Goal: Contribute content: Contribute content

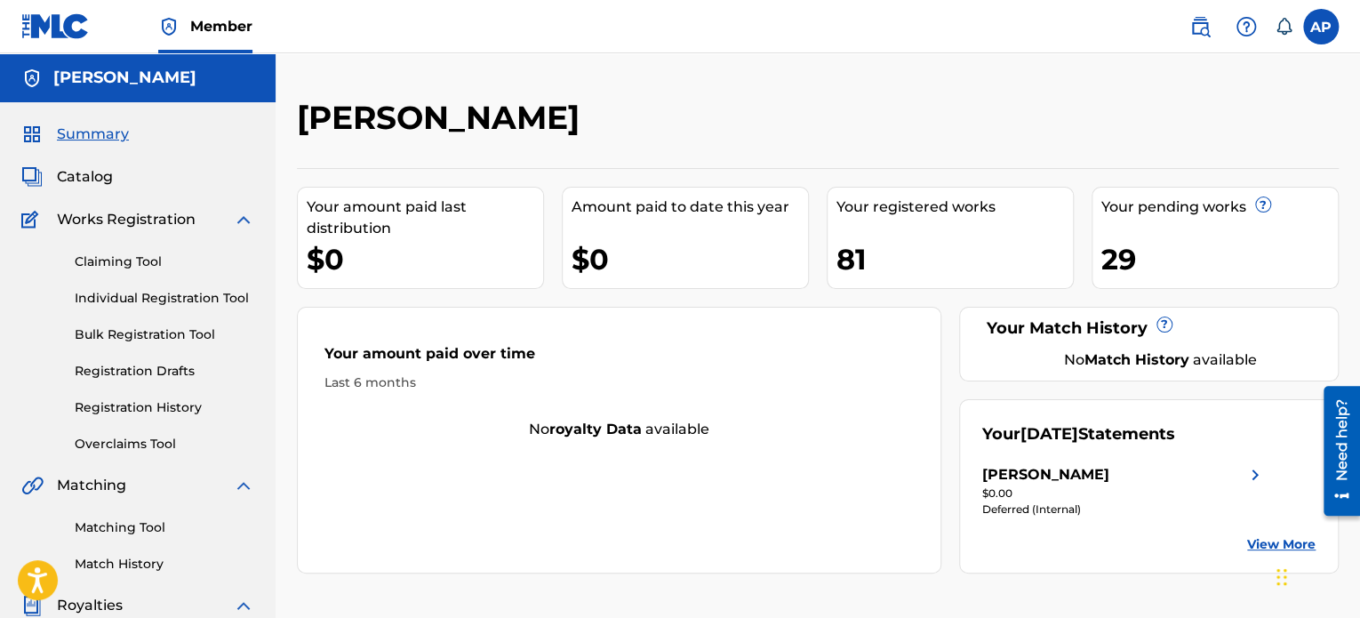
click at [105, 184] on span "Catalog" at bounding box center [85, 176] width 56 height 21
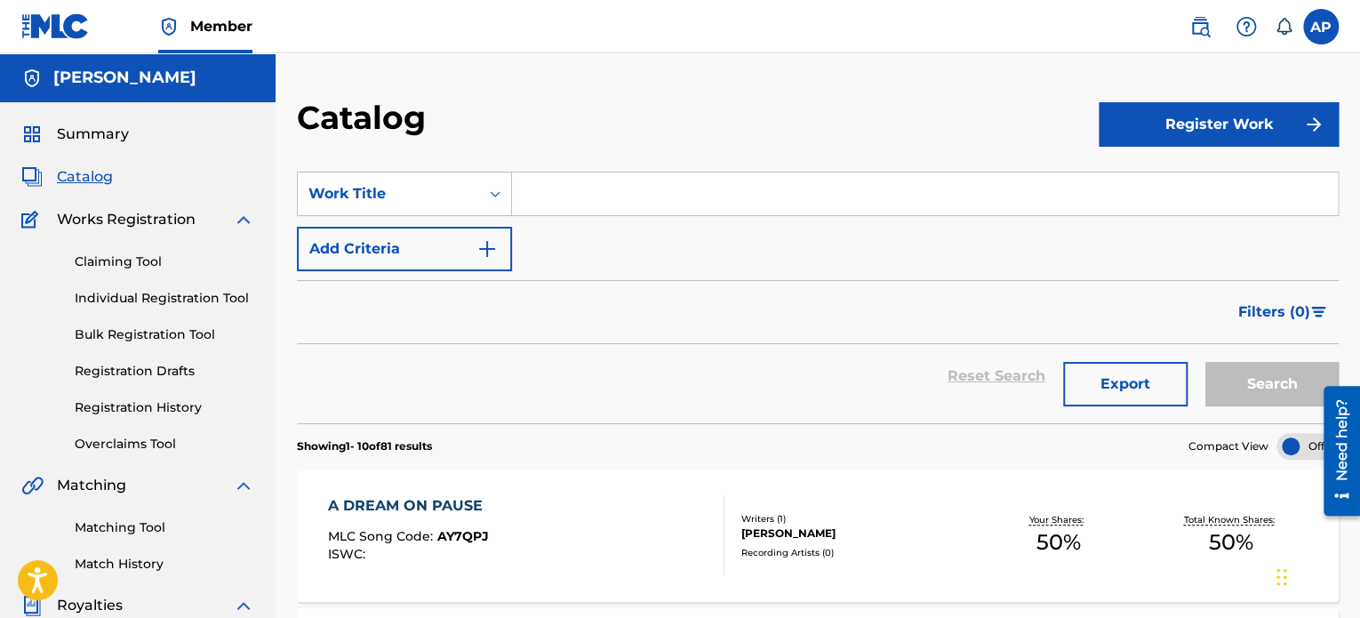
click at [159, 402] on link "Registration History" at bounding box center [165, 407] width 180 height 19
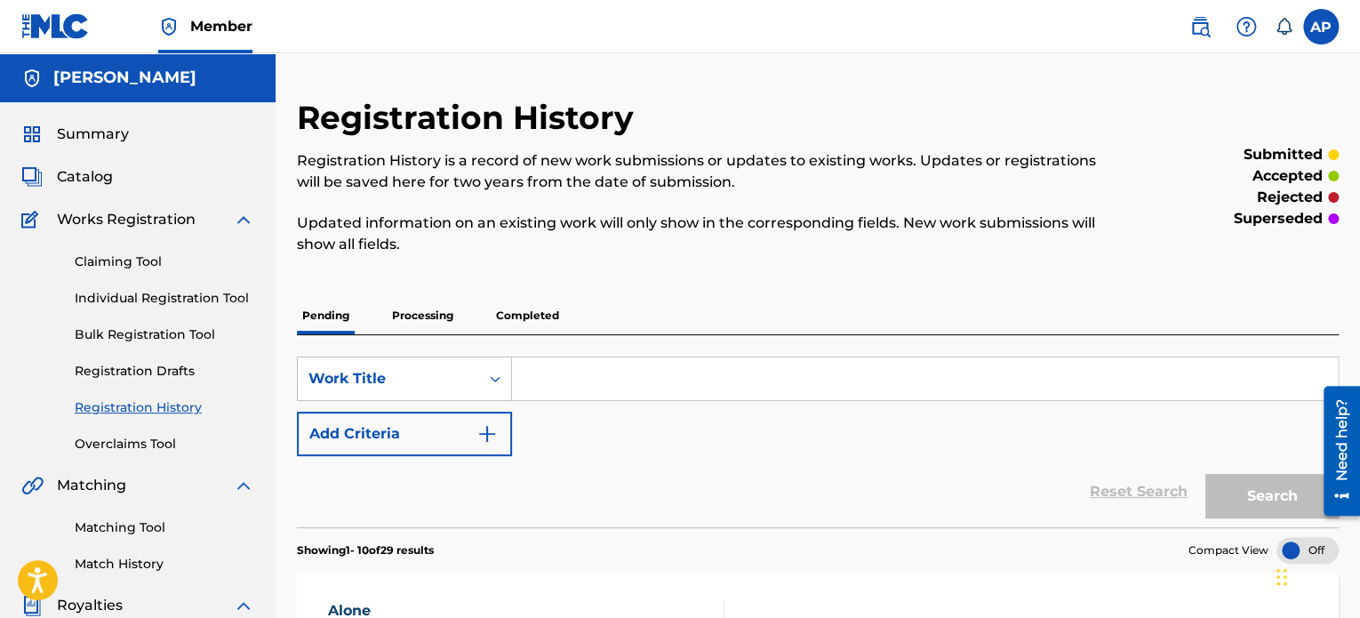
click at [443, 320] on p "Processing" at bounding box center [423, 315] width 72 height 37
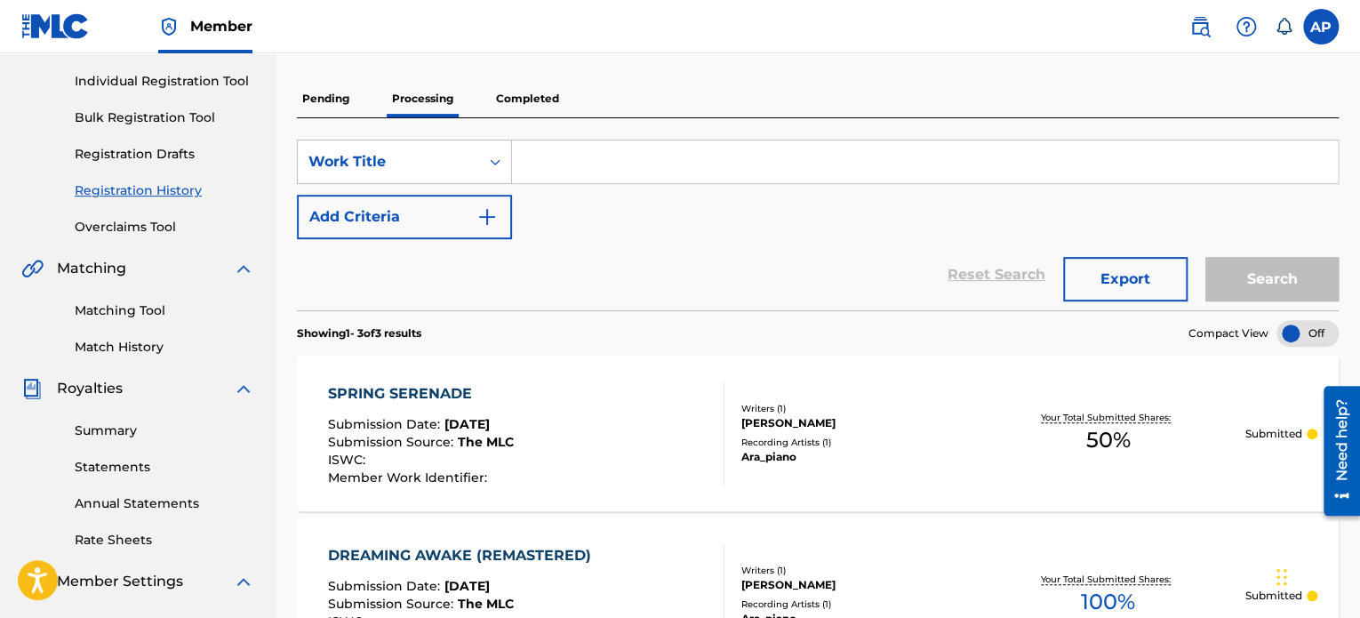
scroll to position [214, 0]
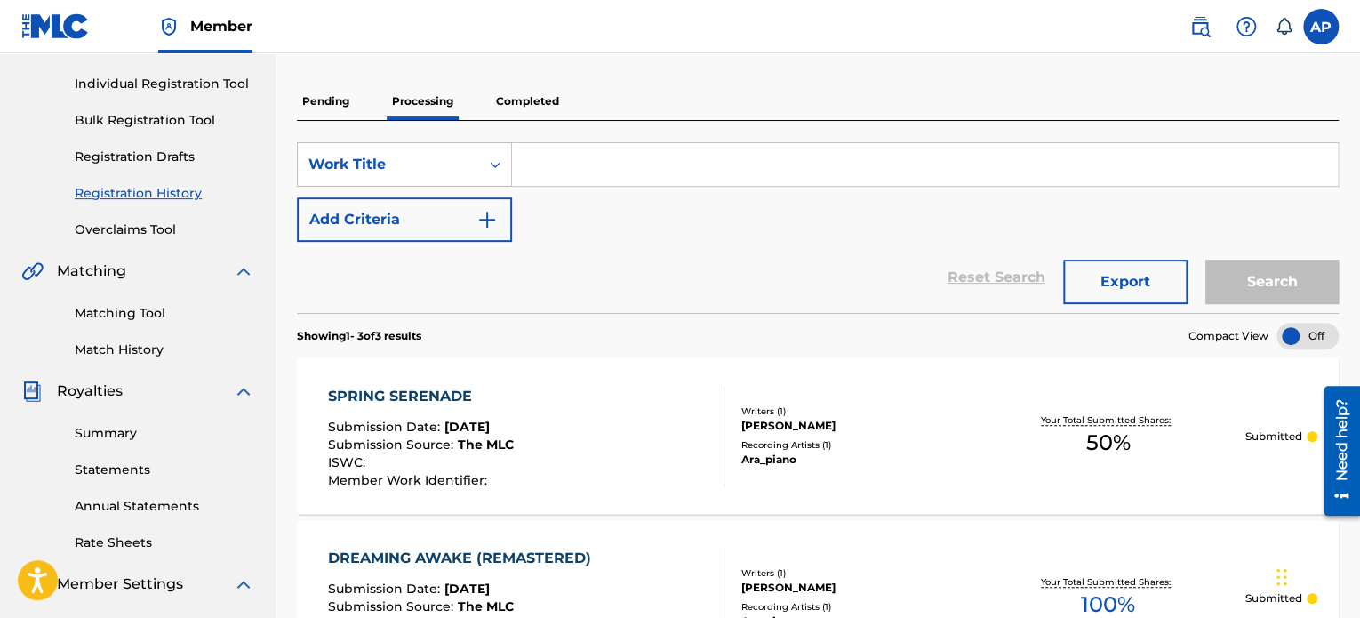
click at [503, 98] on p "Completed" at bounding box center [528, 101] width 74 height 37
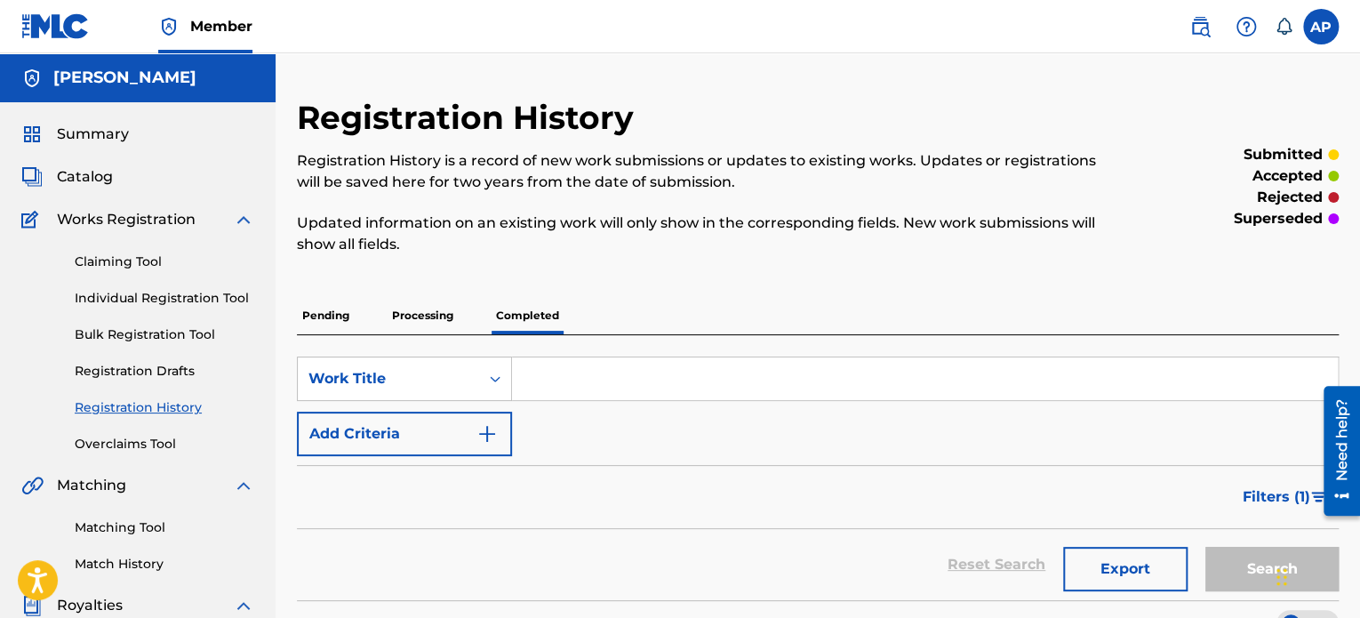
click at [434, 308] on p "Processing" at bounding box center [423, 315] width 72 height 37
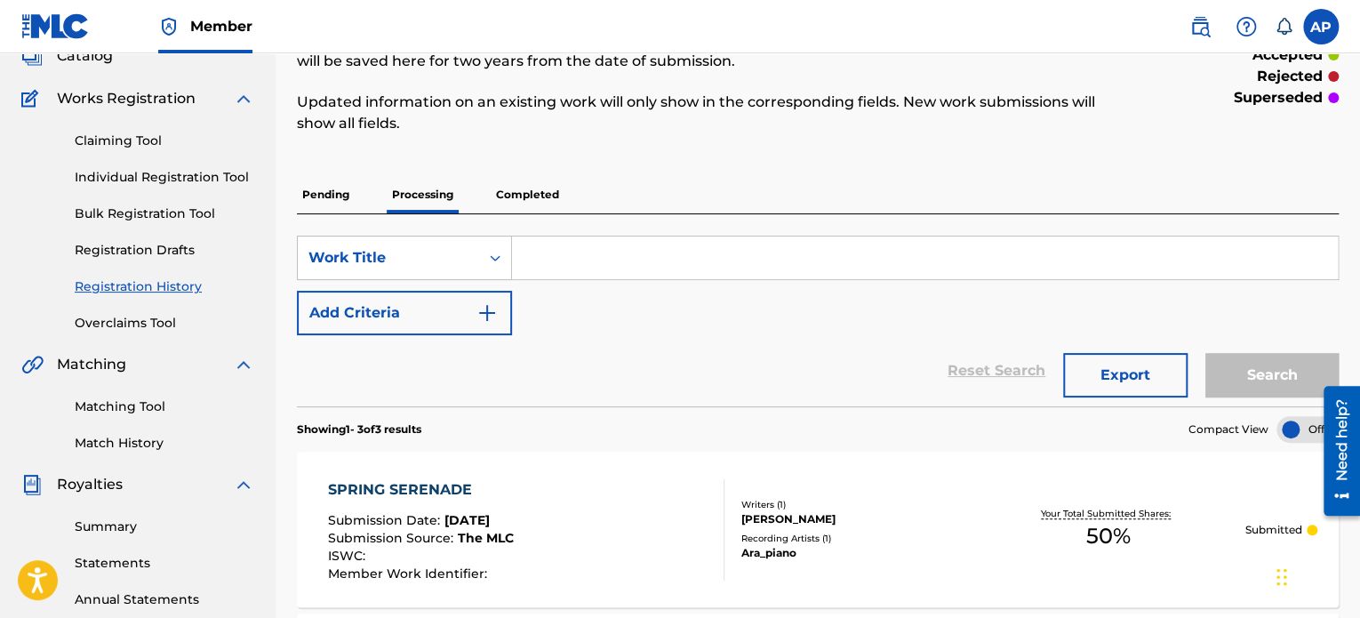
scroll to position [68, 0]
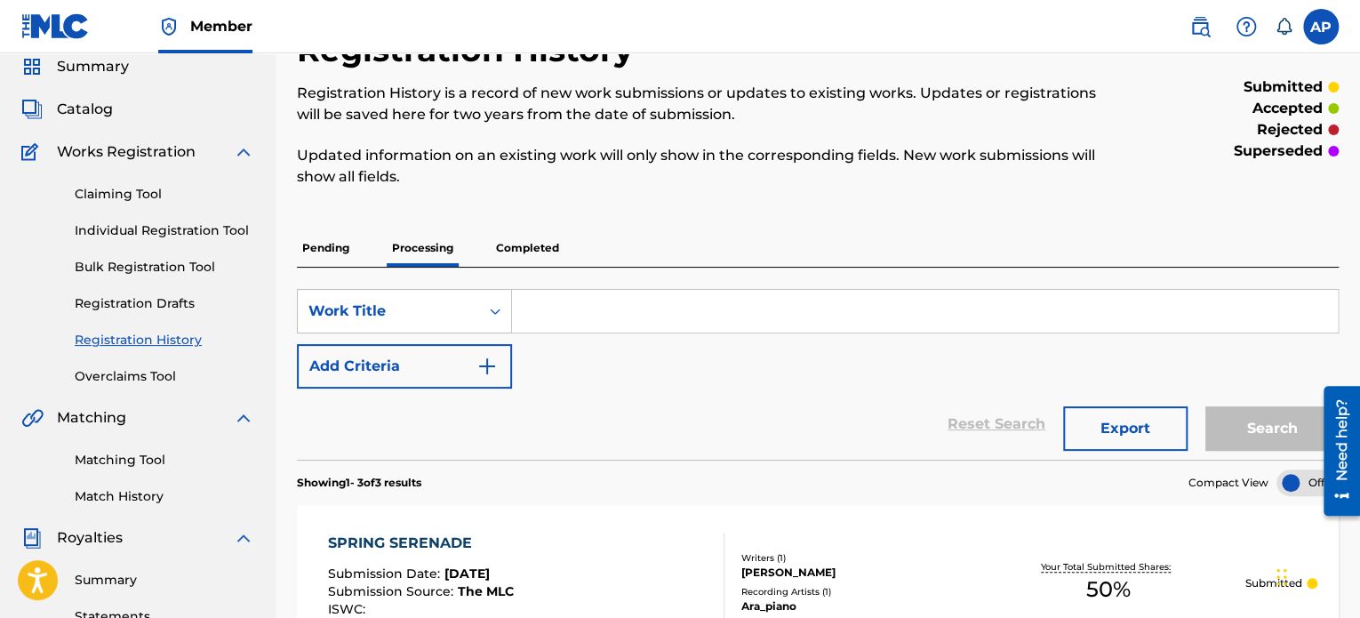
click at [530, 243] on p "Completed" at bounding box center [528, 247] width 74 height 37
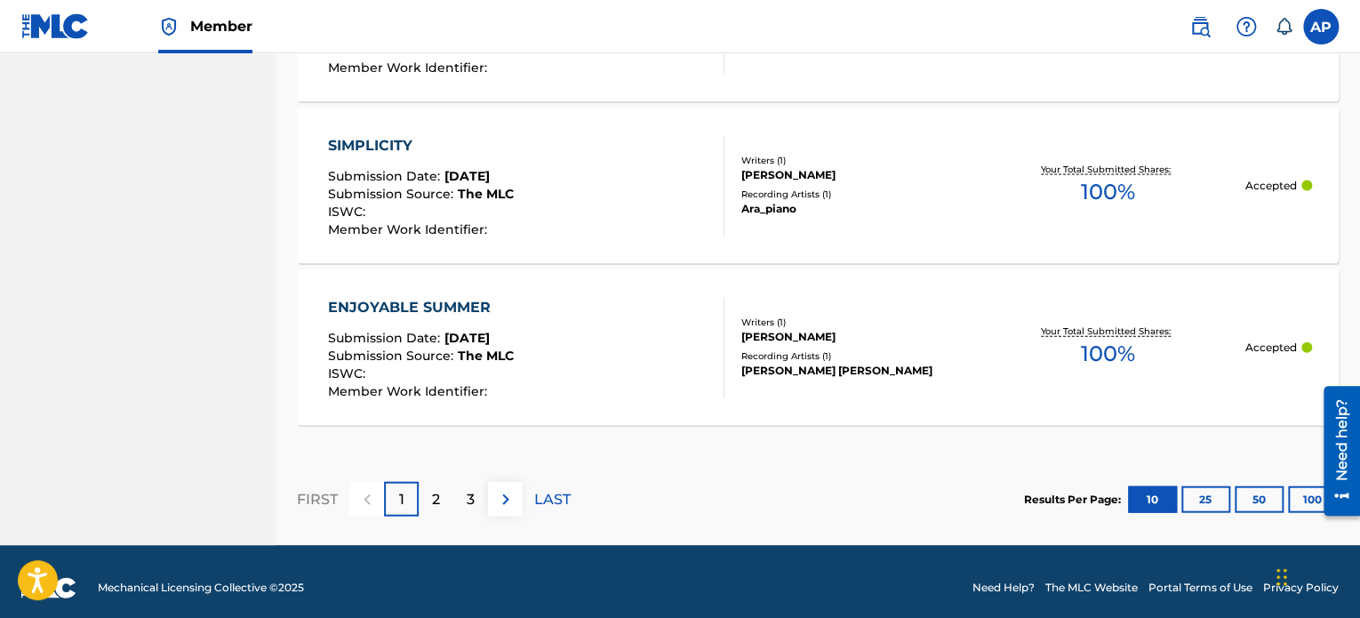
scroll to position [1843, 0]
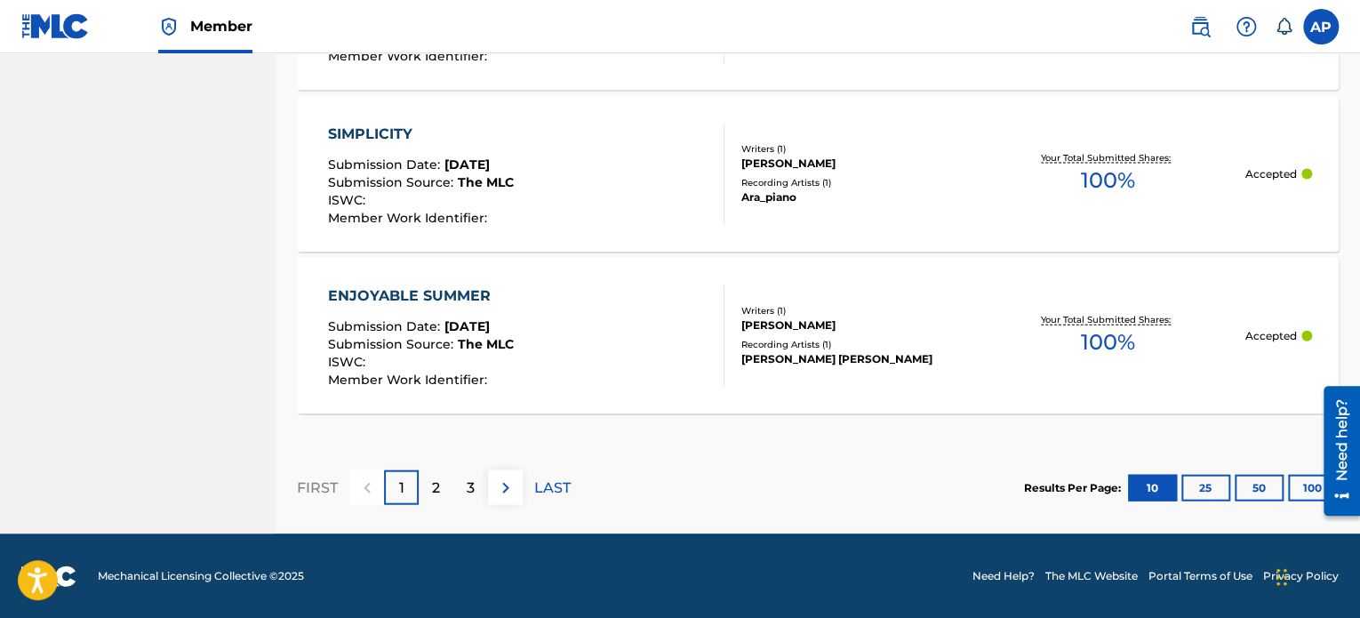
click at [448, 479] on div "2" at bounding box center [436, 487] width 35 height 35
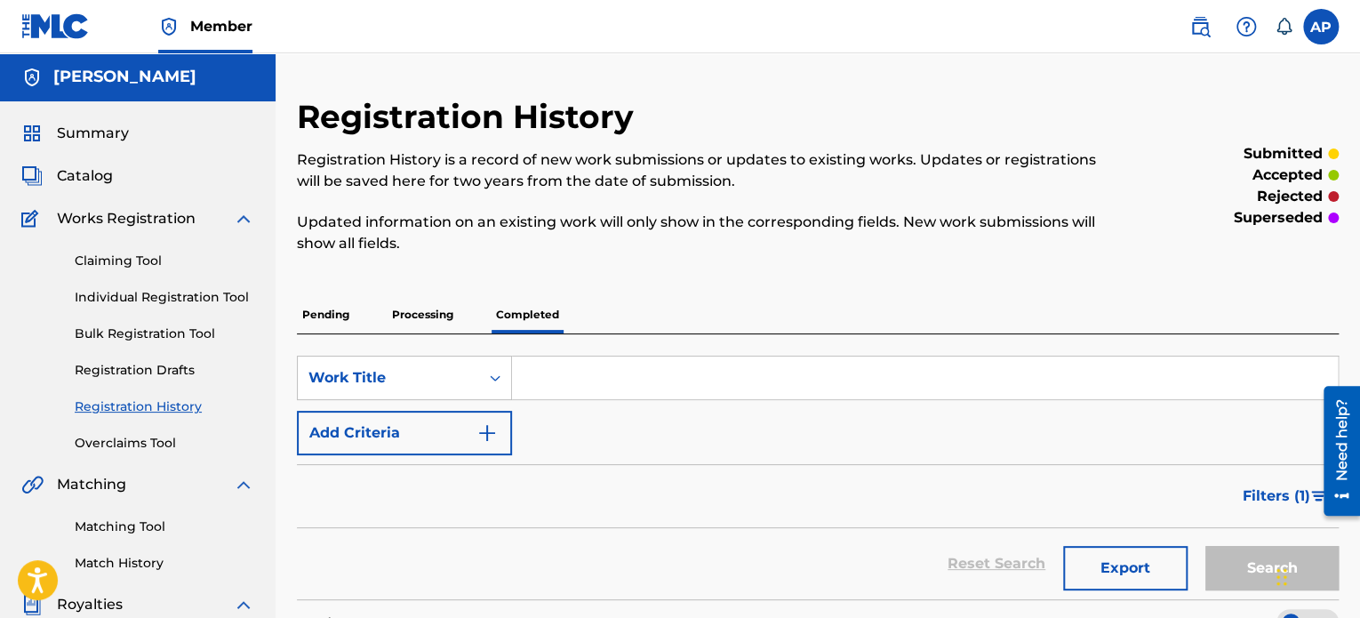
scroll to position [0, 0]
click at [102, 183] on span "Catalog" at bounding box center [85, 176] width 56 height 21
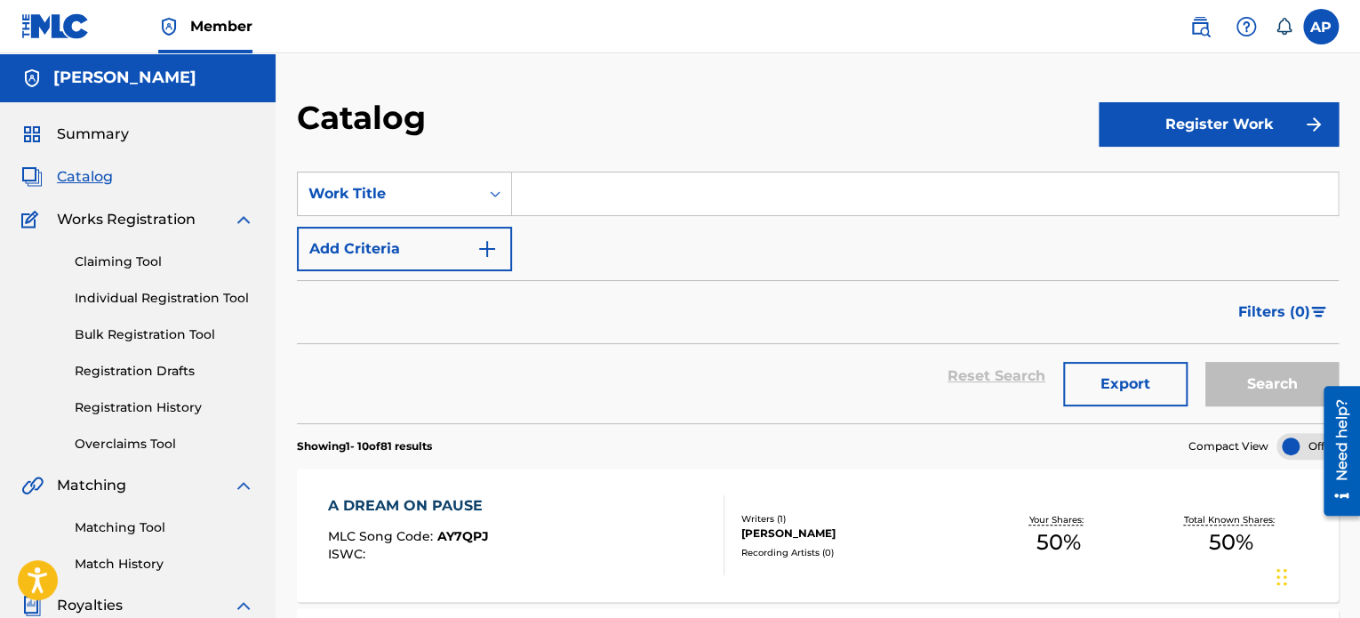
click at [132, 265] on link "Claiming Tool" at bounding box center [165, 261] width 180 height 19
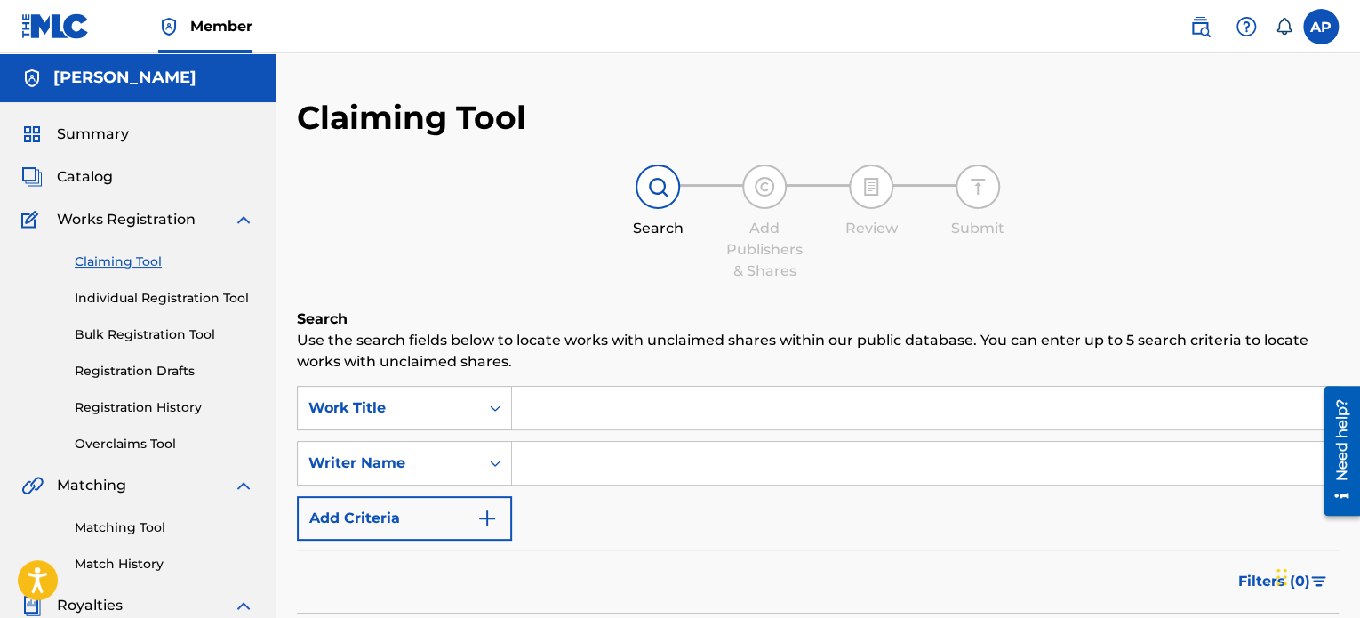
click at [133, 401] on link "Registration History" at bounding box center [165, 407] width 180 height 19
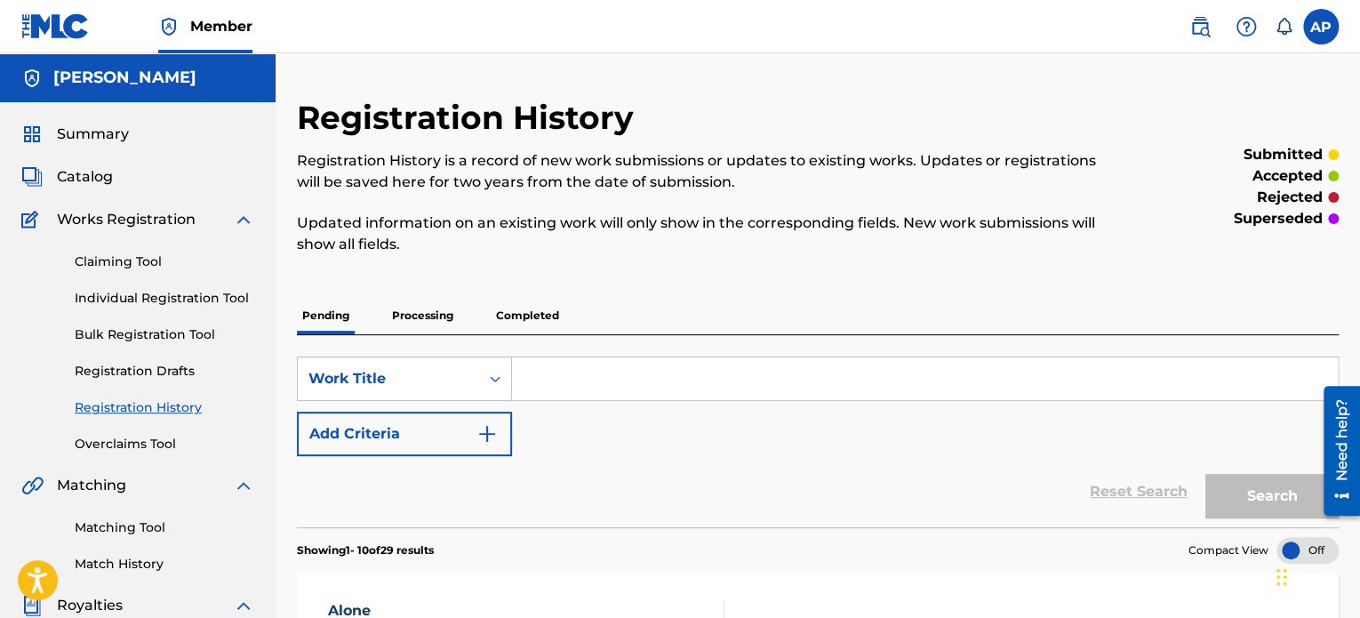
click at [518, 308] on p "Completed" at bounding box center [528, 315] width 74 height 37
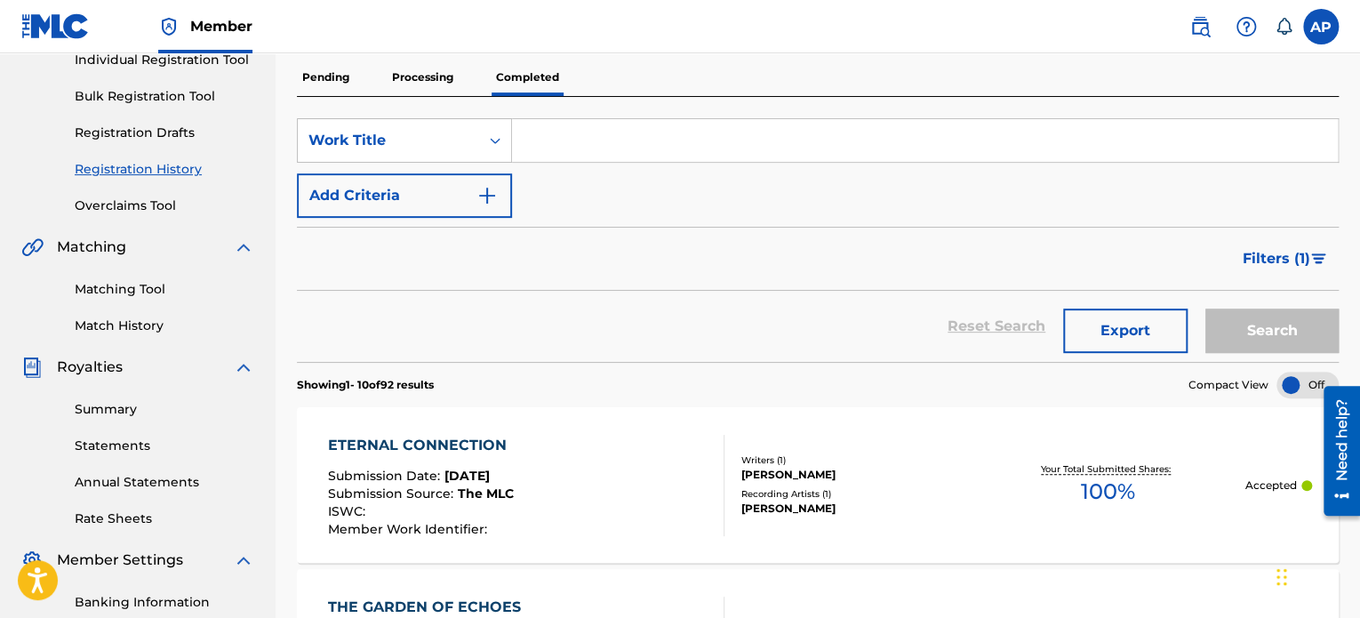
scroll to position [188, 0]
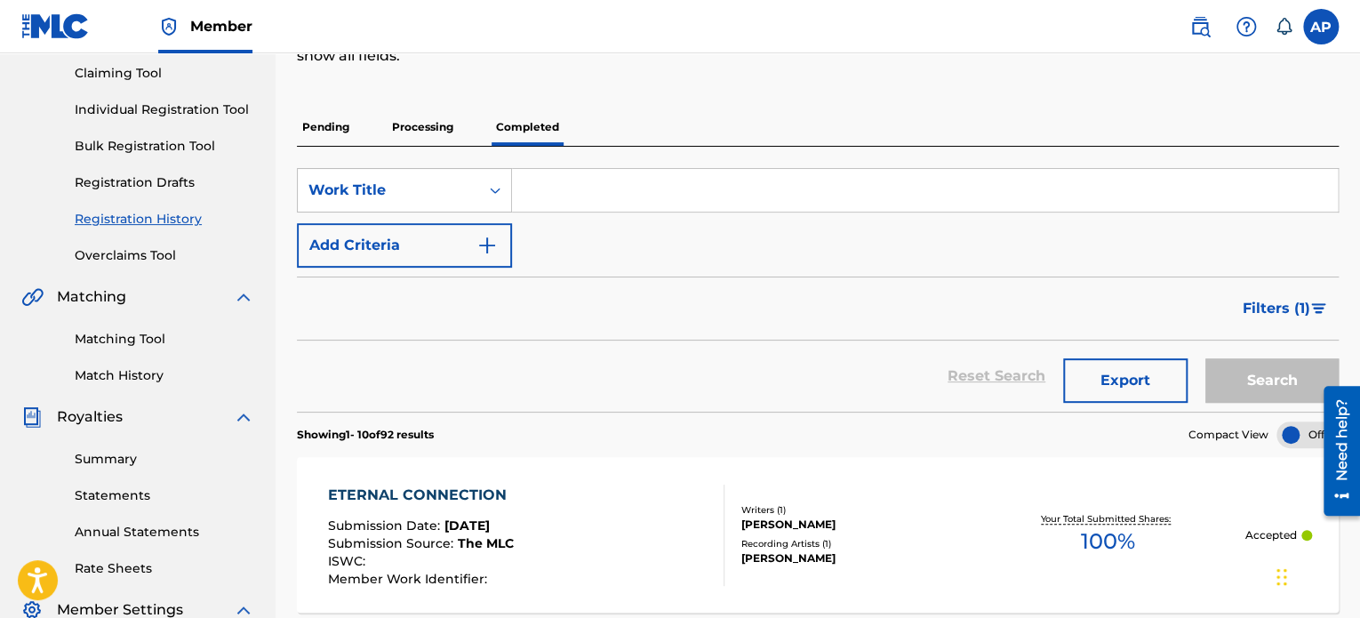
click at [119, 110] on link "Individual Registration Tool" at bounding box center [165, 109] width 180 height 19
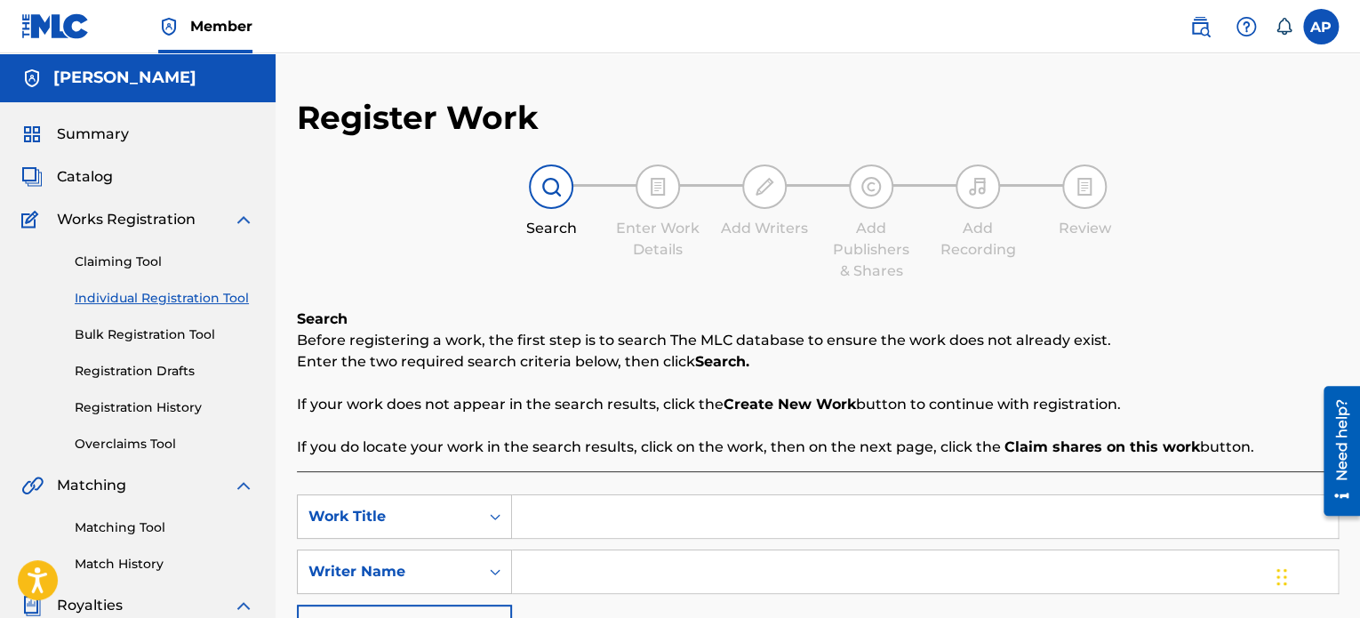
click at [621, 537] on input "Search Form" at bounding box center [925, 516] width 826 height 43
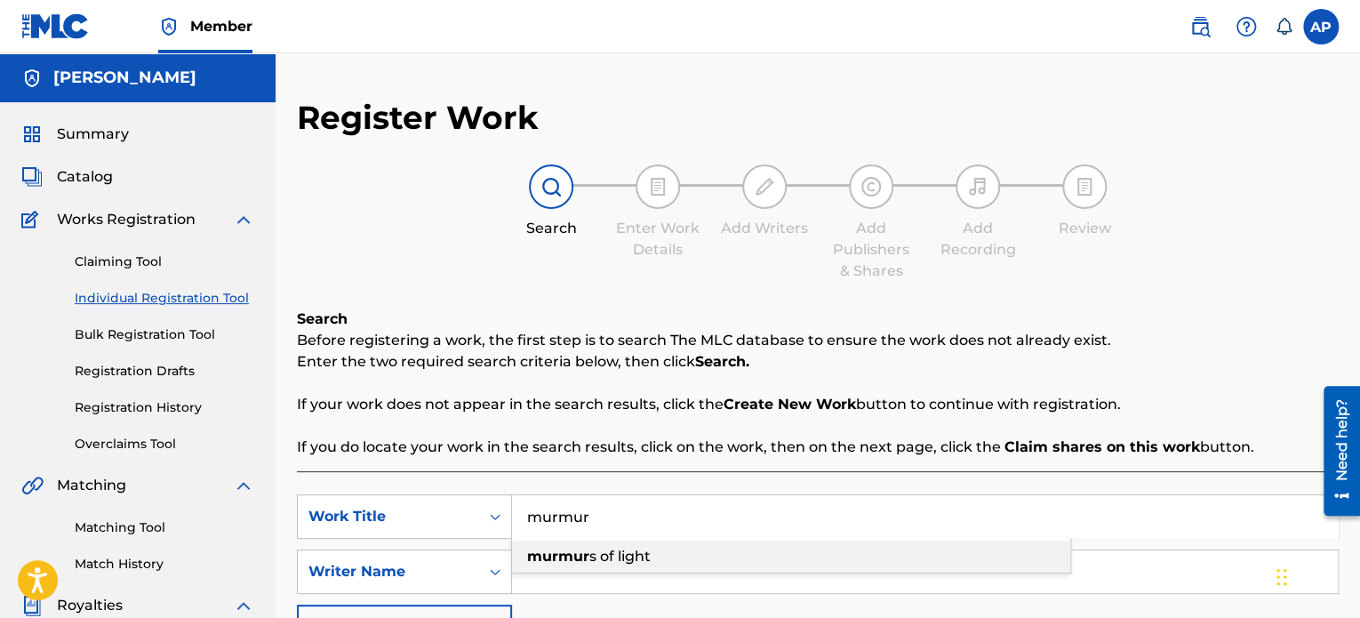
click at [619, 548] on span "s of light" at bounding box center [619, 555] width 61 height 17
type input "murmurs of light"
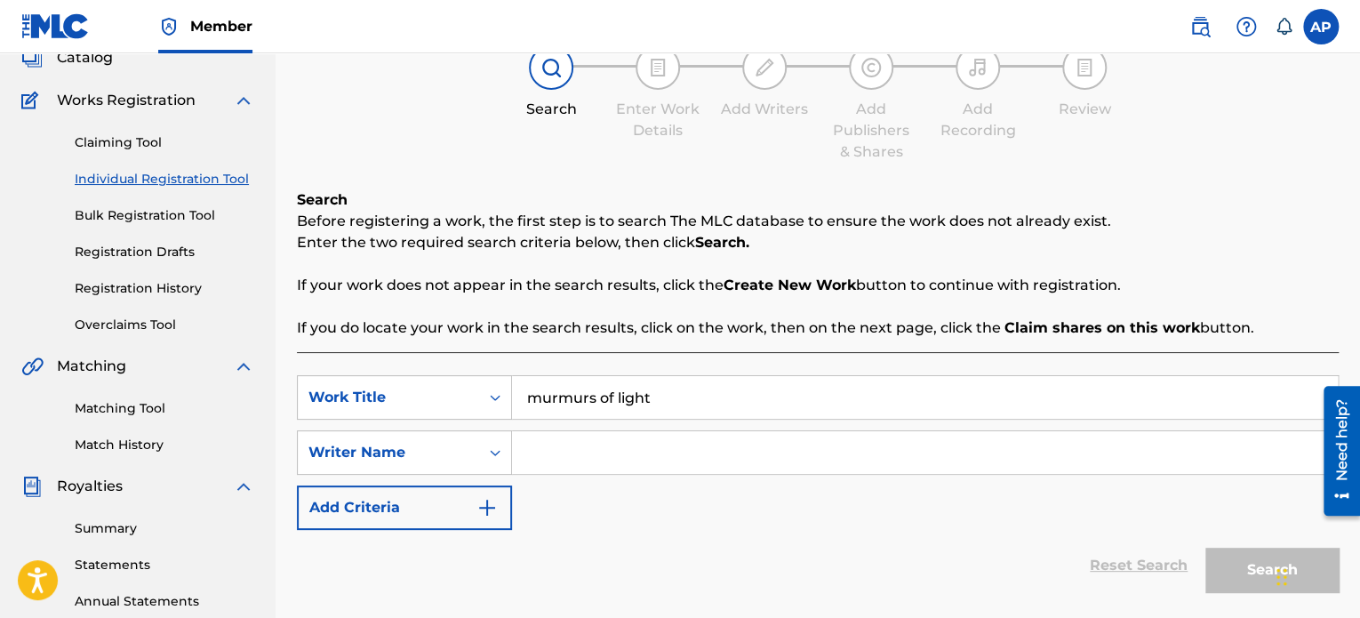
scroll to position [121, 0]
click at [643, 451] on input "Search Form" at bounding box center [925, 450] width 826 height 43
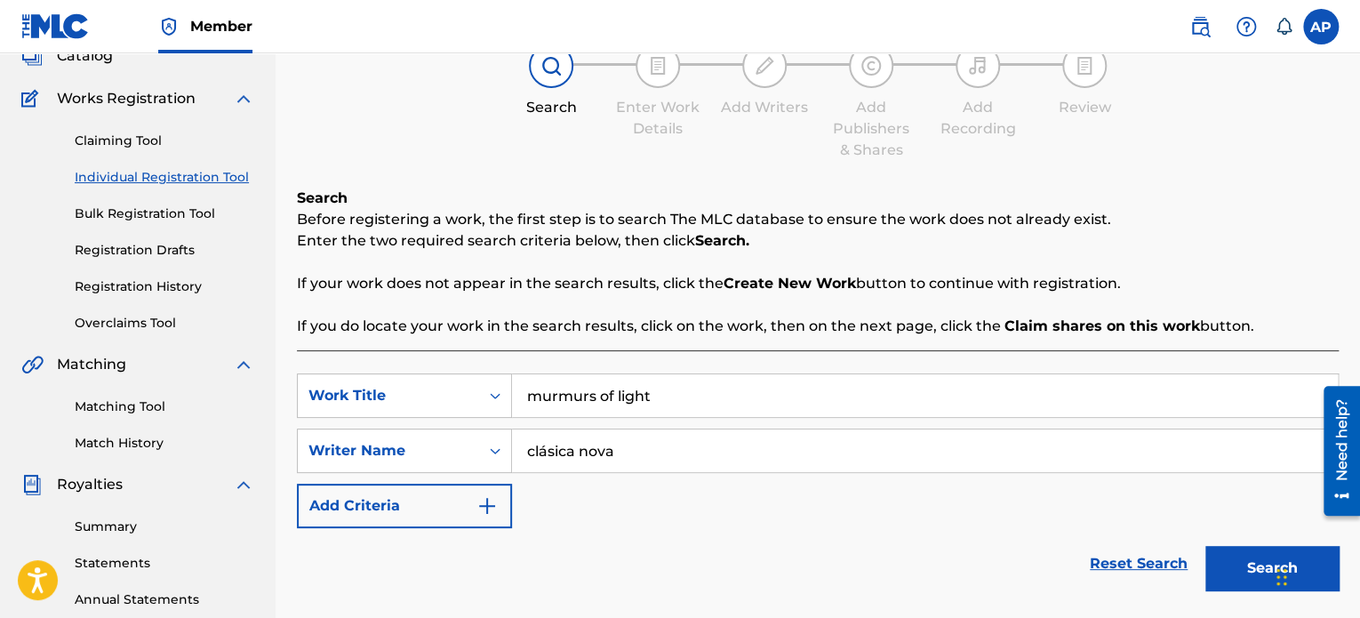
type input "clásica nova"
click at [1251, 575] on button "Search" at bounding box center [1271, 568] width 133 height 44
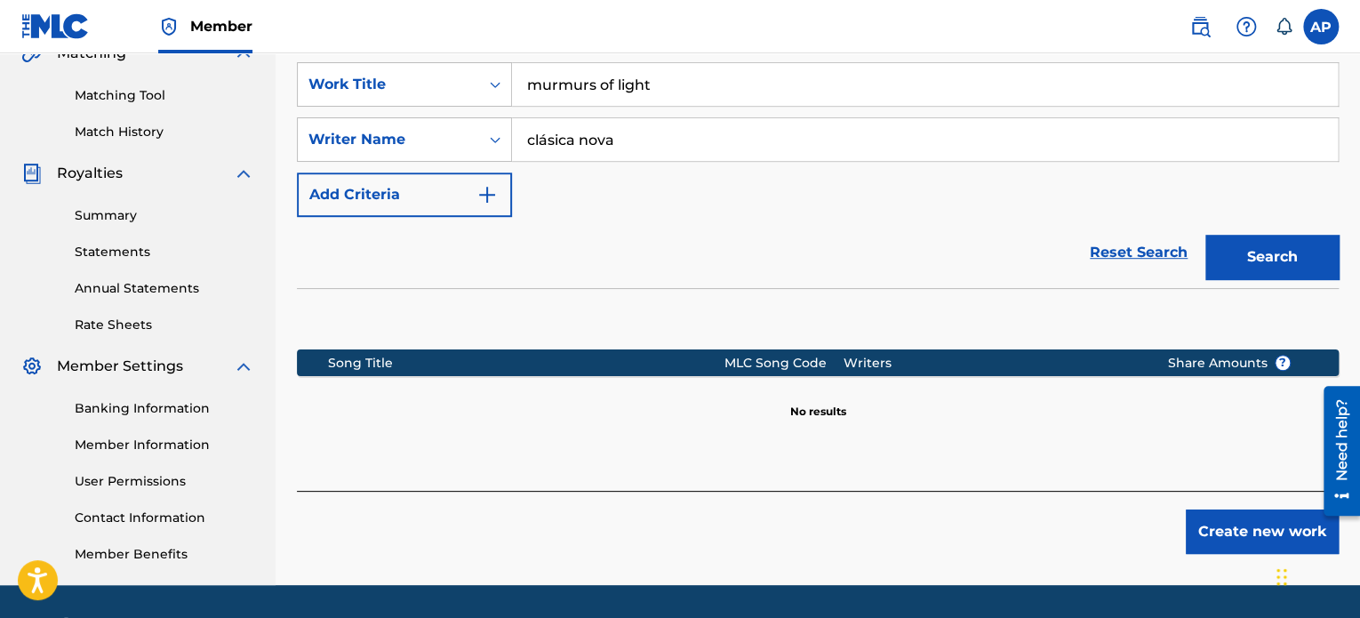
scroll to position [441, 0]
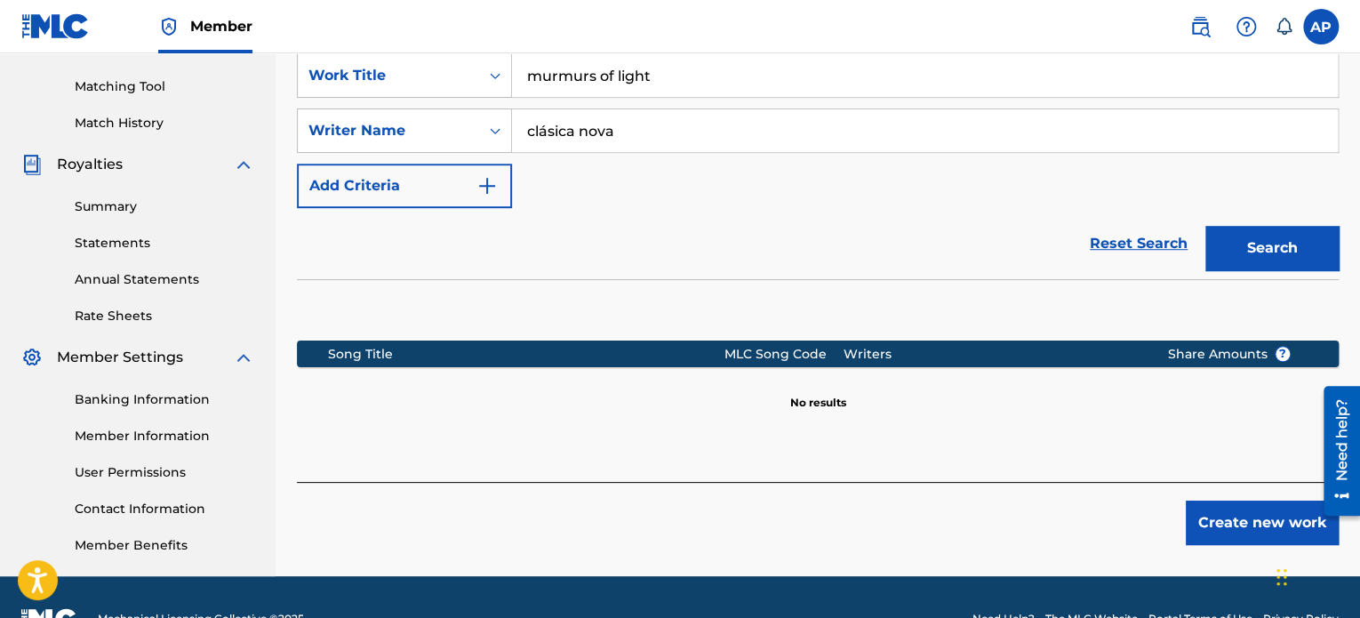
click at [1243, 527] on button "Create new work" at bounding box center [1262, 522] width 153 height 44
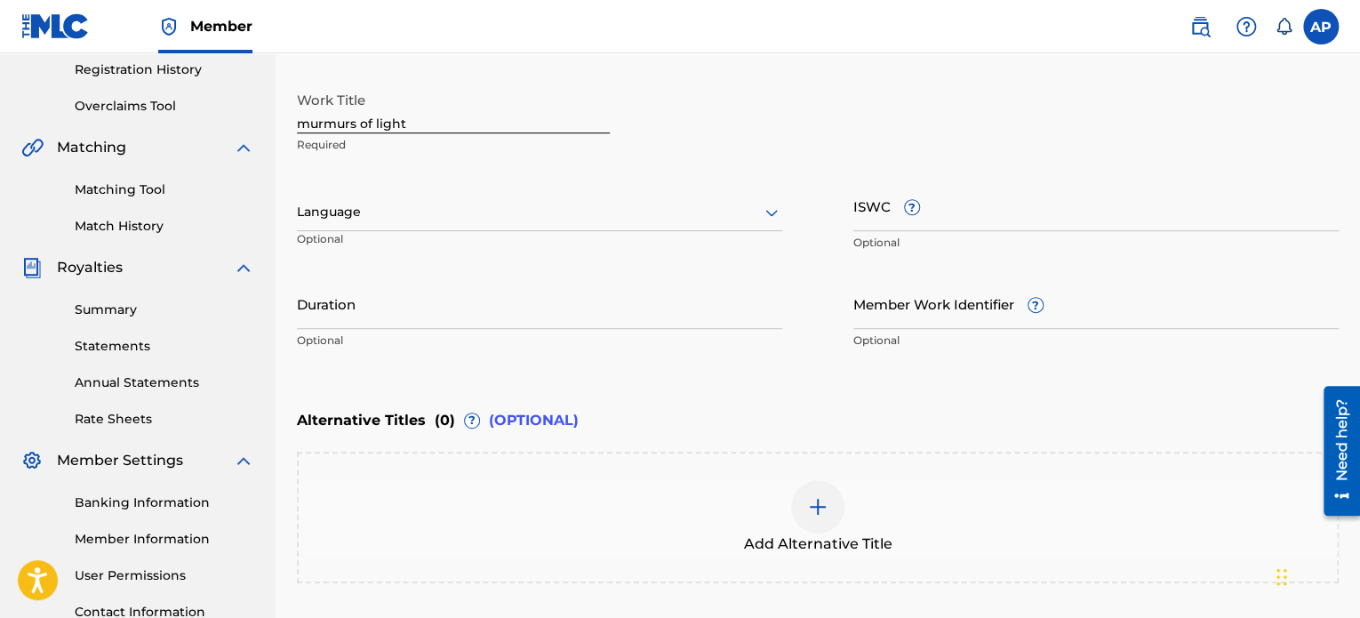
scroll to position [320, 0]
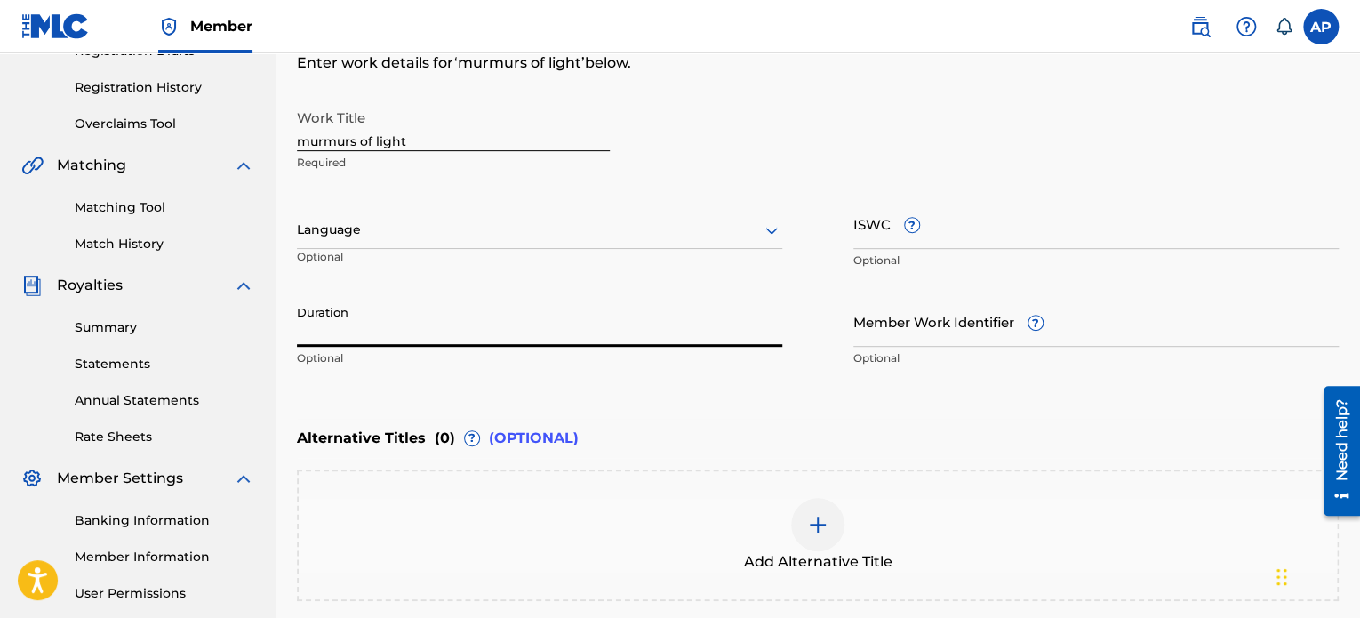
click at [430, 319] on input "Duration" at bounding box center [539, 321] width 485 height 51
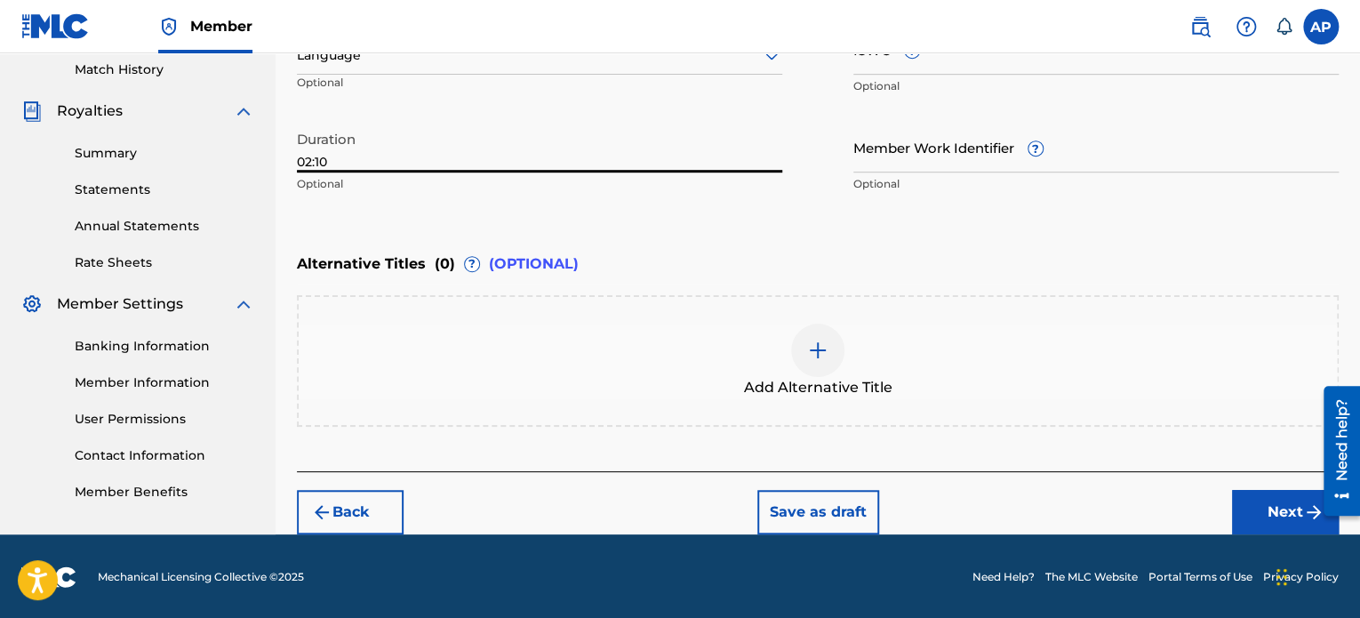
type input "02:10"
click at [1248, 500] on button "Next" at bounding box center [1285, 512] width 107 height 44
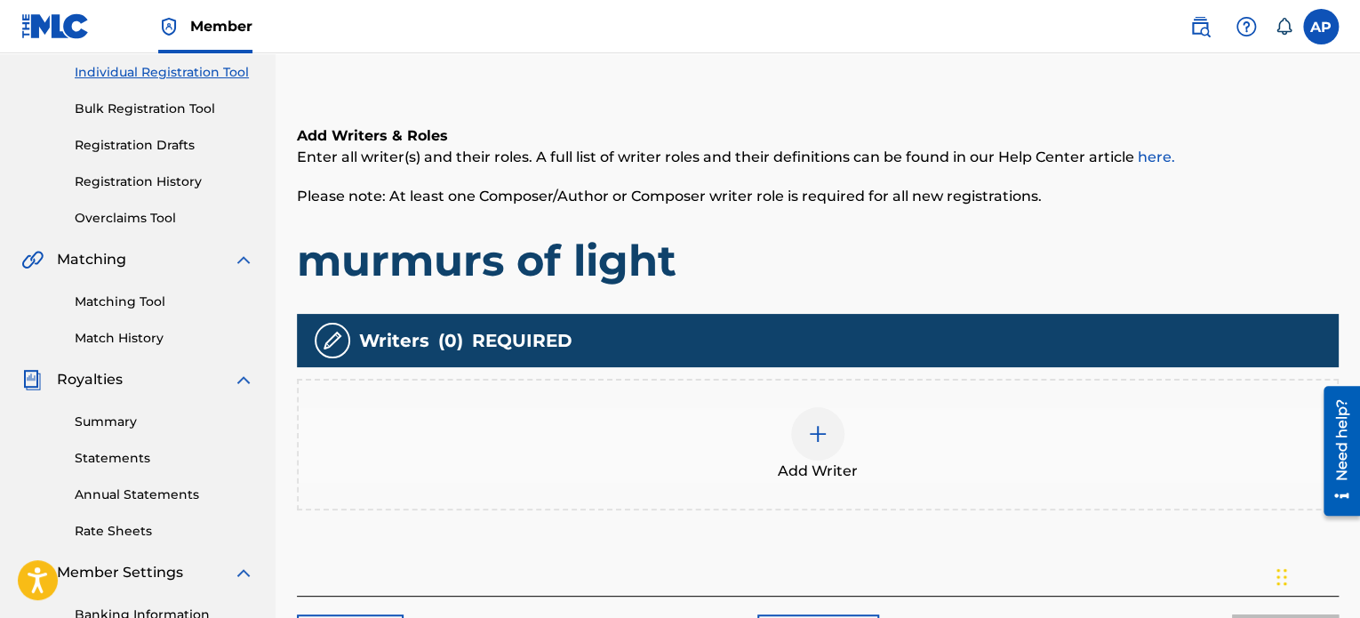
scroll to position [316, 0]
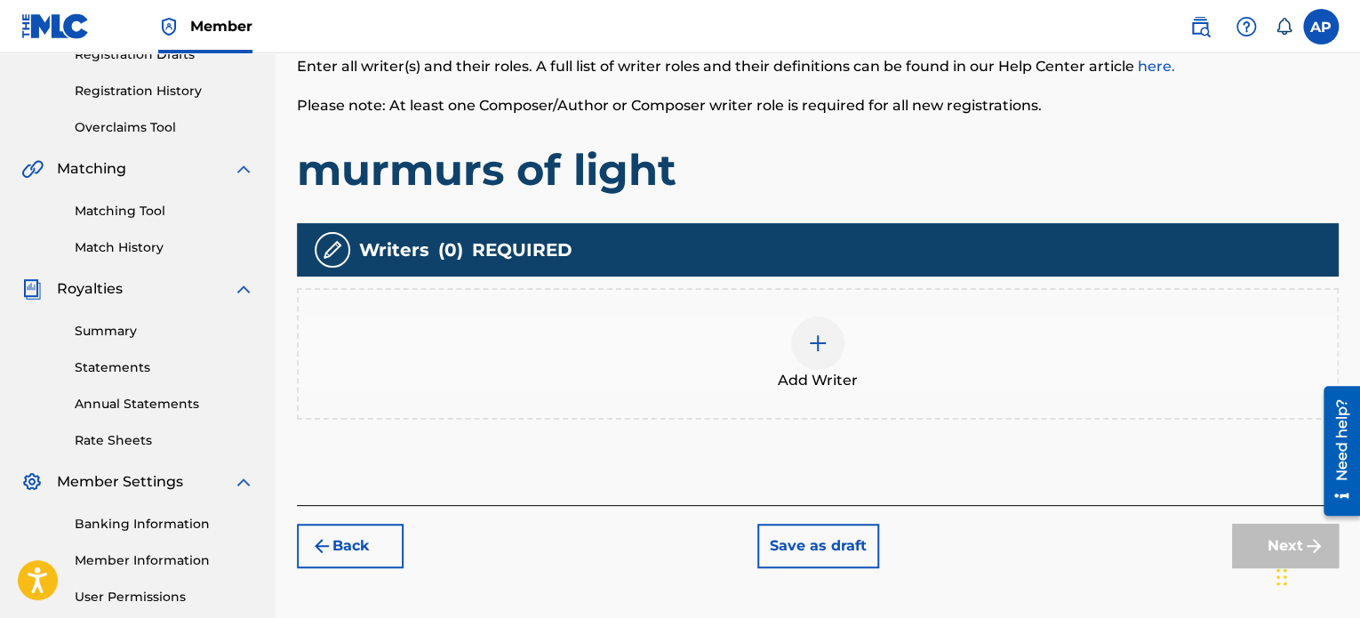
click at [811, 334] on img at bounding box center [817, 342] width 21 height 21
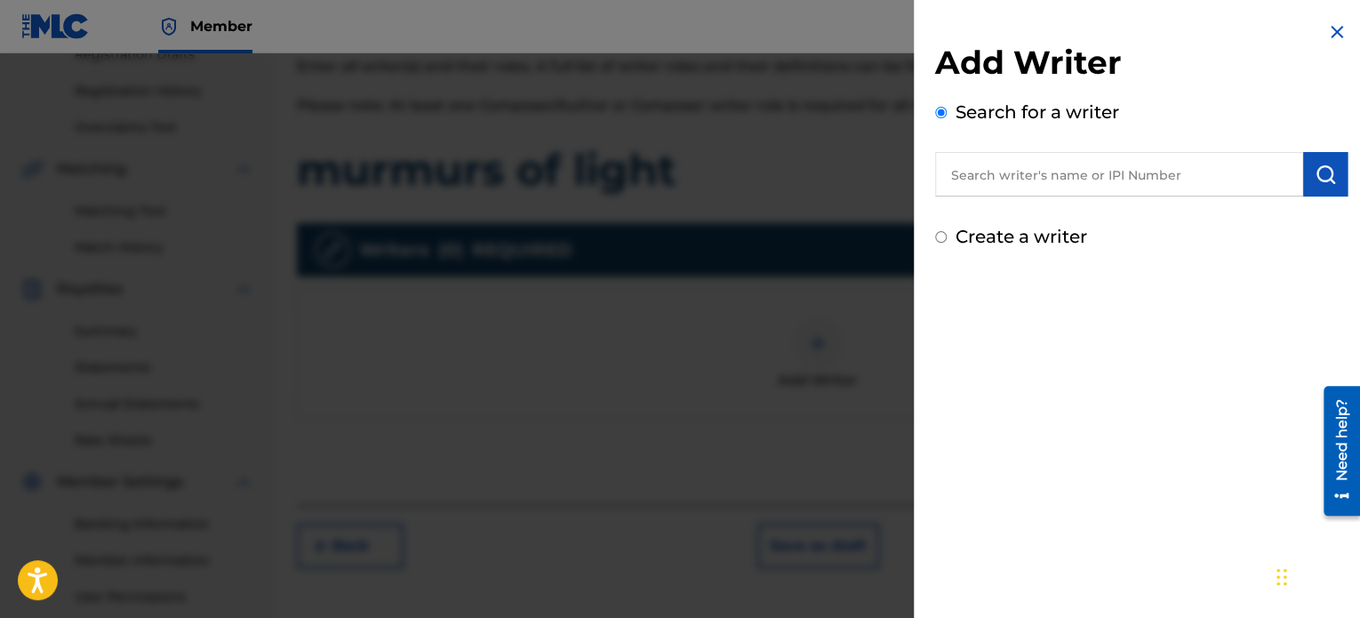
click at [1012, 167] on input "text" at bounding box center [1119, 174] width 368 height 44
drag, startPoint x: 1012, startPoint y: 167, endPoint x: 1134, endPoint y: 177, distance: 122.2
click at [1134, 177] on input "text" at bounding box center [1119, 174] width 368 height 44
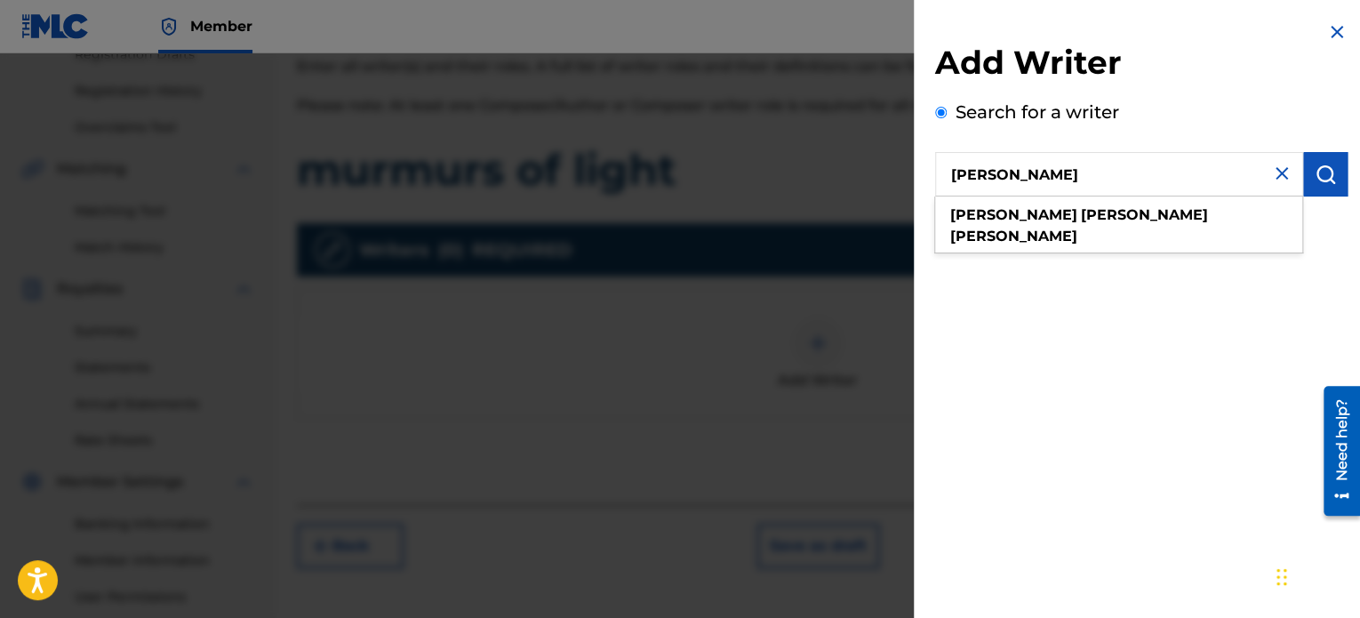
type input "[PERSON_NAME]"
click at [1318, 176] on img "submit" at bounding box center [1324, 174] width 21 height 21
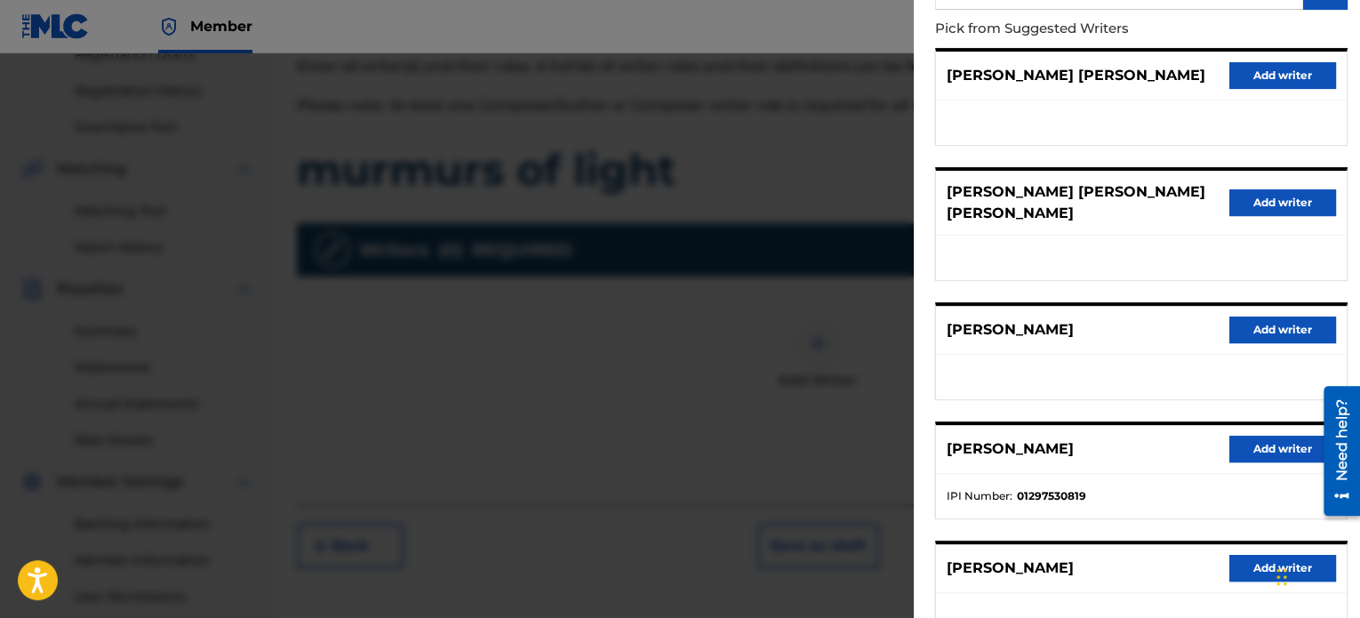
scroll to position [188, 0]
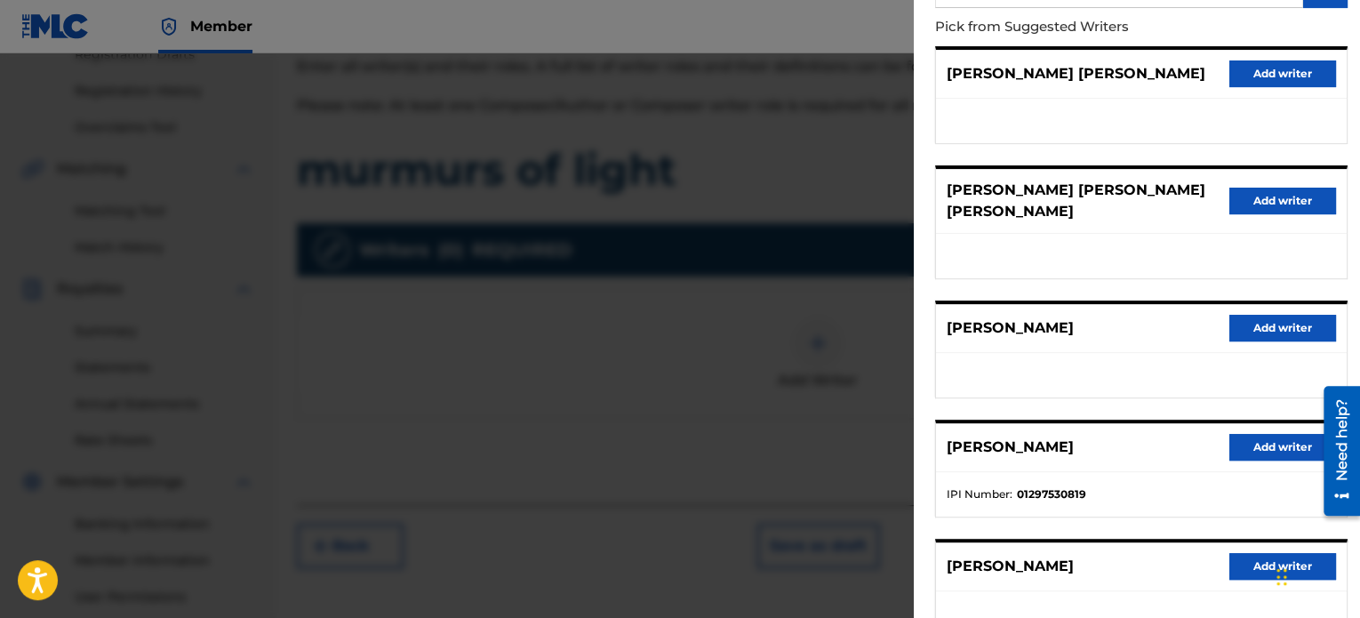
click at [1239, 437] on button "Add writer" at bounding box center [1282, 447] width 107 height 27
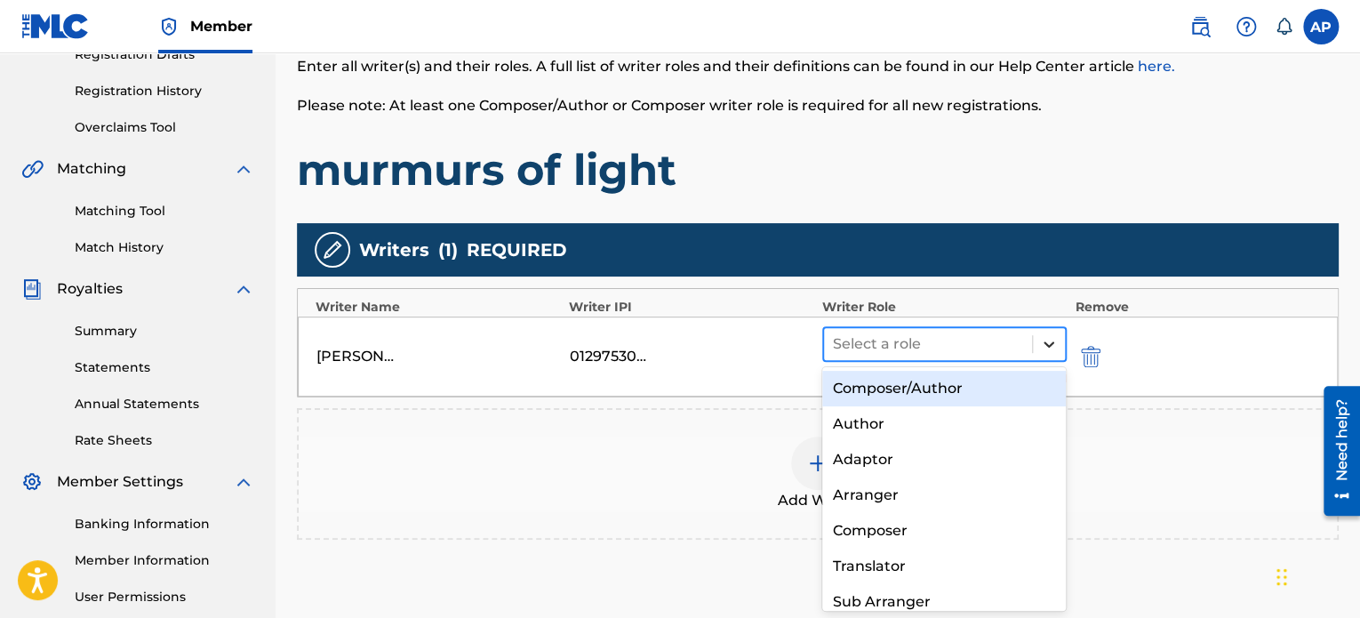
click at [1043, 350] on icon at bounding box center [1049, 344] width 18 height 18
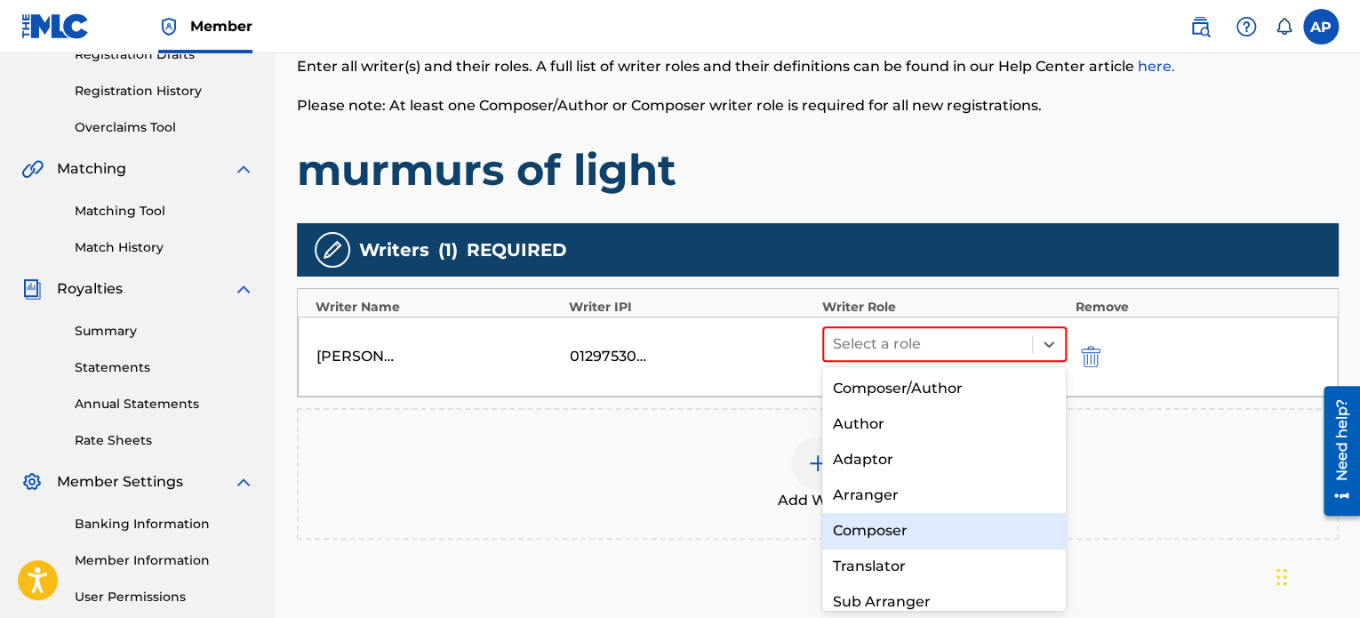
click at [913, 526] on div "Composer" at bounding box center [944, 531] width 244 height 36
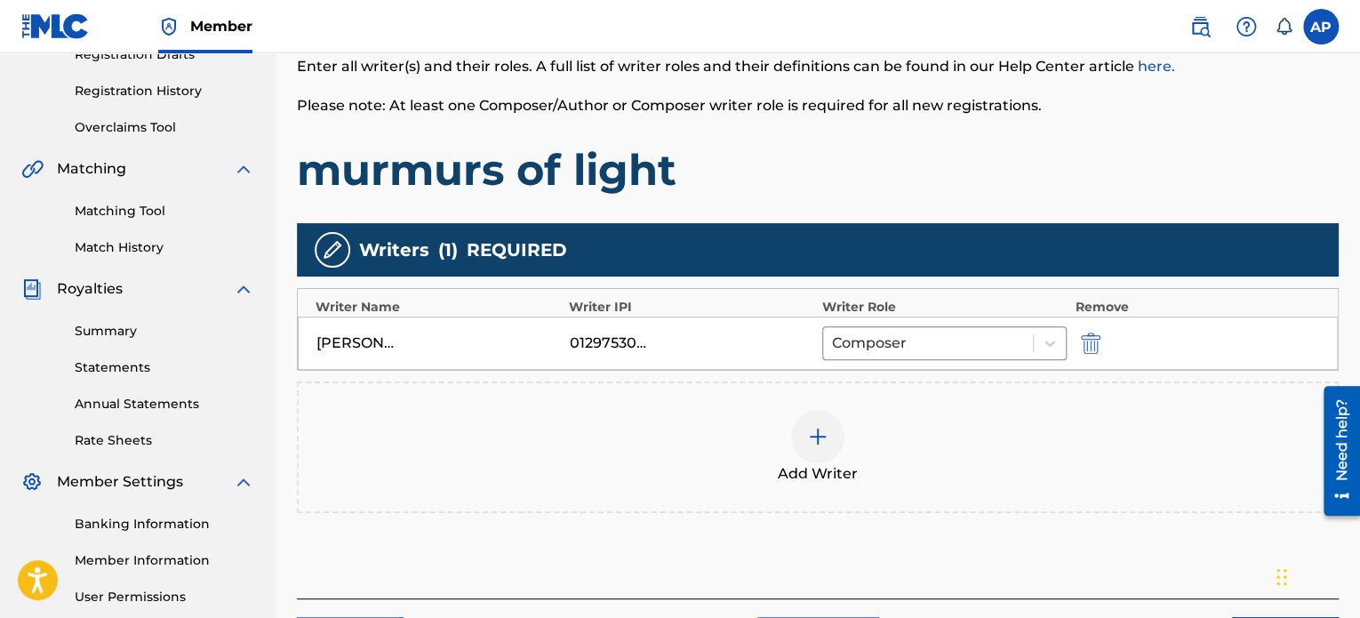
scroll to position [374, 0]
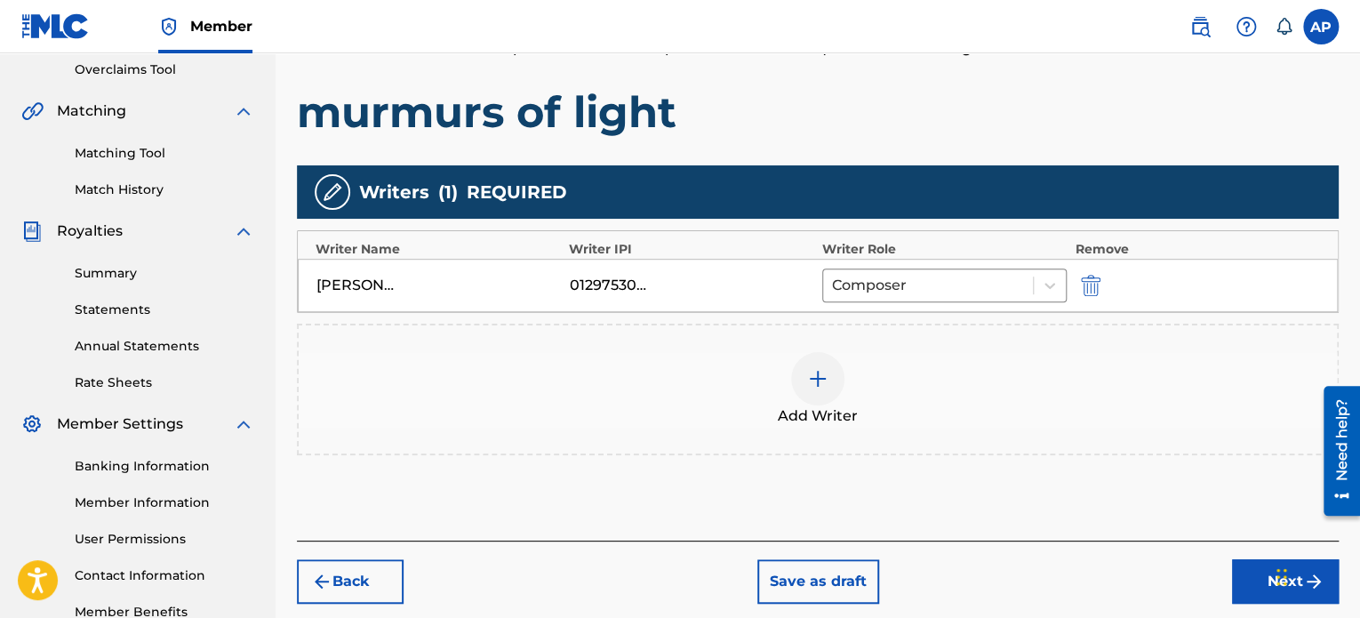
click at [1241, 564] on button "Next" at bounding box center [1285, 581] width 107 height 44
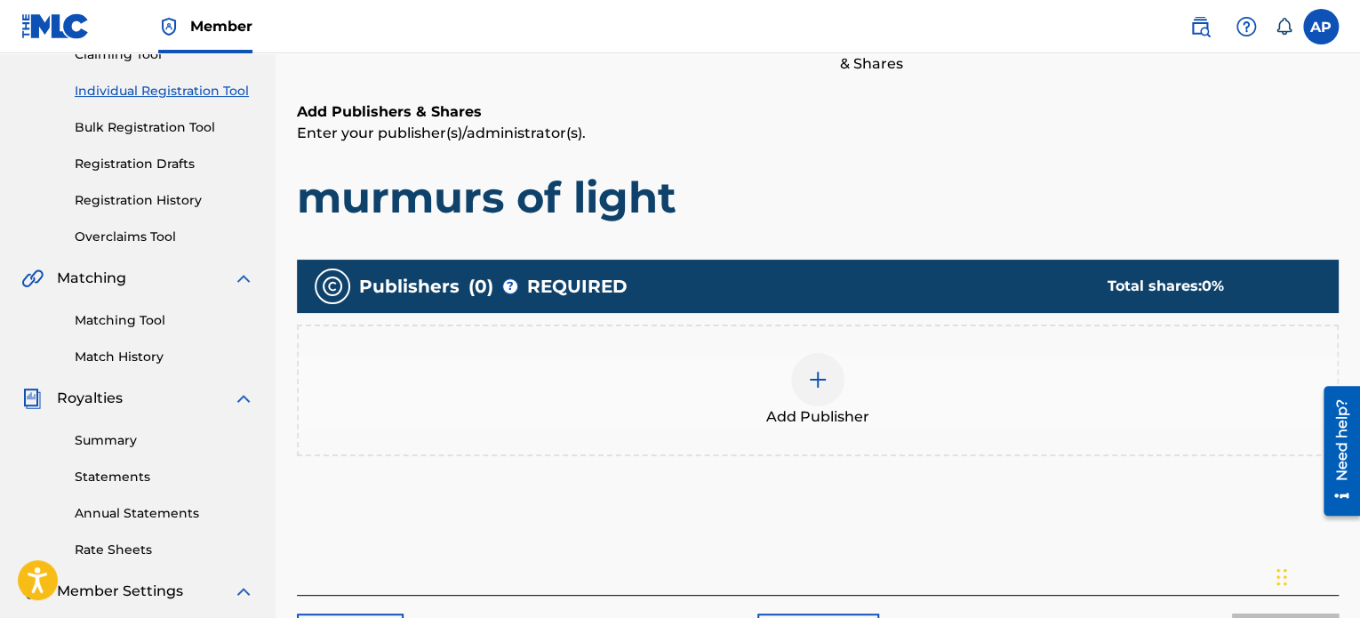
scroll to position [212, 0]
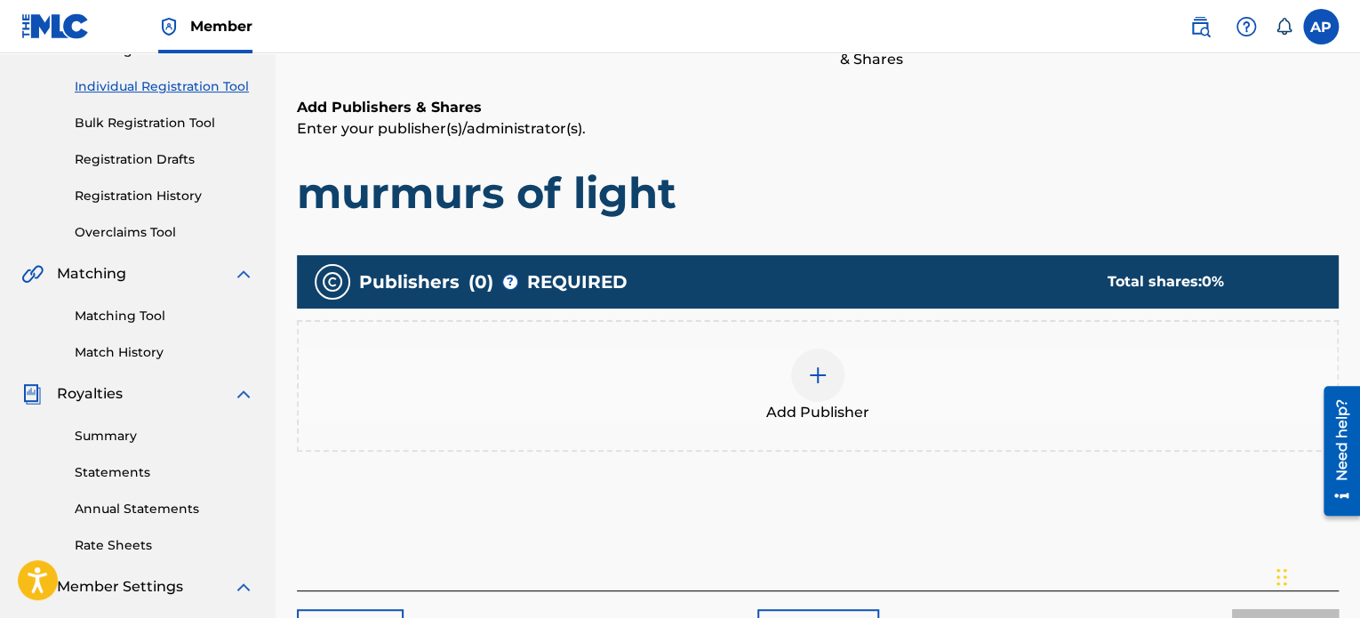
click at [807, 373] on img at bounding box center [817, 374] width 21 height 21
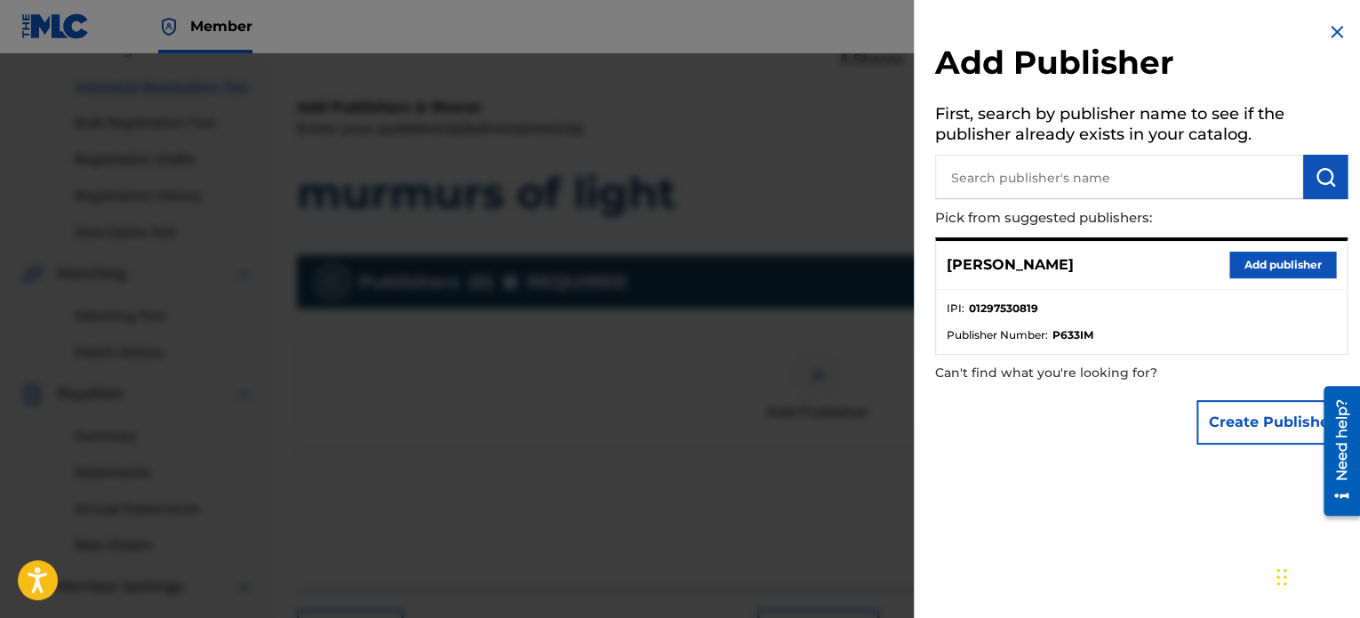
click at [1251, 255] on button "Add publisher" at bounding box center [1282, 265] width 107 height 27
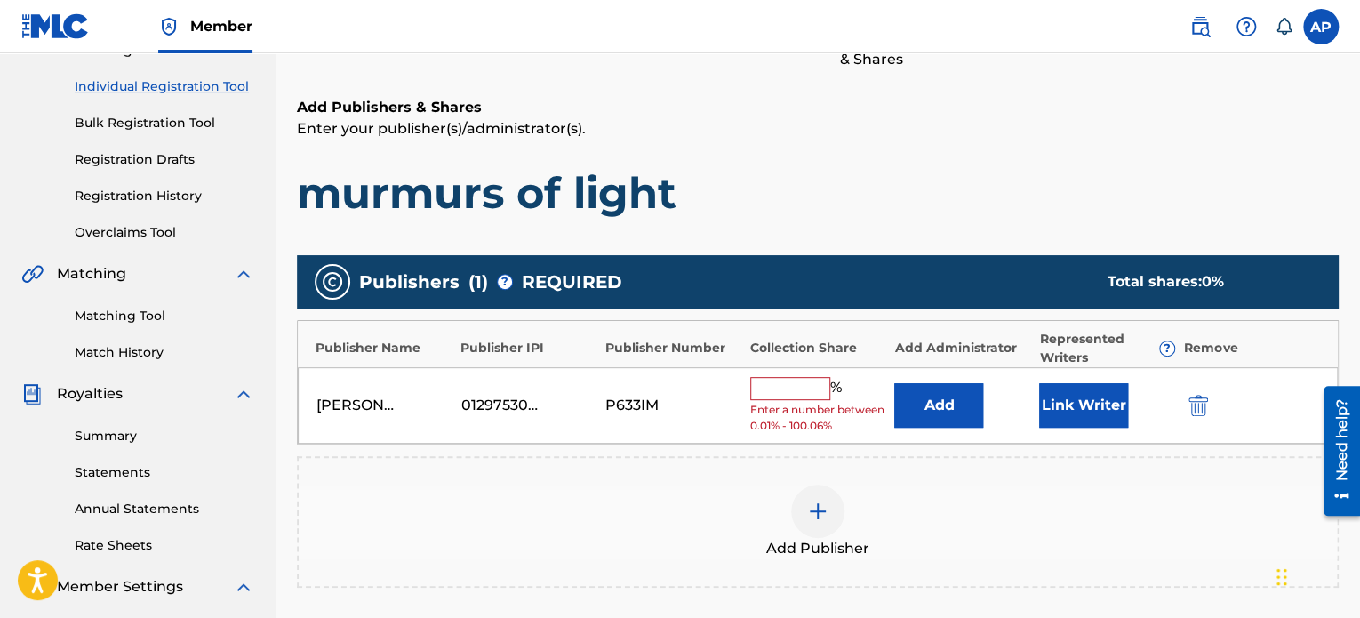
click at [801, 381] on input "text" at bounding box center [790, 388] width 80 height 23
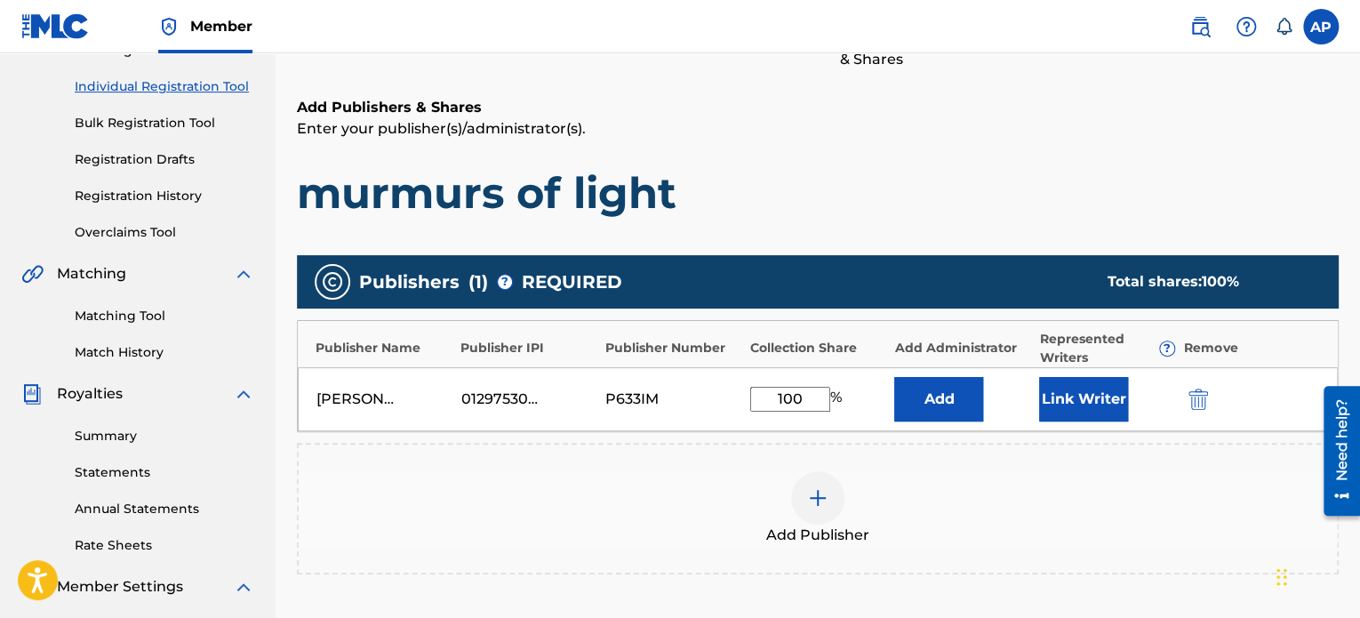
type input "100"
click at [923, 443] on div "Add Publisher" at bounding box center [818, 509] width 1042 height 132
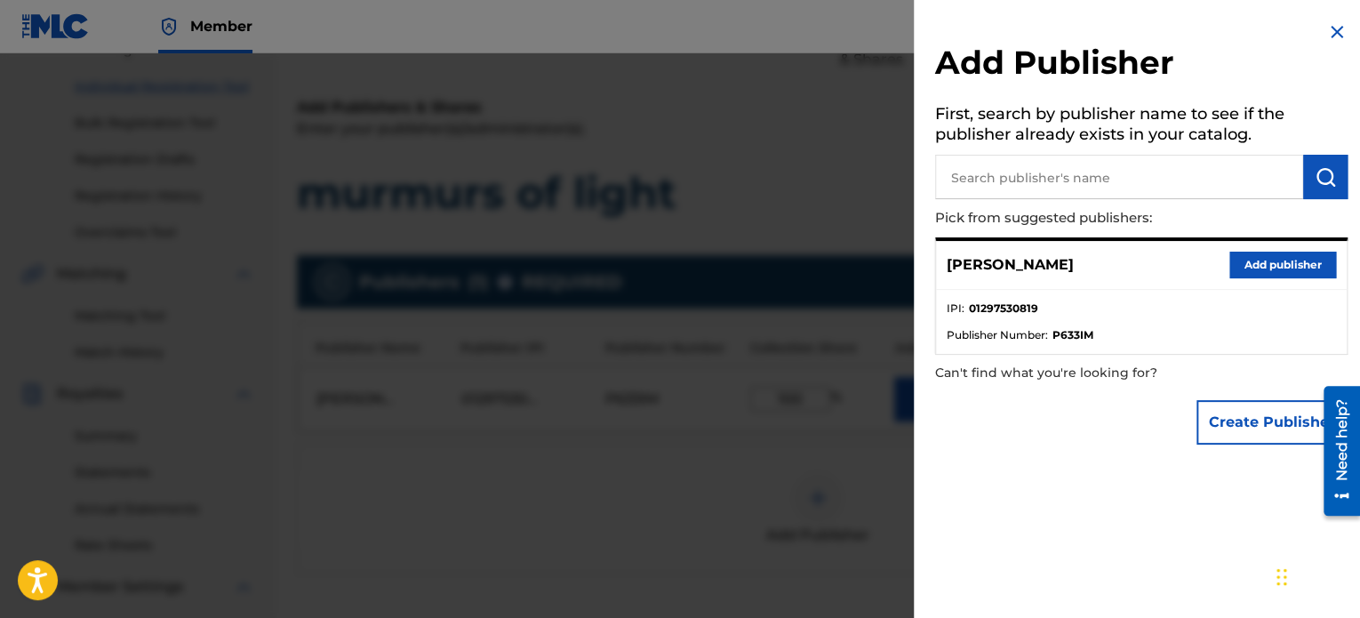
click at [1242, 262] on button "Add publisher" at bounding box center [1282, 265] width 107 height 27
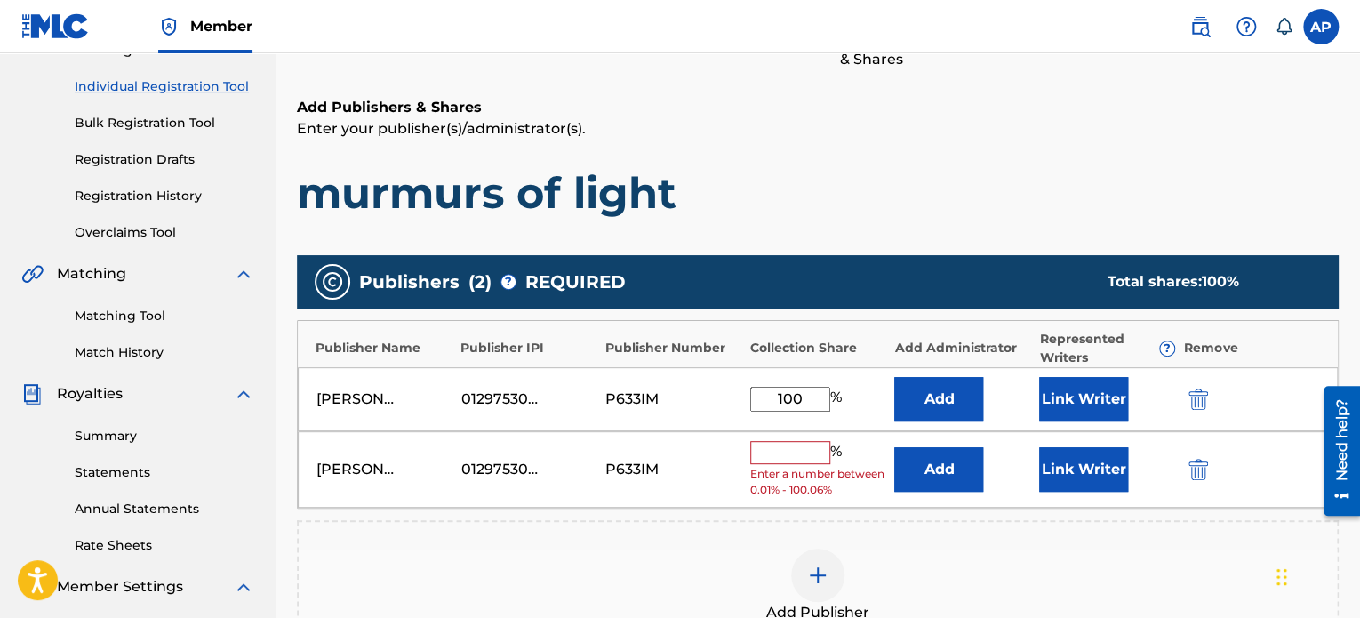
click at [1209, 472] on button "submit" at bounding box center [1196, 469] width 27 height 20
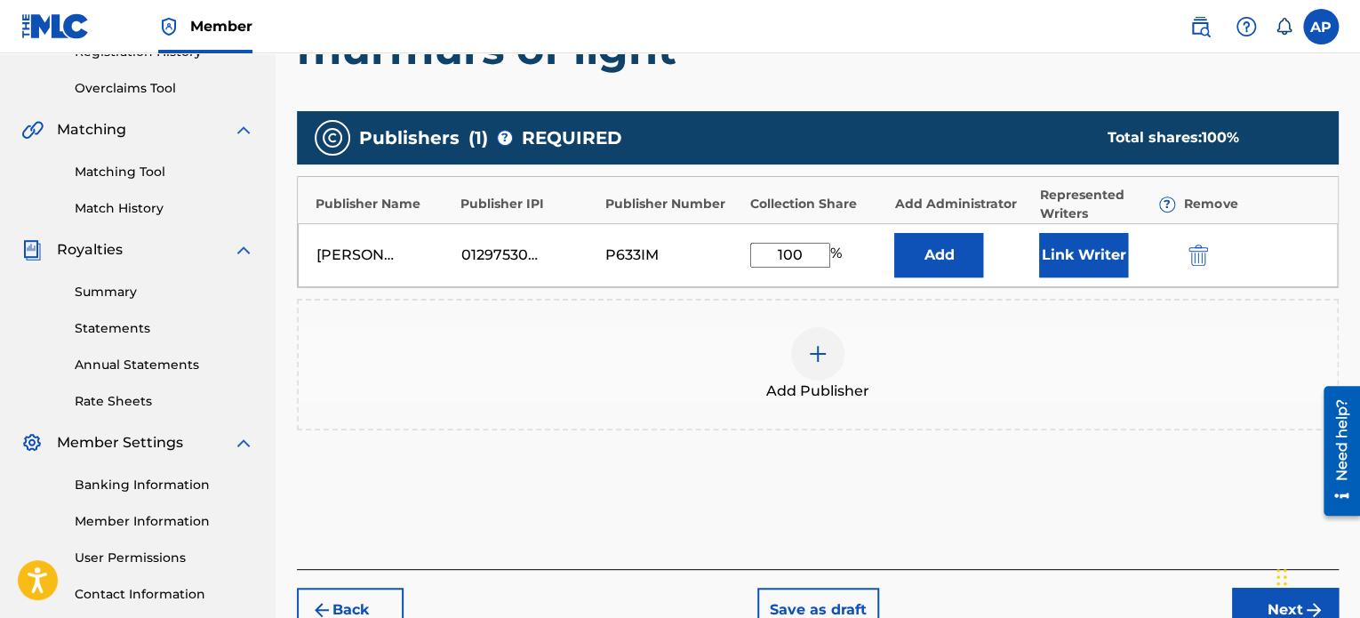
scroll to position [363, 0]
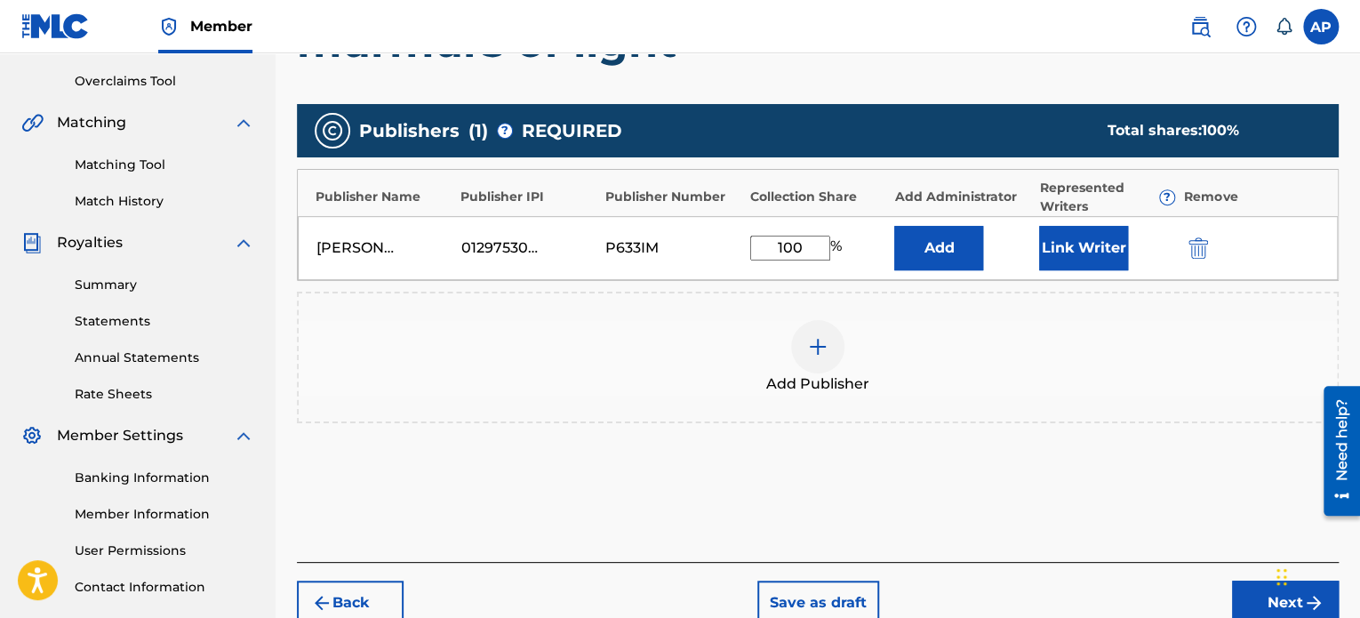
click at [1237, 581] on button "Next" at bounding box center [1285, 602] width 107 height 44
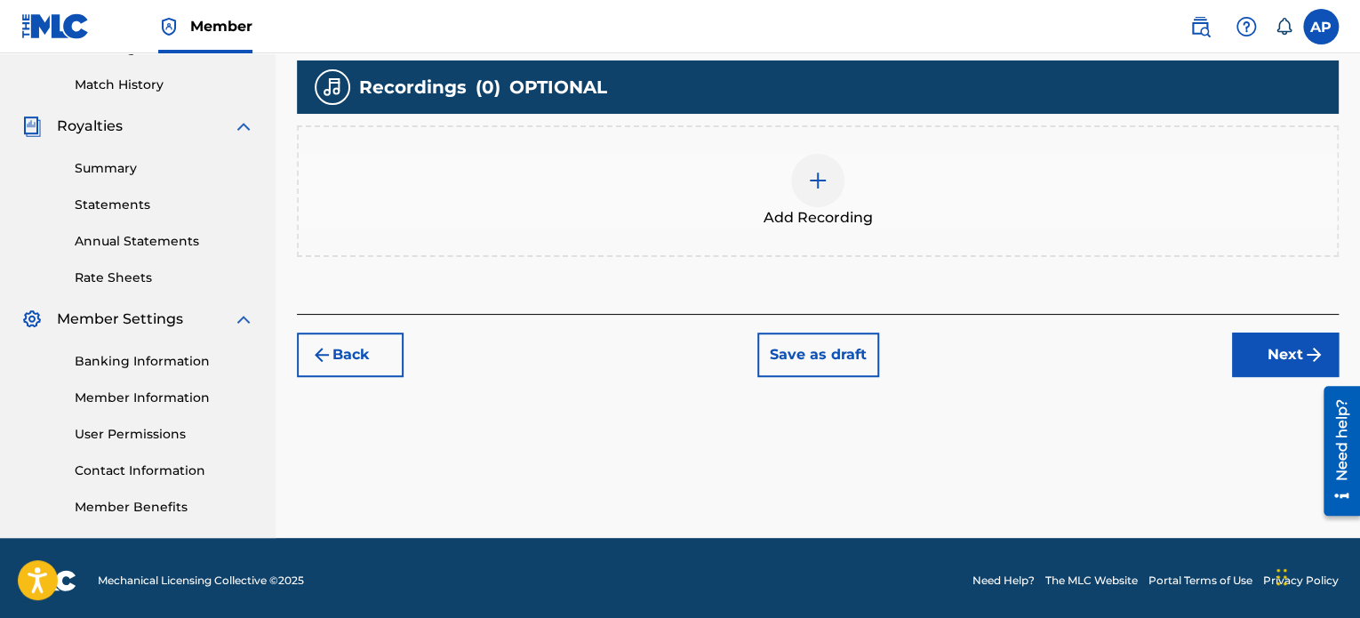
scroll to position [480, 0]
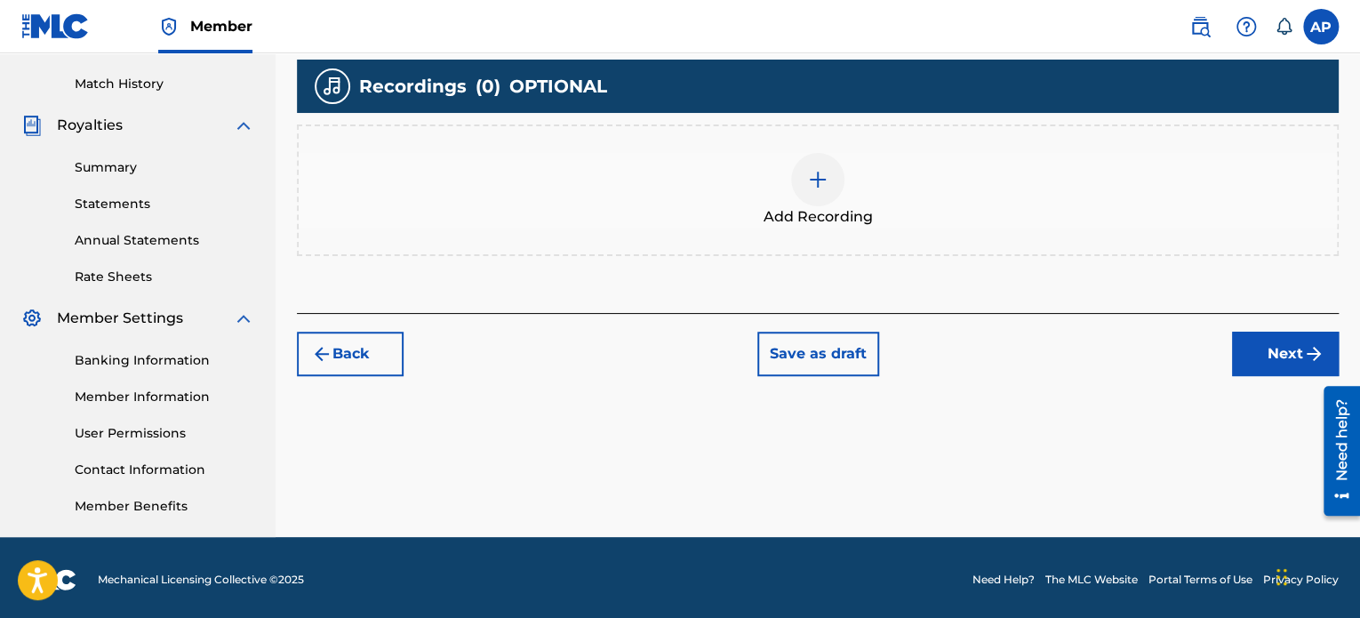
click at [840, 167] on div at bounding box center [817, 179] width 53 height 53
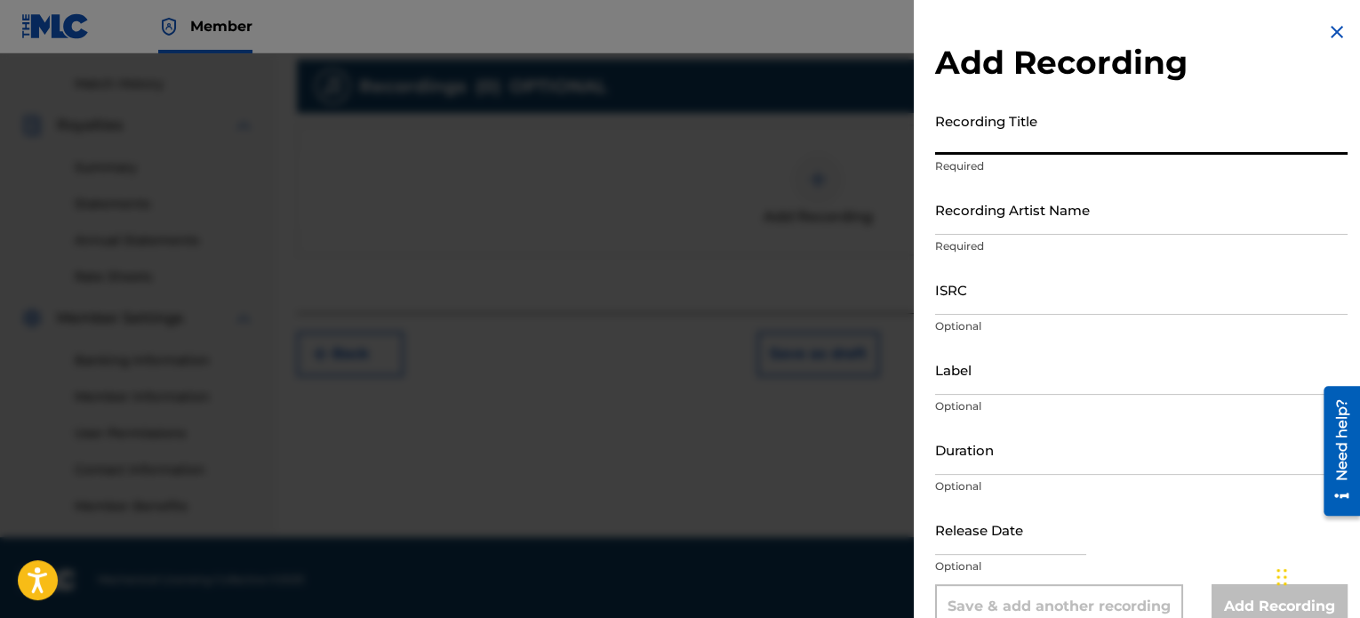
click at [1036, 144] on input "Recording Title" at bounding box center [1141, 129] width 412 height 51
type input "m"
type input "Murmurs of Light"
click at [1155, 223] on input "Recording Artist Name" at bounding box center [1141, 209] width 412 height 51
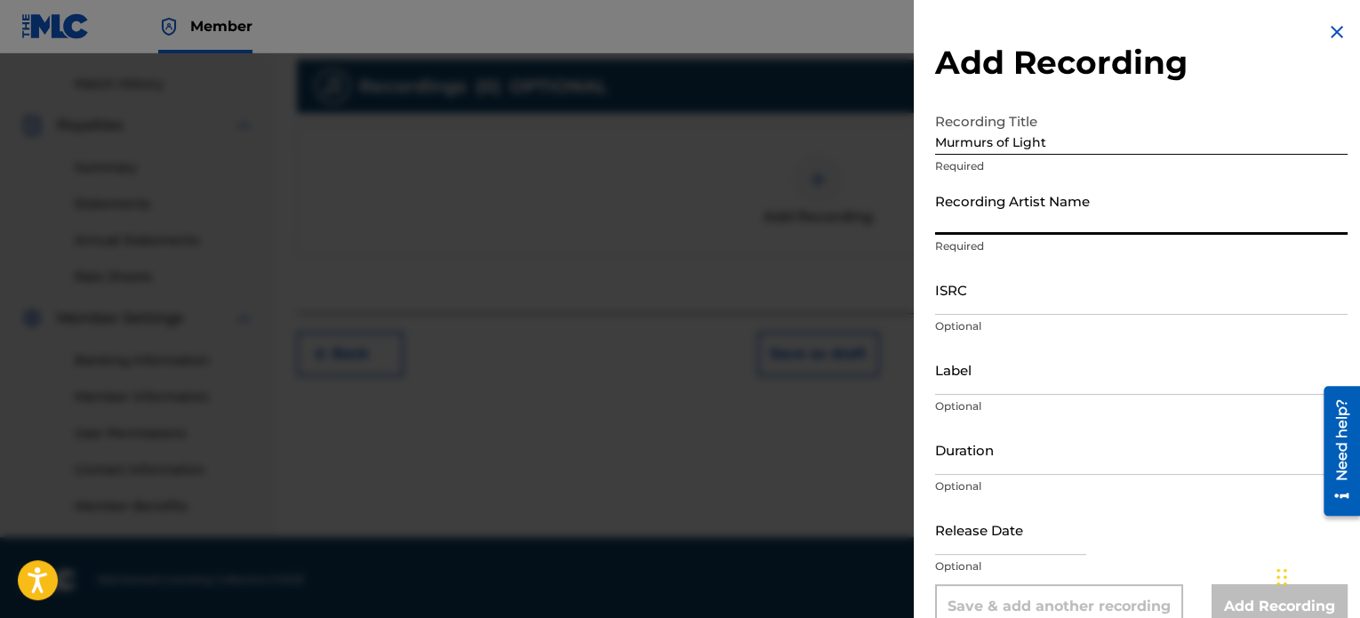
type input "Clásica Nova"
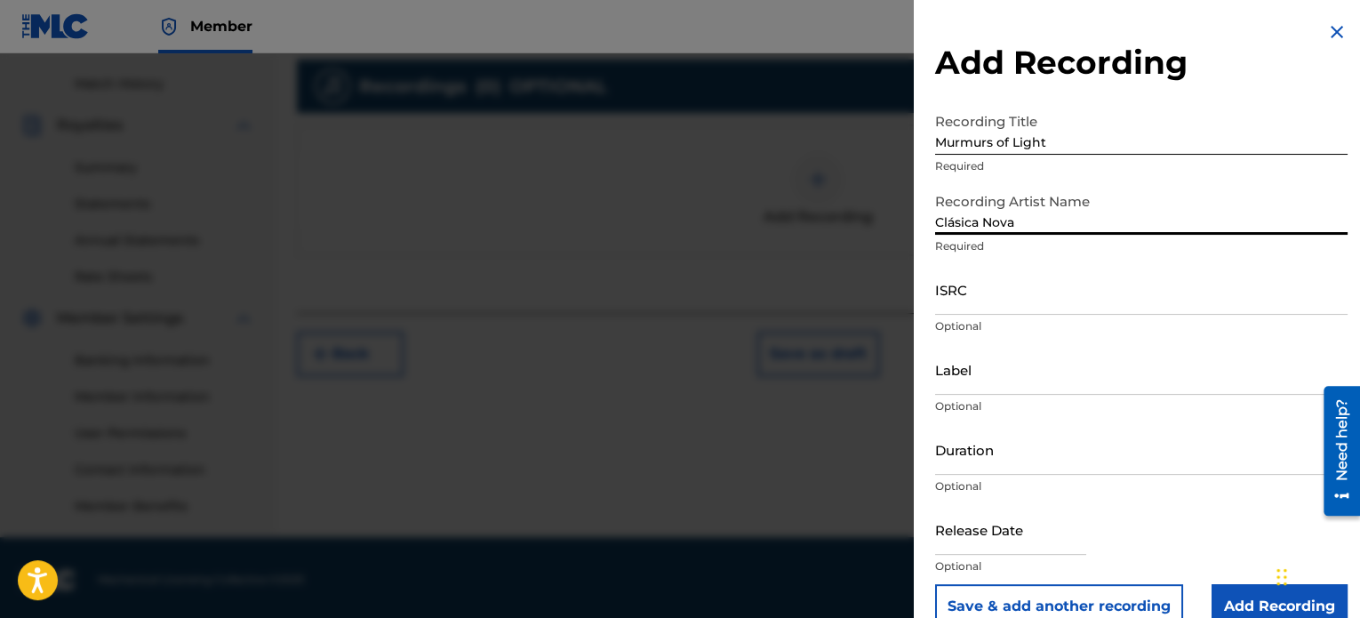
click at [995, 304] on input "ISRC" at bounding box center [1141, 289] width 412 height 51
paste input "QZZ8A2530918"
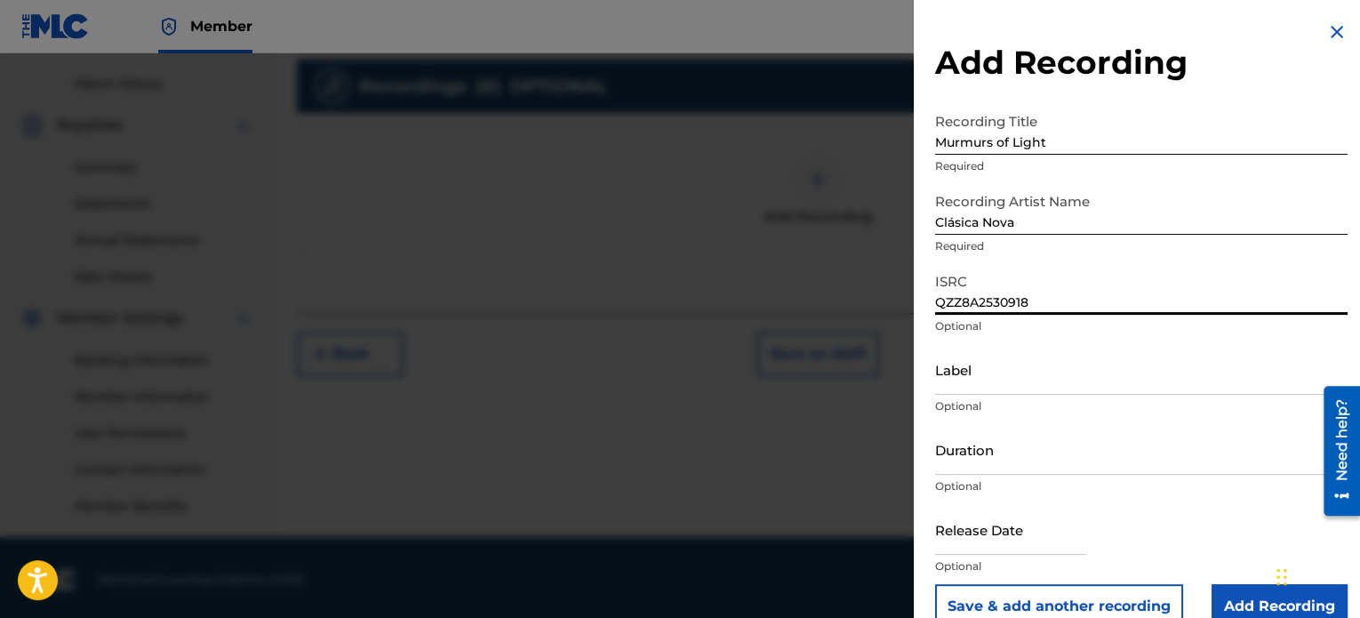
type input "QZZ8A2530918"
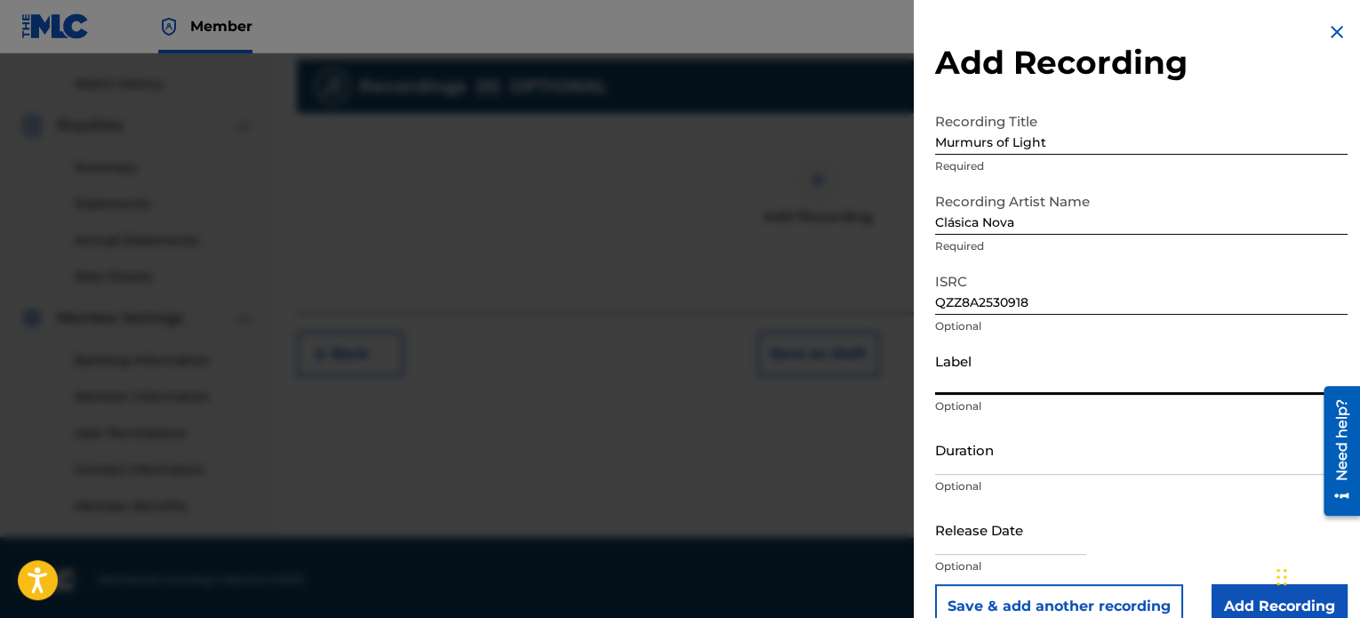
drag, startPoint x: 1063, startPoint y: 384, endPoint x: 1010, endPoint y: 359, distance: 58.8
click at [1010, 359] on input "Label" at bounding box center [1141, 369] width 412 height 51
type input "Clásica Nova"
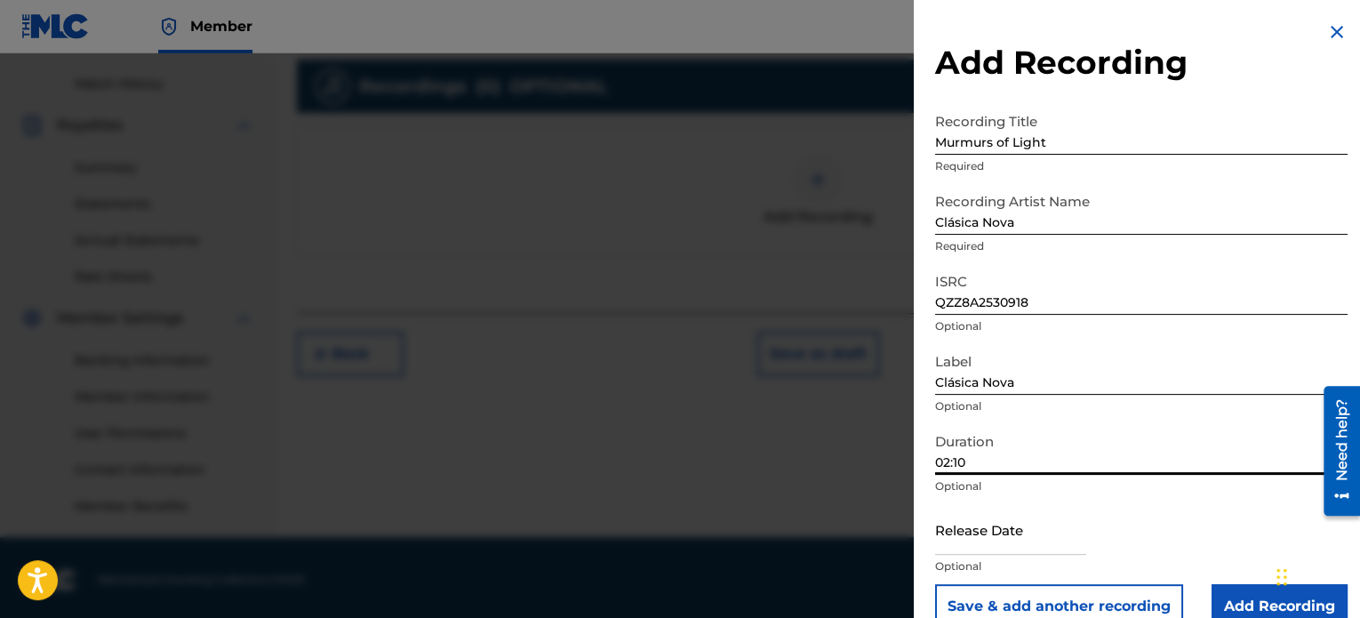
type input "02:10"
click at [1035, 522] on input "text" at bounding box center [1010, 529] width 151 height 51
select select "8"
select select "2025"
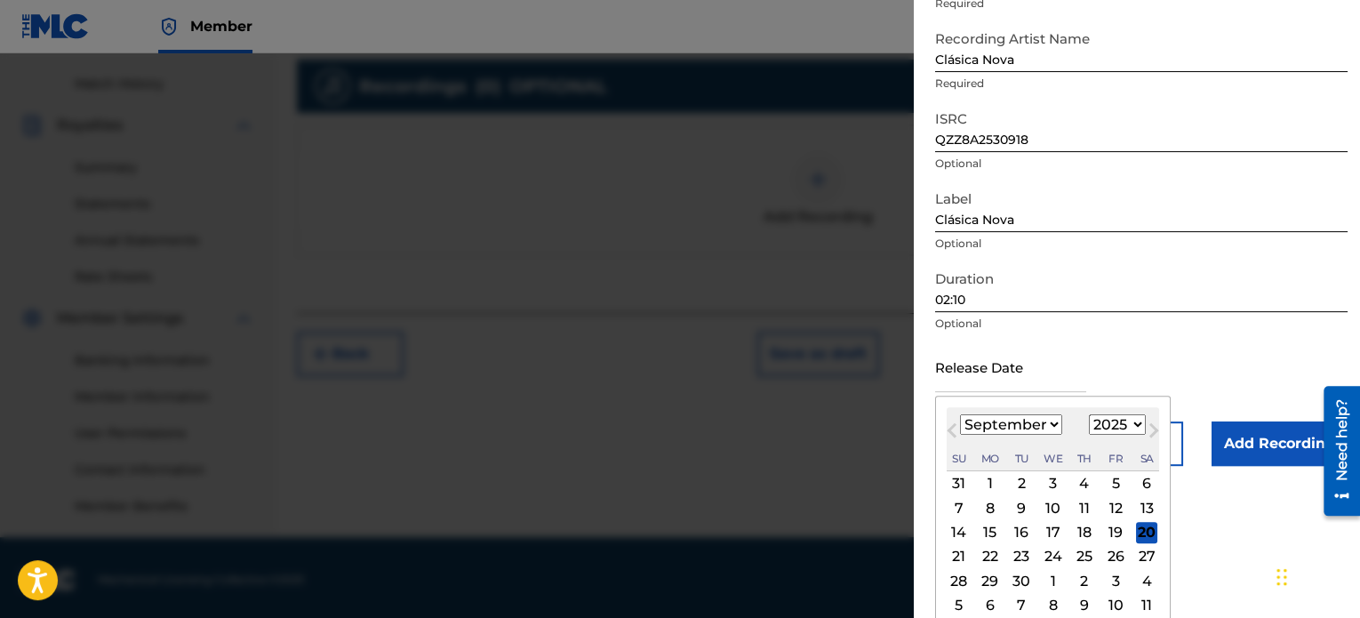
scroll to position [171, 0]
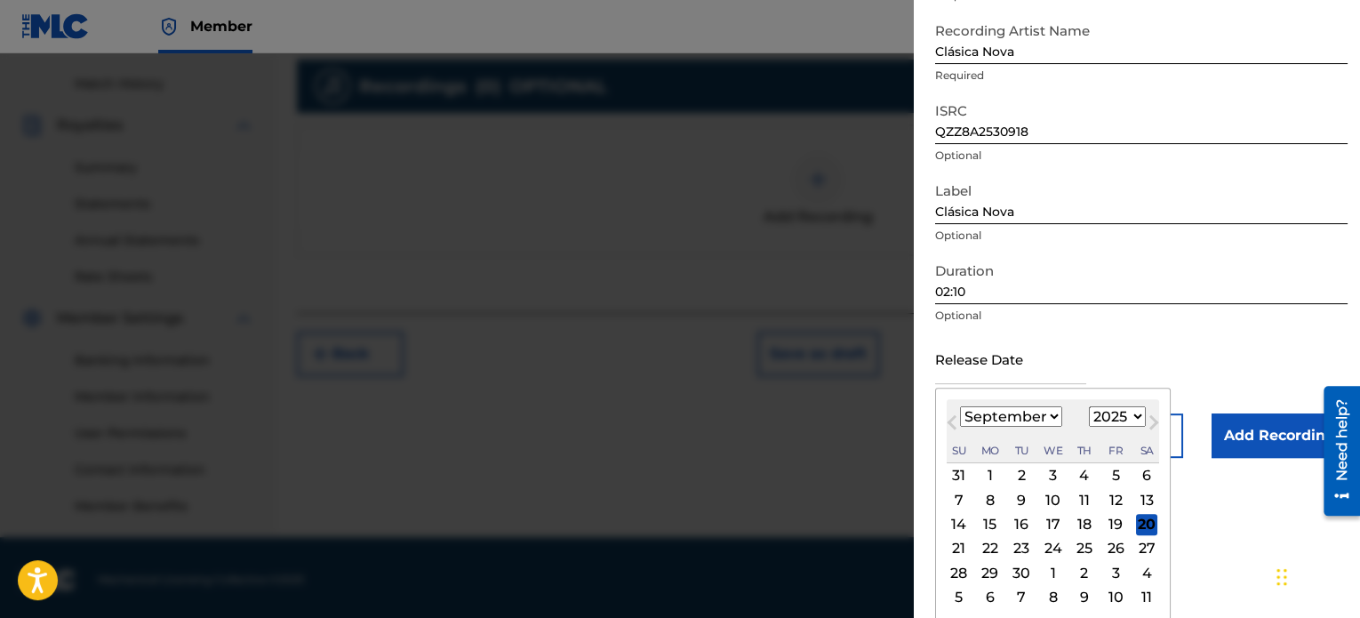
click at [986, 521] on div "15" at bounding box center [989, 524] width 21 height 21
type input "[DATE]"
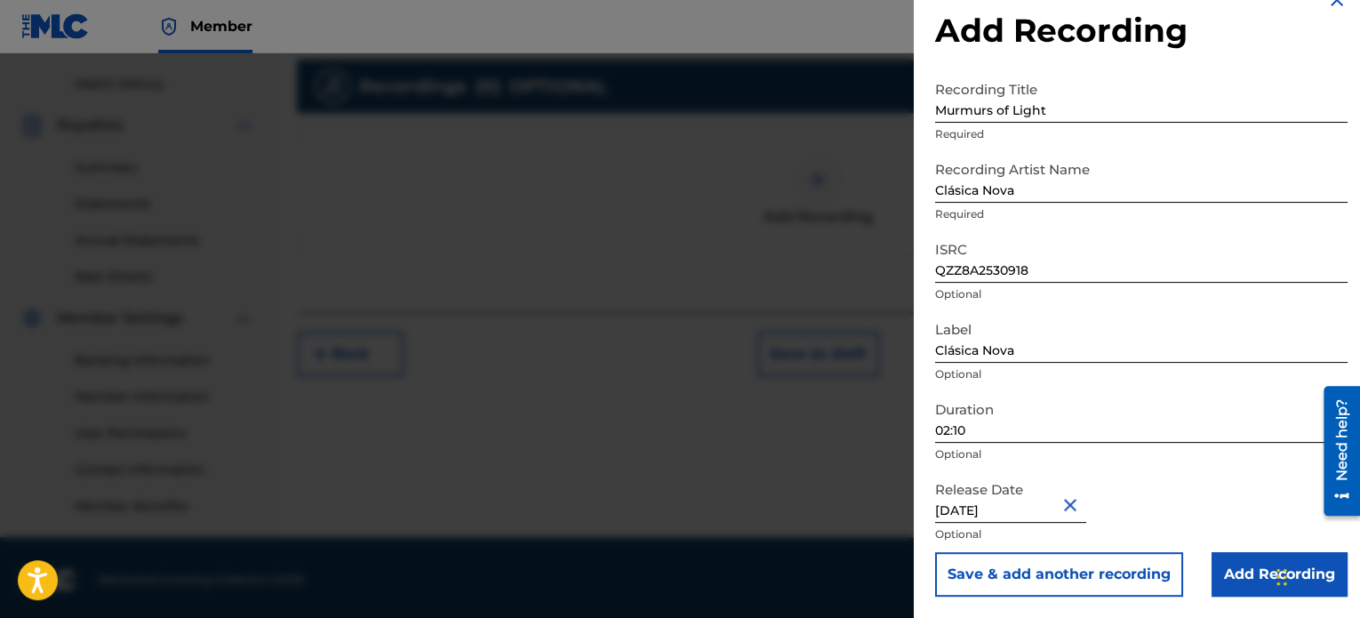
scroll to position [32, 0]
click at [1245, 584] on input "Add Recording" at bounding box center [1279, 574] width 136 height 44
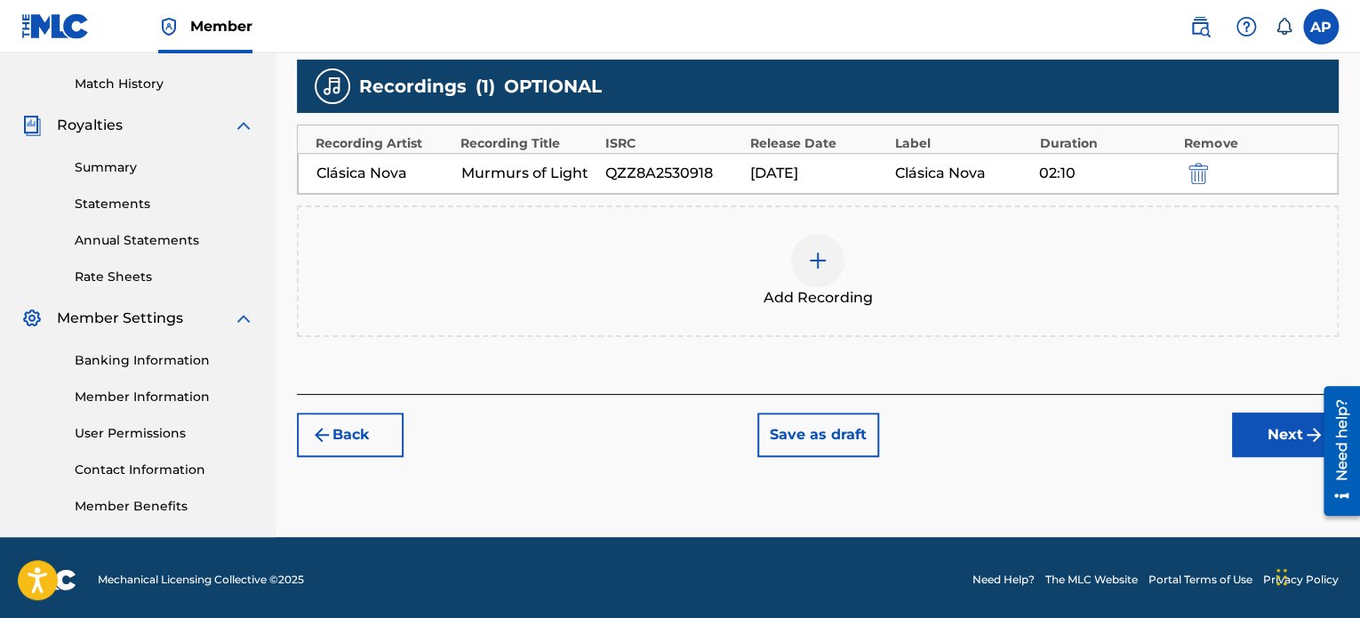
click at [1258, 415] on button "Next" at bounding box center [1285, 434] width 107 height 44
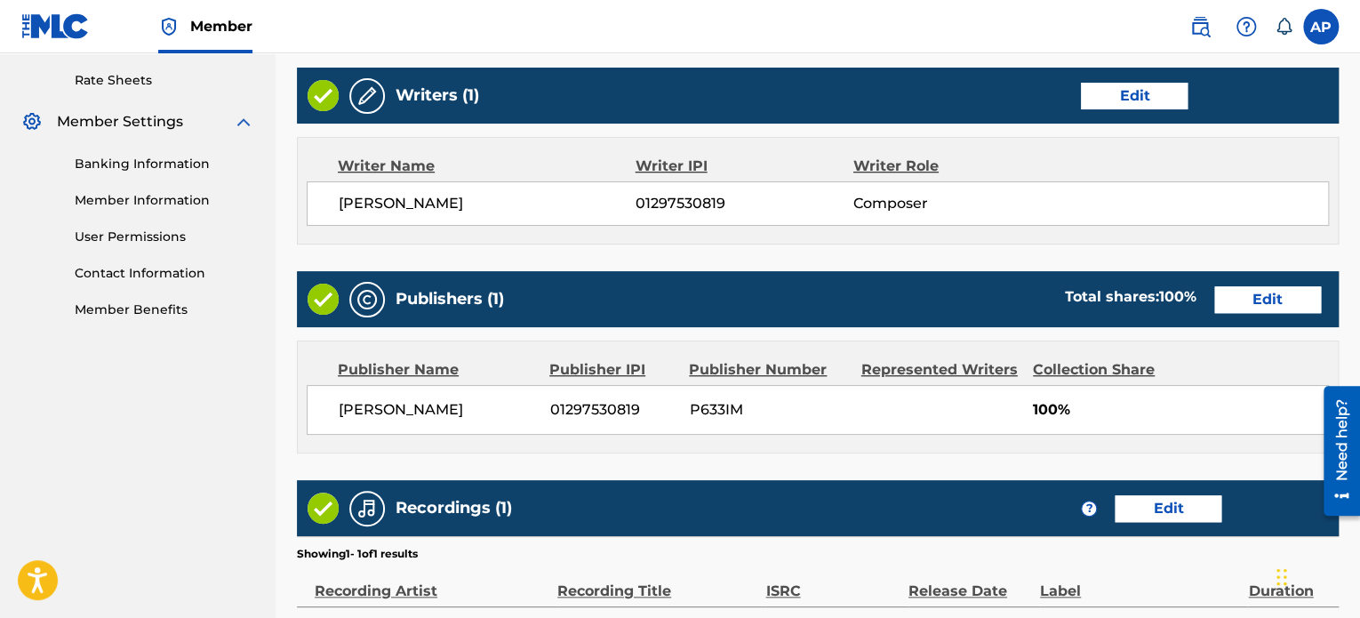
scroll to position [883, 0]
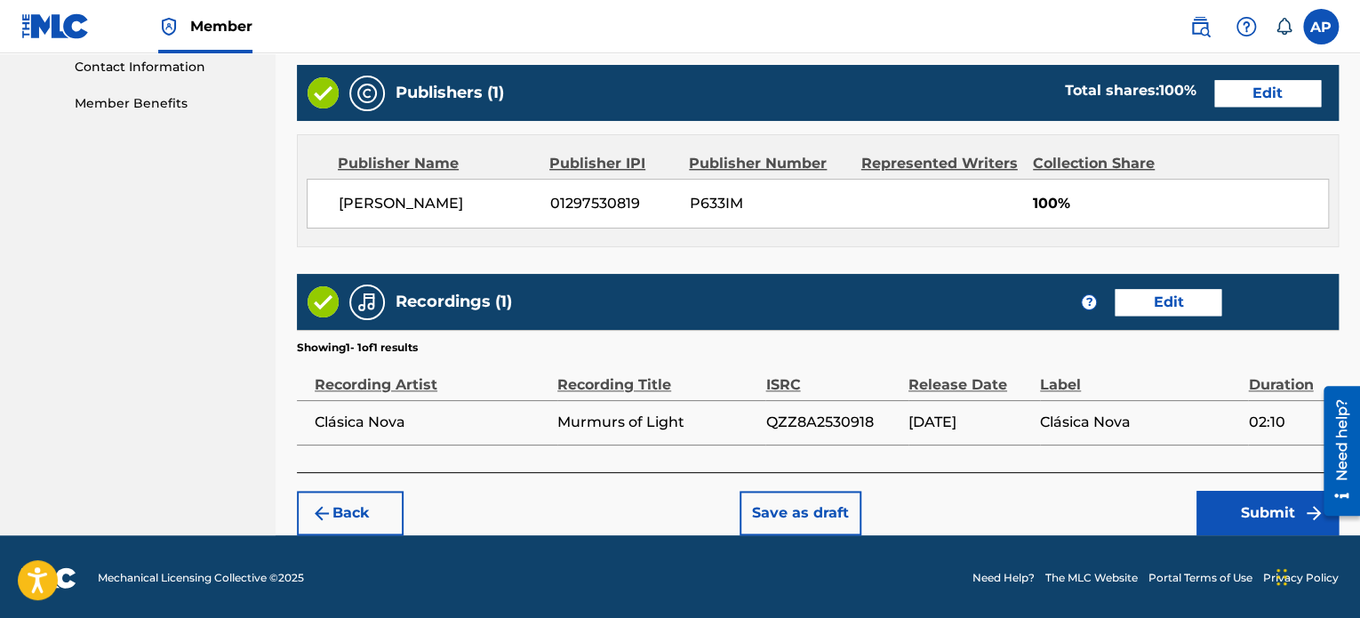
click at [1256, 523] on button "Submit" at bounding box center [1267, 513] width 142 height 44
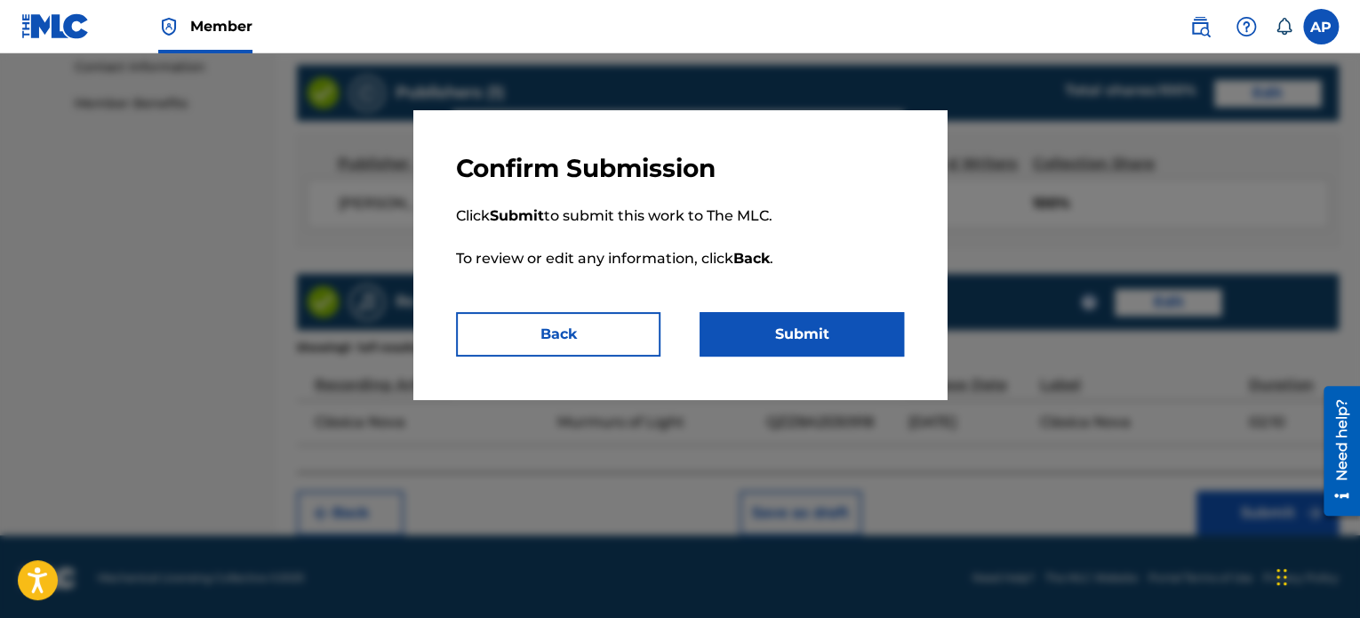
click at [822, 324] on button "Submit" at bounding box center [801, 334] width 204 height 44
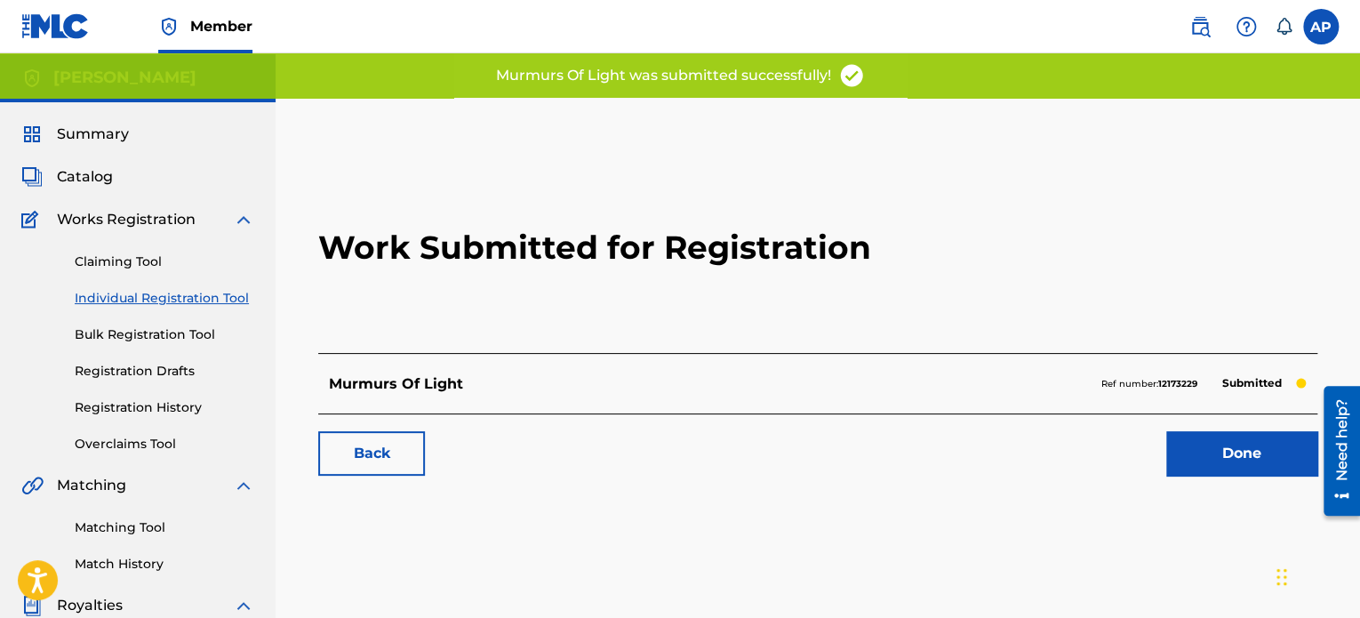
click at [1258, 471] on link "Done" at bounding box center [1241, 453] width 151 height 44
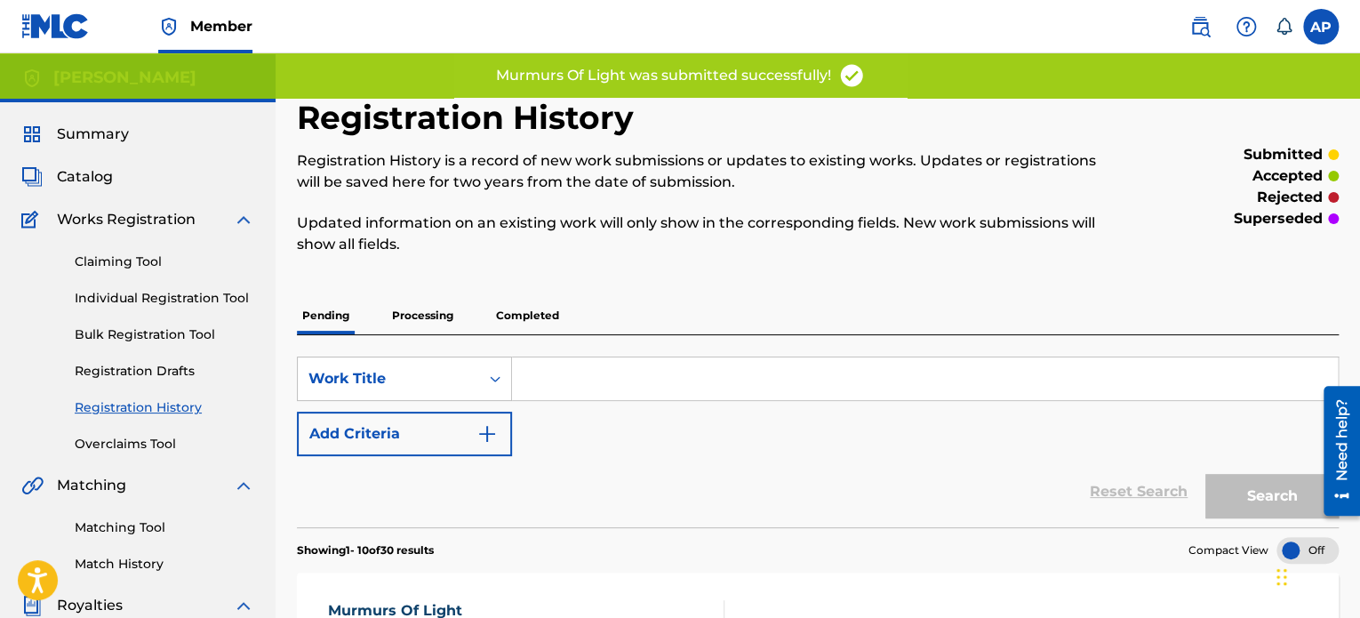
click at [531, 314] on p "Completed" at bounding box center [528, 315] width 74 height 37
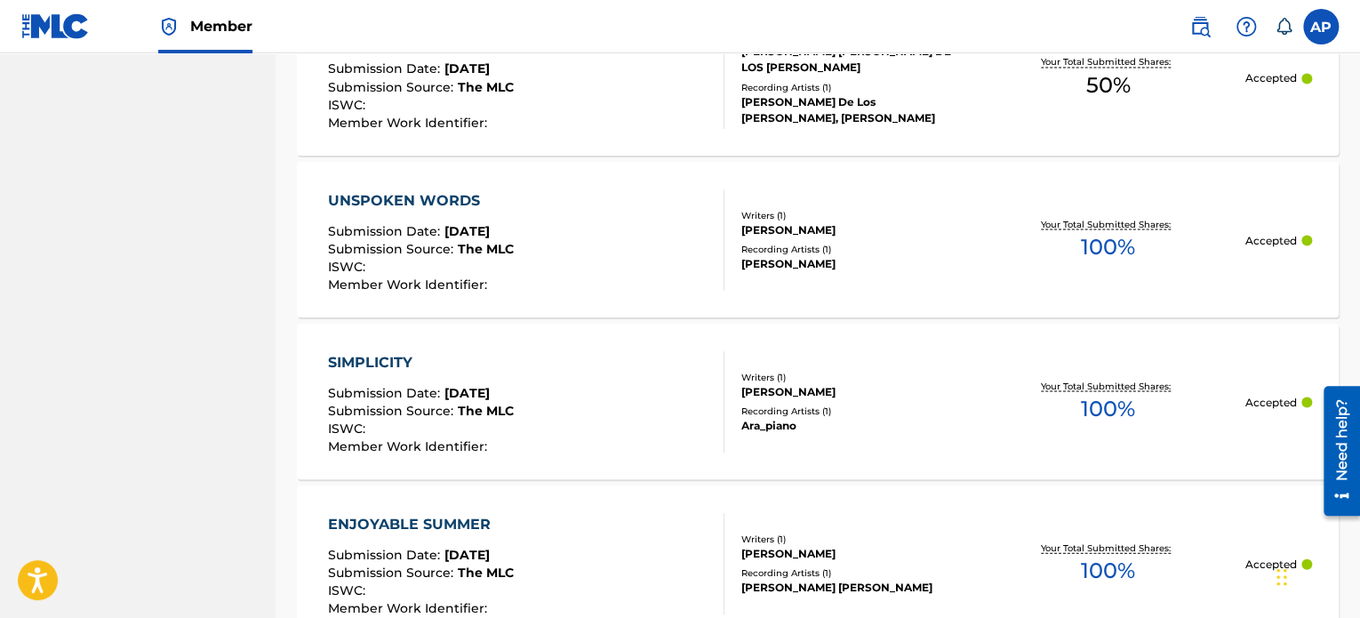
scroll to position [1843, 0]
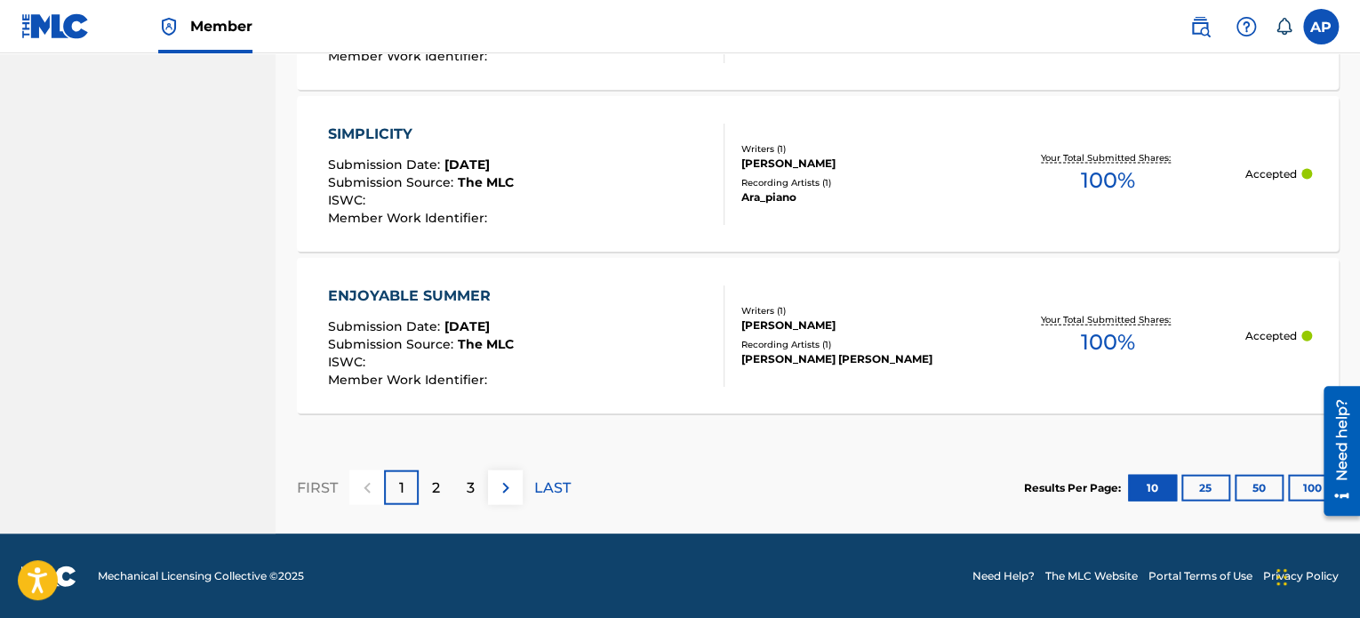
click at [435, 486] on p "2" at bounding box center [436, 487] width 8 height 21
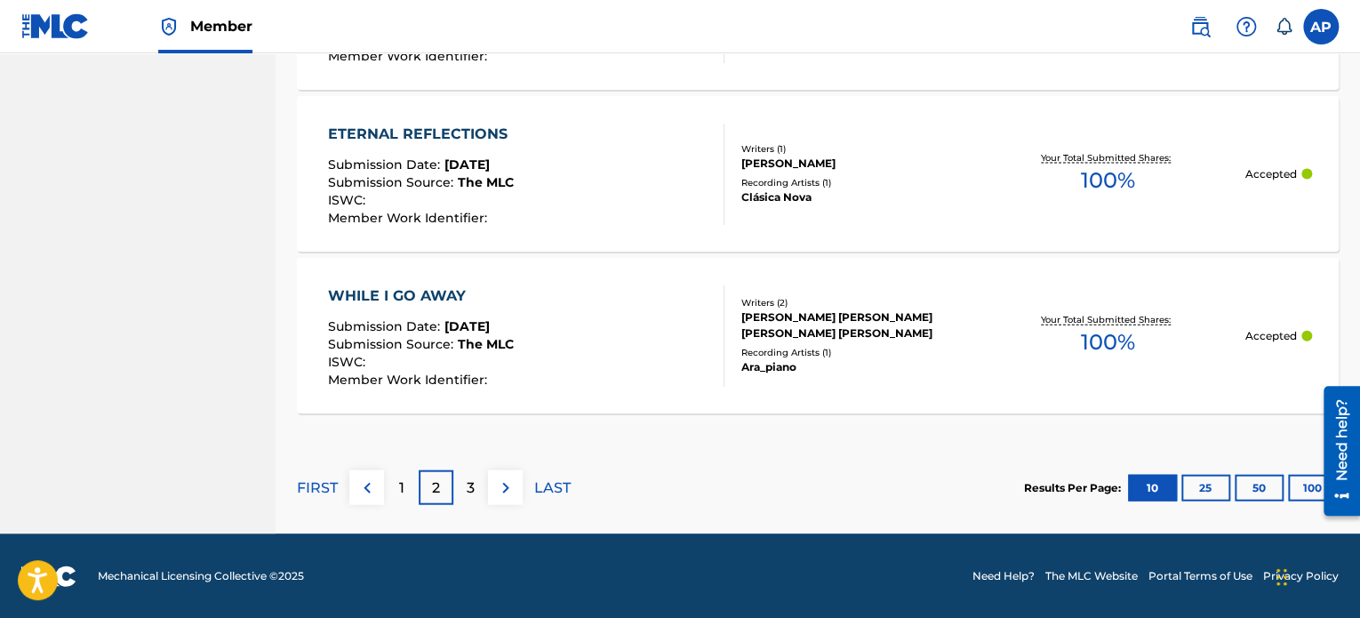
click at [483, 490] on div "3" at bounding box center [470, 487] width 35 height 35
click at [468, 489] on p "4" at bounding box center [471, 487] width 10 height 21
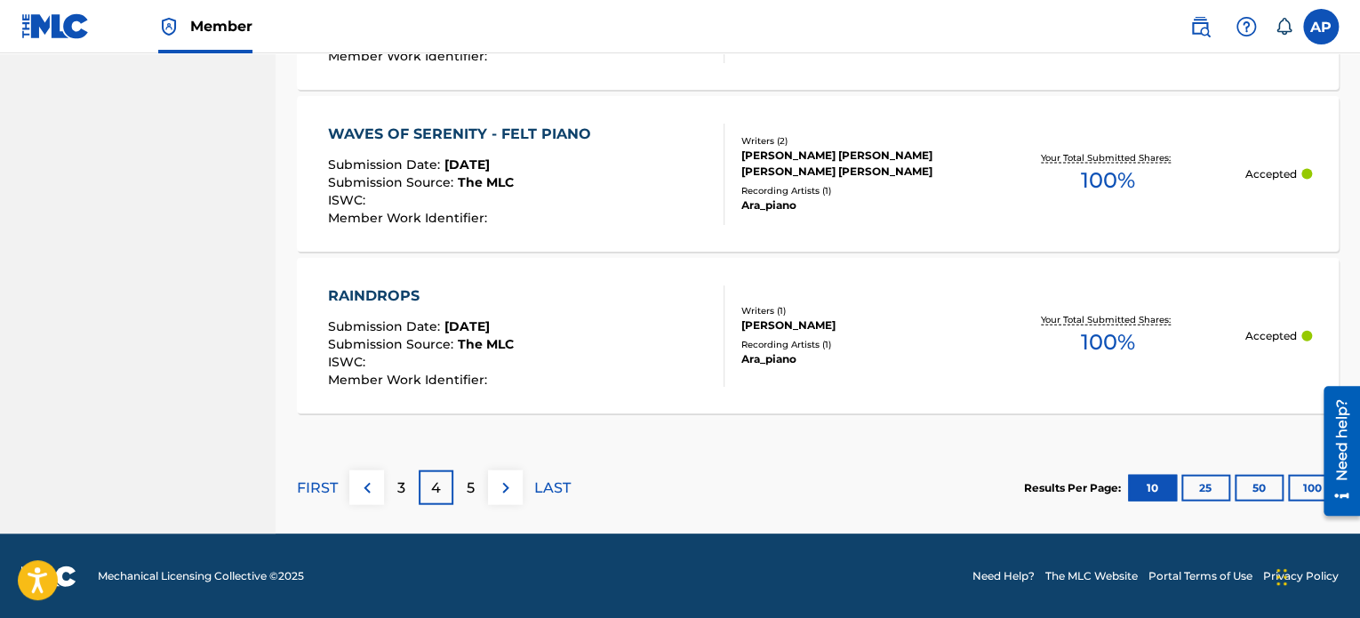
click at [475, 493] on div "5" at bounding box center [470, 487] width 35 height 35
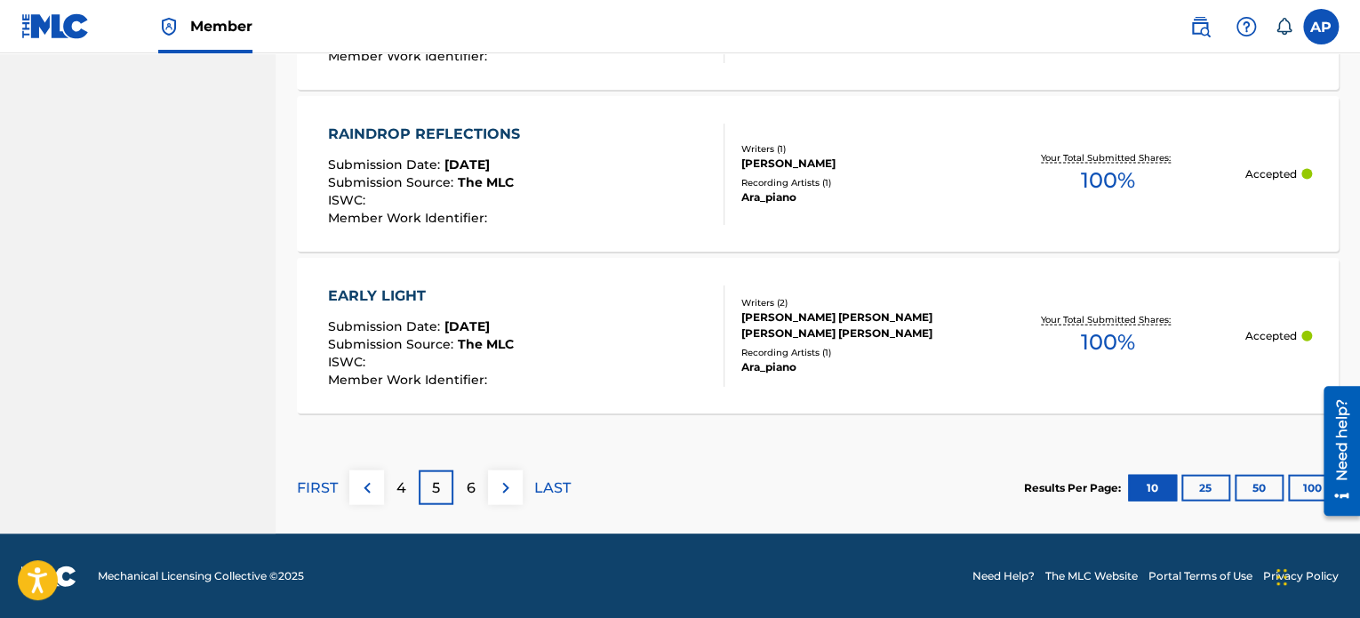
click at [483, 491] on div "6" at bounding box center [470, 487] width 35 height 35
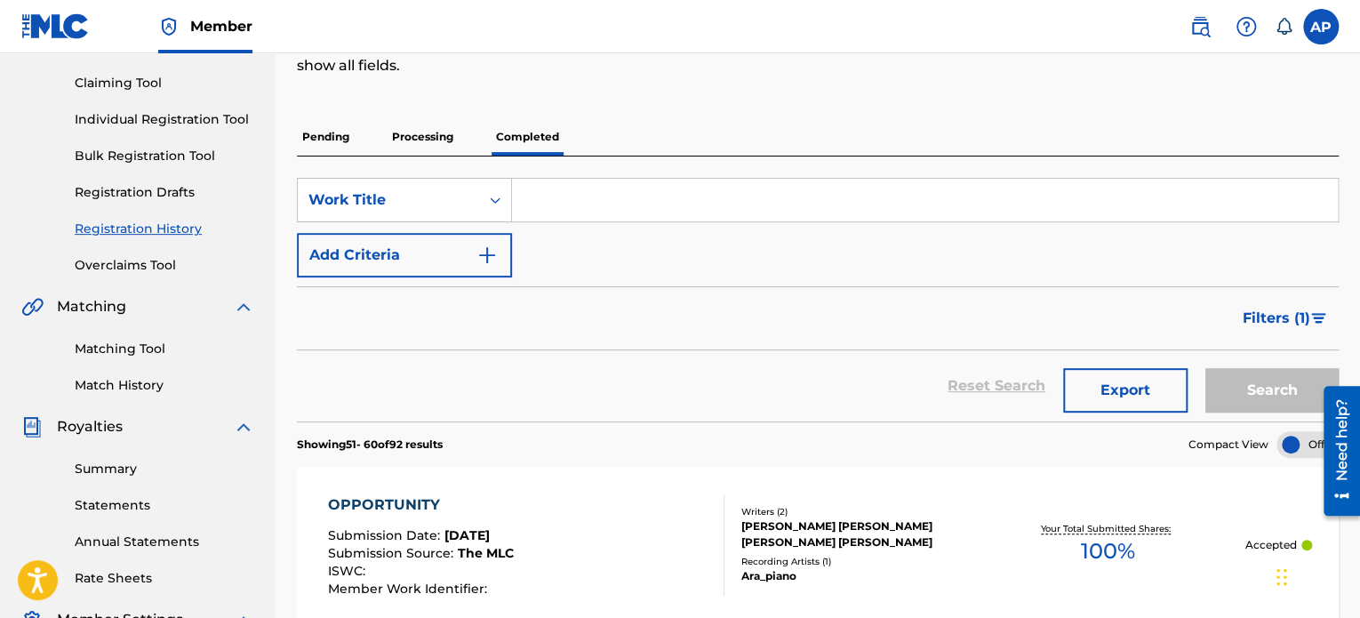
scroll to position [108, 0]
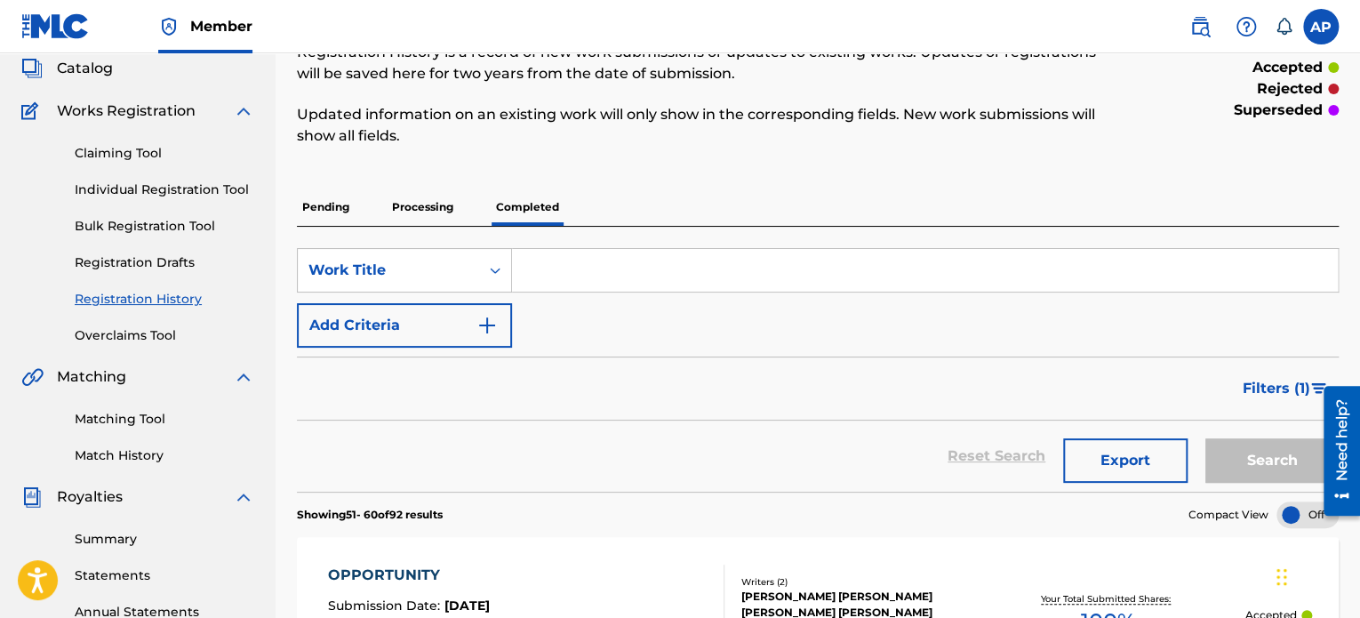
drag, startPoint x: 137, startPoint y: 189, endPoint x: 92, endPoint y: 181, distance: 45.2
click at [92, 181] on link "Individual Registration Tool" at bounding box center [165, 189] width 180 height 19
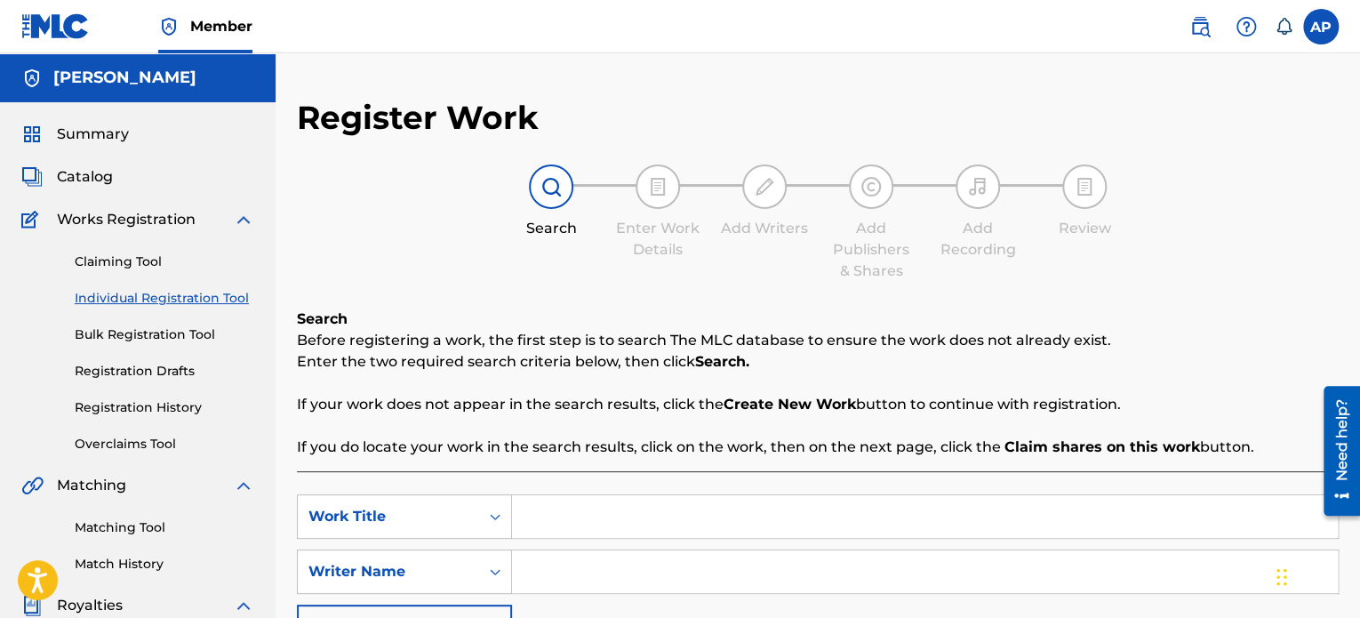
click at [576, 511] on input "Search Form" at bounding box center [925, 516] width 826 height 43
type input "Spring Serenade"
click at [615, 569] on input "Search Form" at bounding box center [925, 571] width 826 height 43
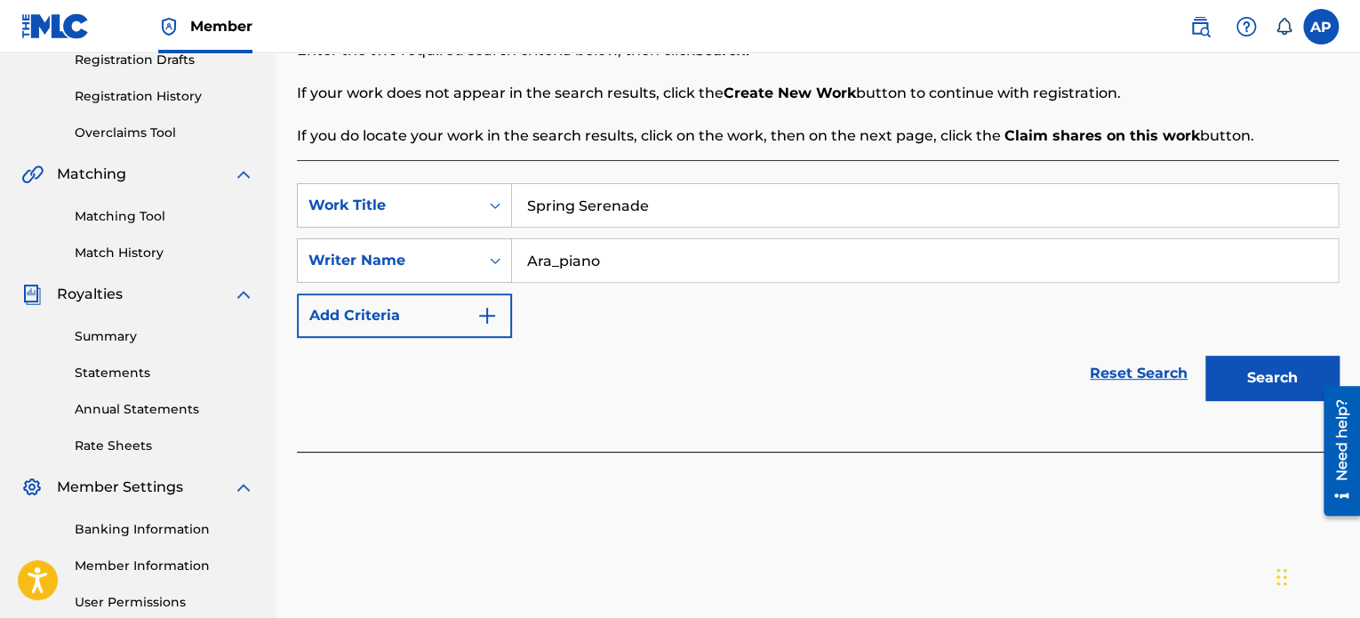
scroll to position [313, 0]
type input "Ara_piano"
click at [1219, 388] on button "Search" at bounding box center [1271, 376] width 133 height 44
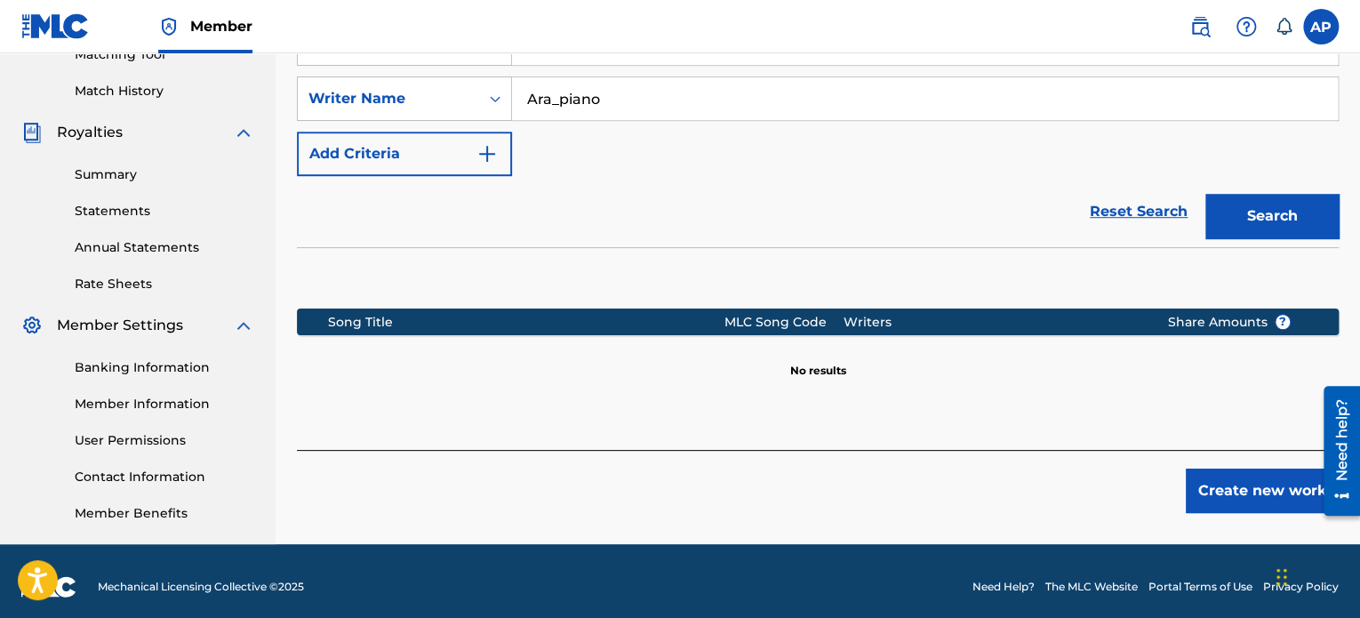
scroll to position [483, 0]
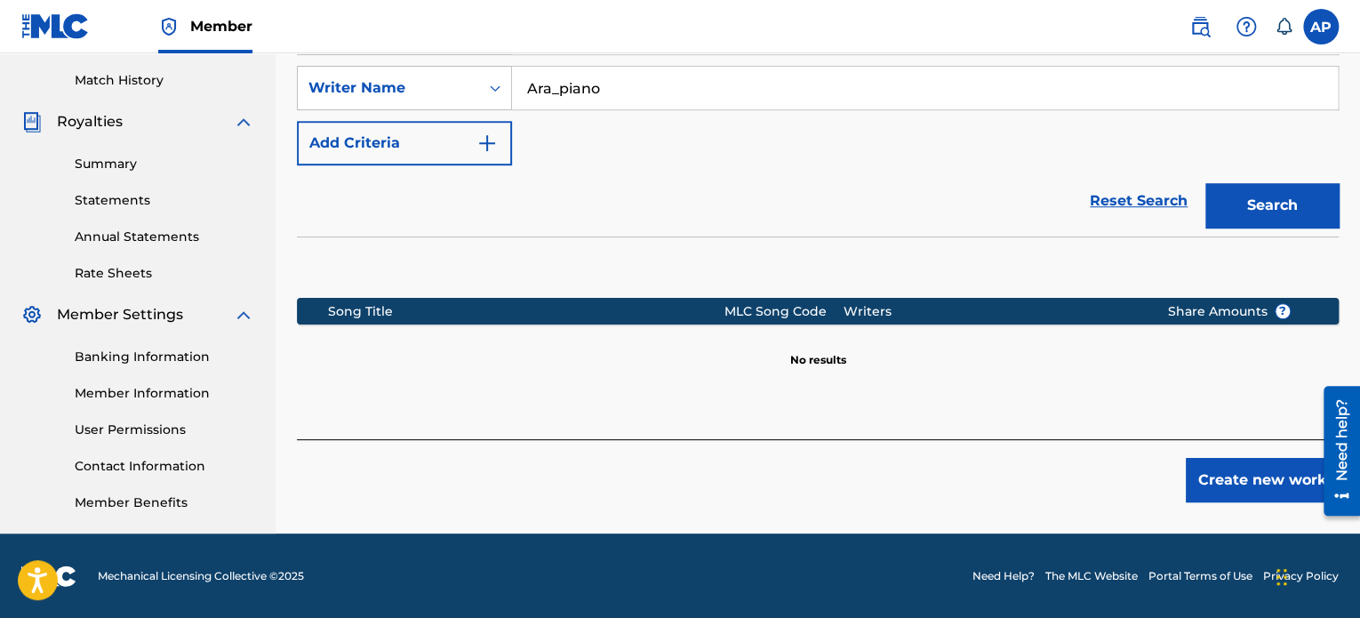
click at [1250, 479] on button "Create new work" at bounding box center [1262, 480] width 153 height 44
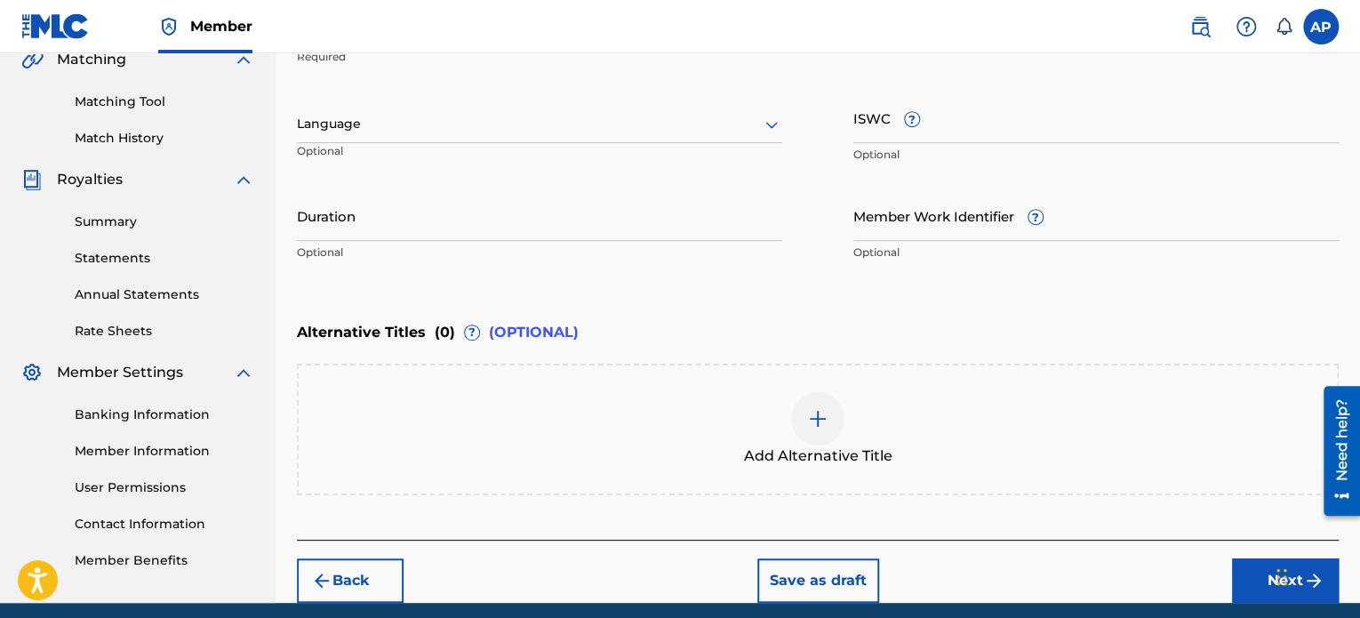
scroll to position [419, 0]
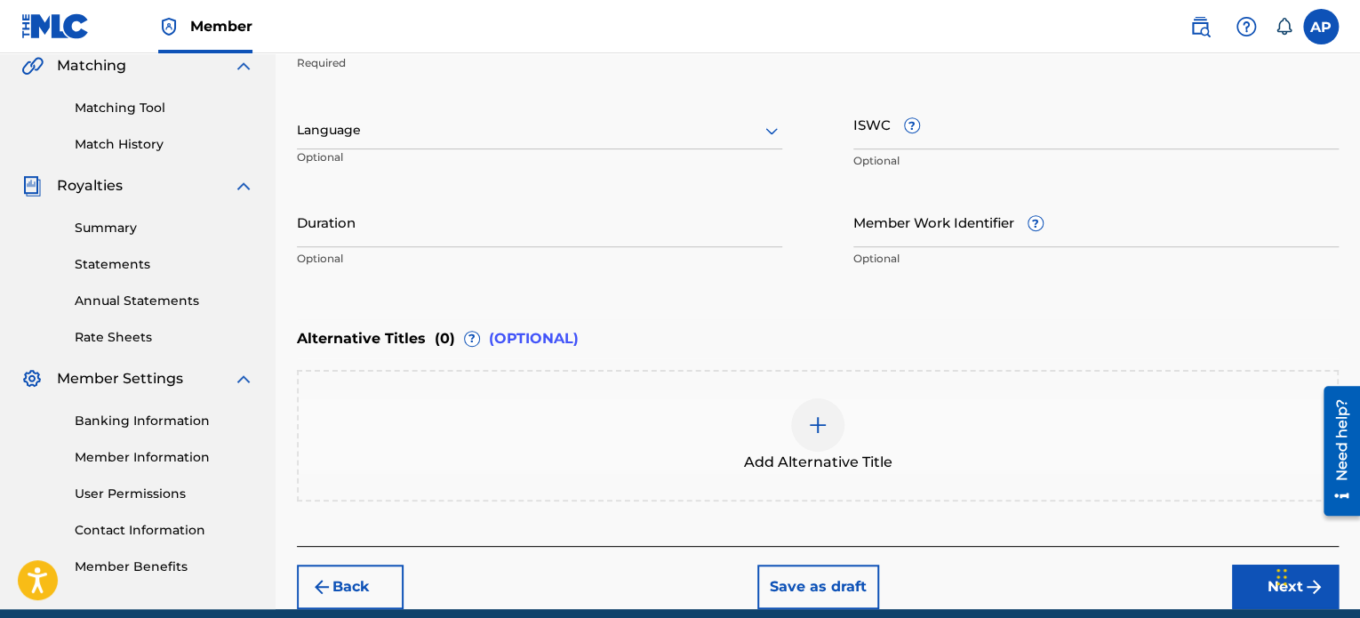
click at [461, 231] on input "Duration" at bounding box center [539, 221] width 485 height 51
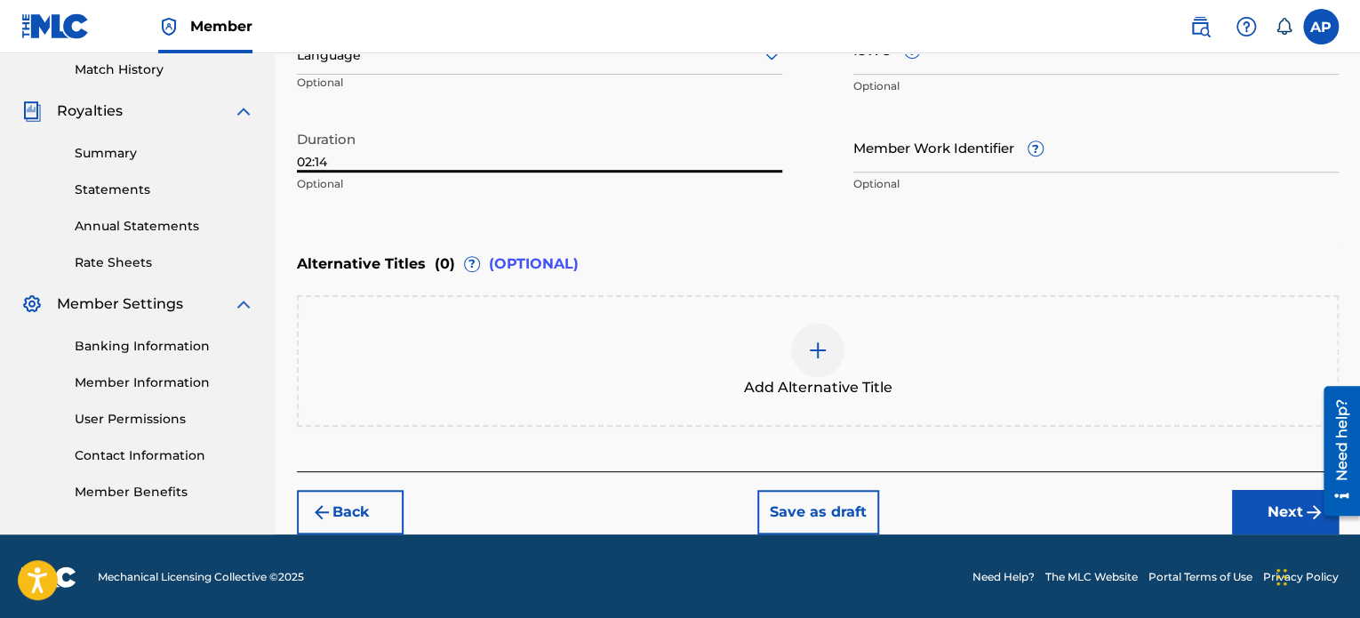
scroll to position [493, 0]
type input "02:14"
click at [1255, 521] on button "Next" at bounding box center [1285, 513] width 107 height 44
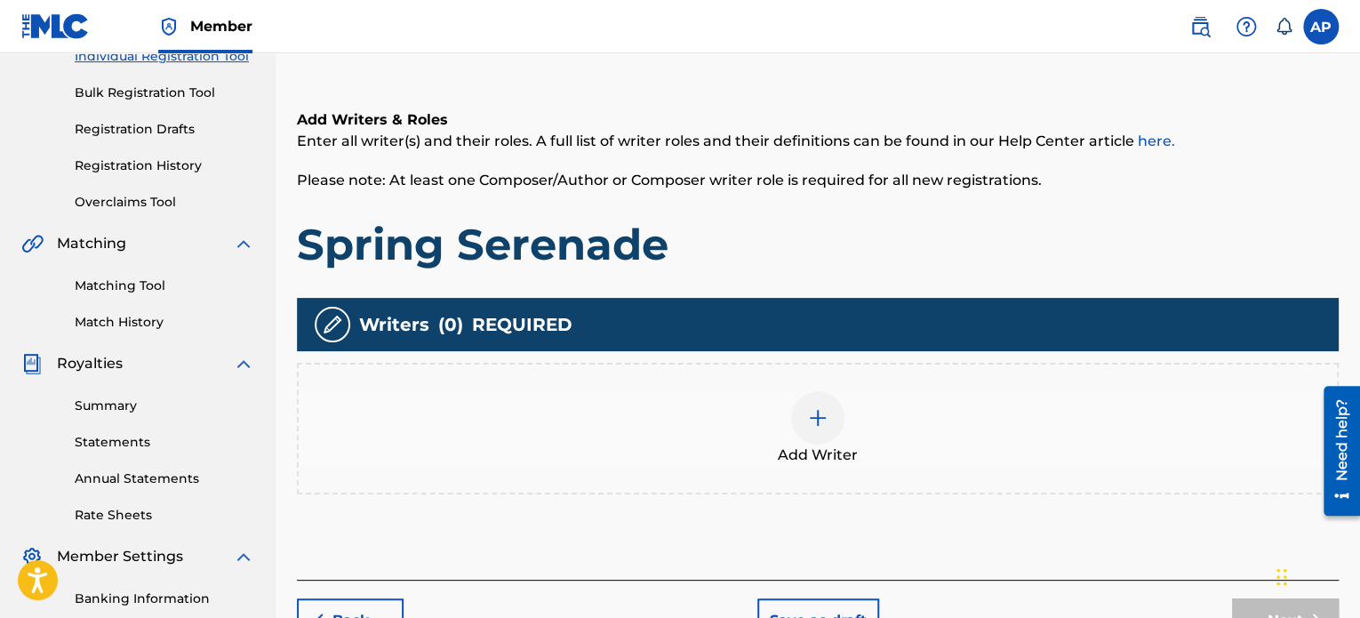
scroll to position [244, 0]
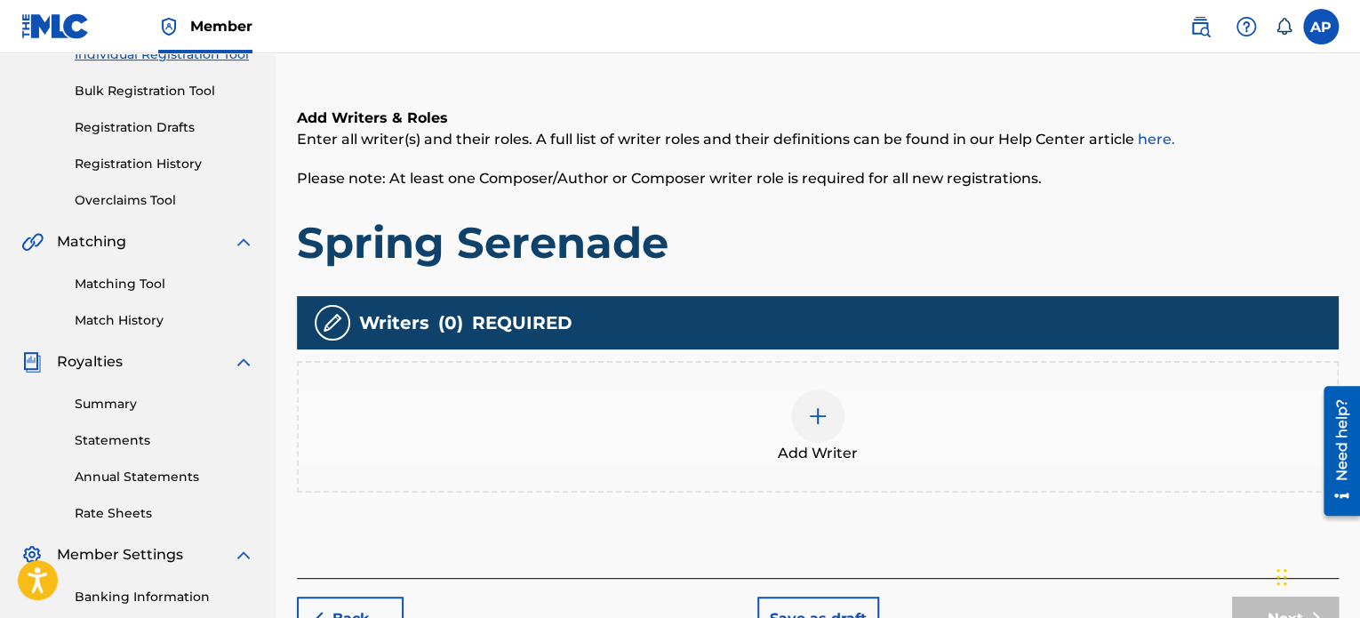
click at [819, 403] on div at bounding box center [817, 415] width 53 height 53
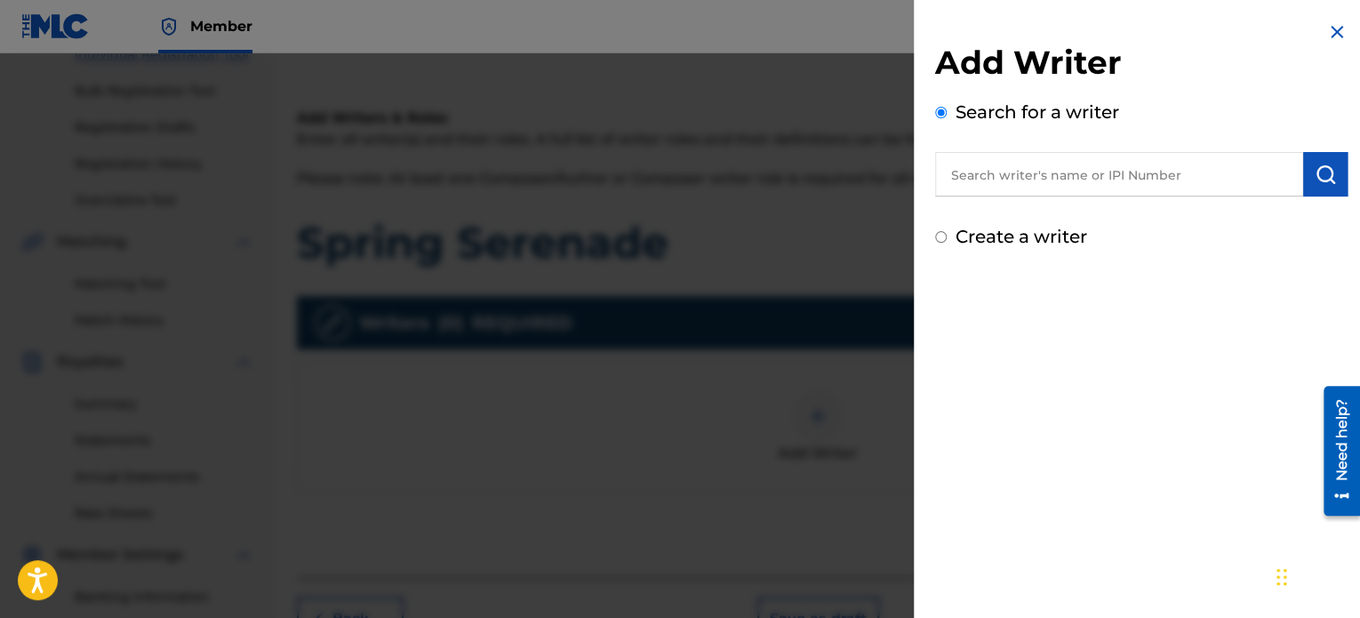
click at [1056, 186] on input "text" at bounding box center [1119, 174] width 368 height 44
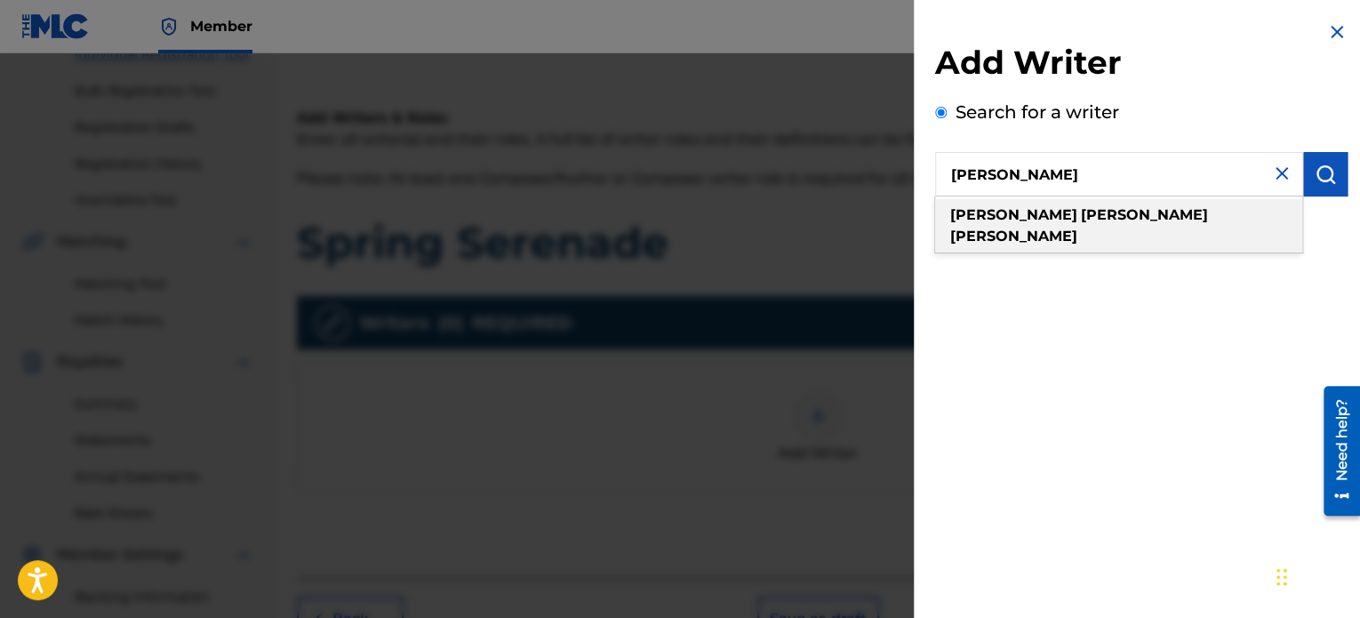
click at [1097, 208] on div "[PERSON_NAME]" at bounding box center [1118, 225] width 367 height 53
type input "[PERSON_NAME]"
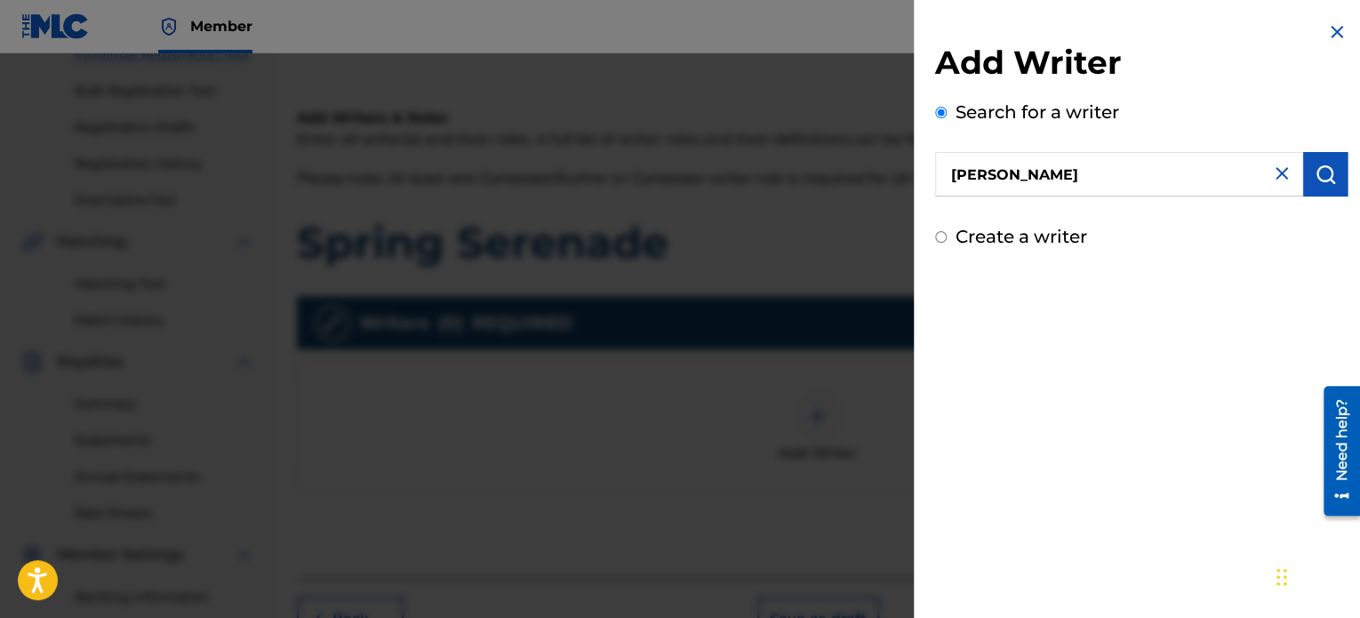
click at [1305, 191] on button "submit" at bounding box center [1325, 174] width 44 height 44
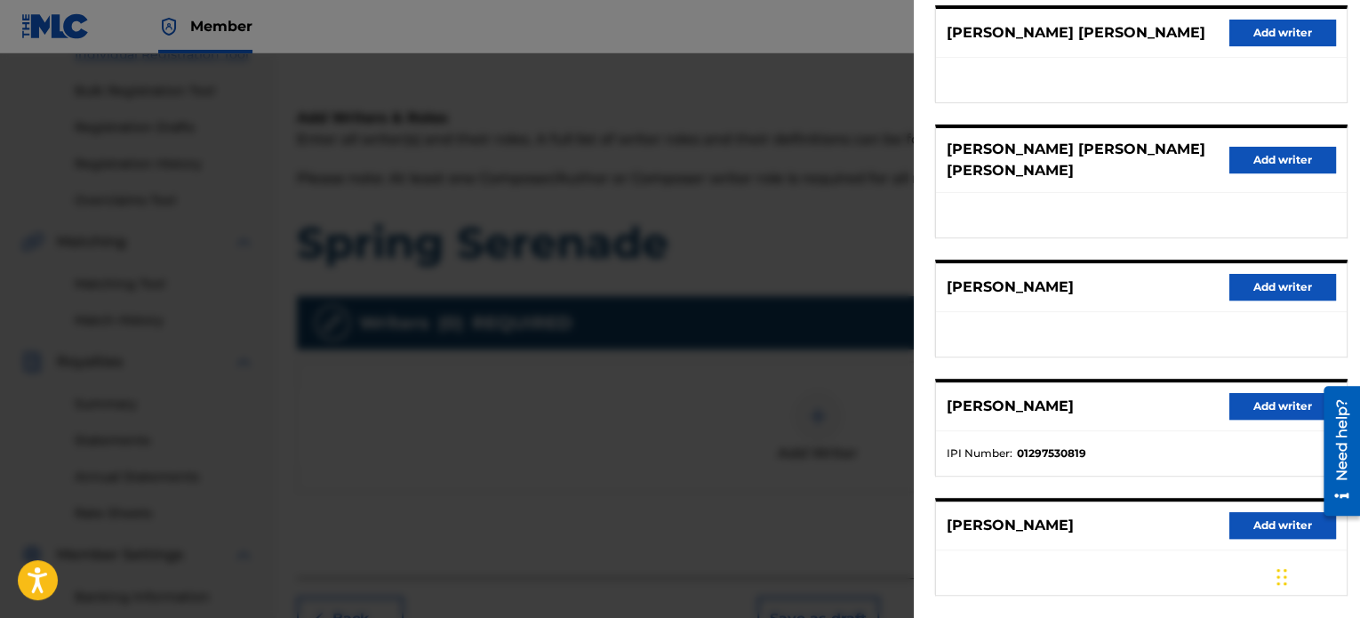
scroll to position [234, 0]
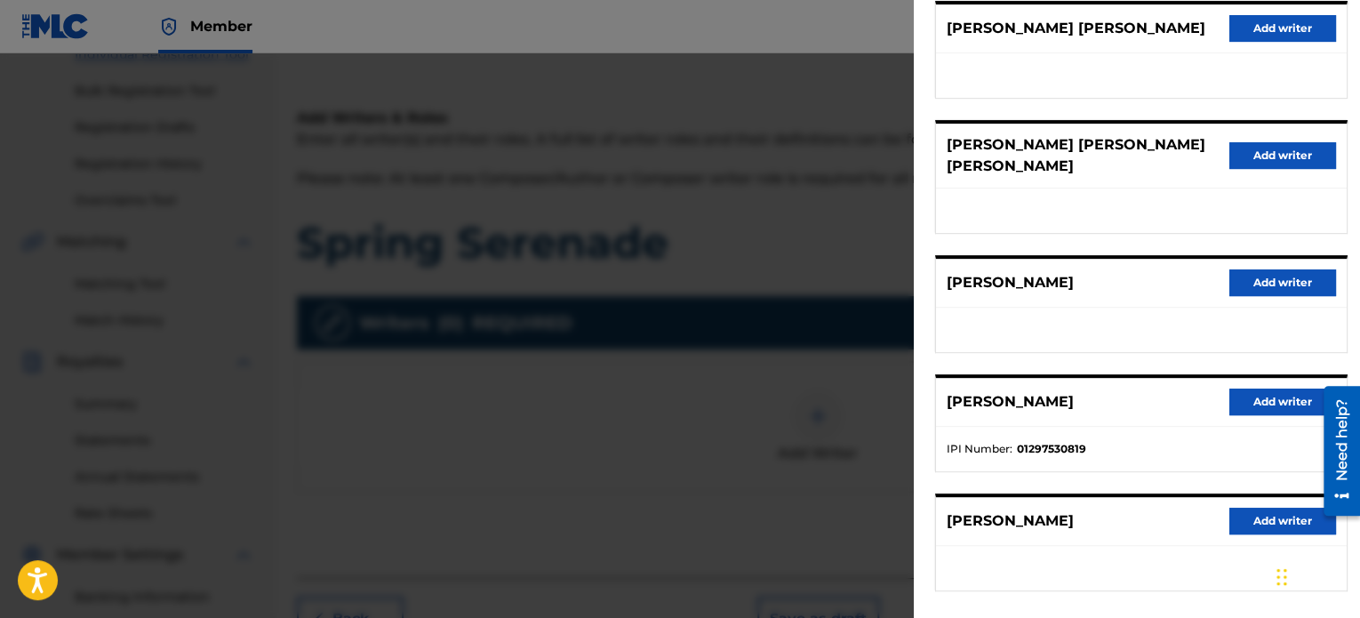
click at [1258, 400] on button "Add writer" at bounding box center [1282, 401] width 107 height 27
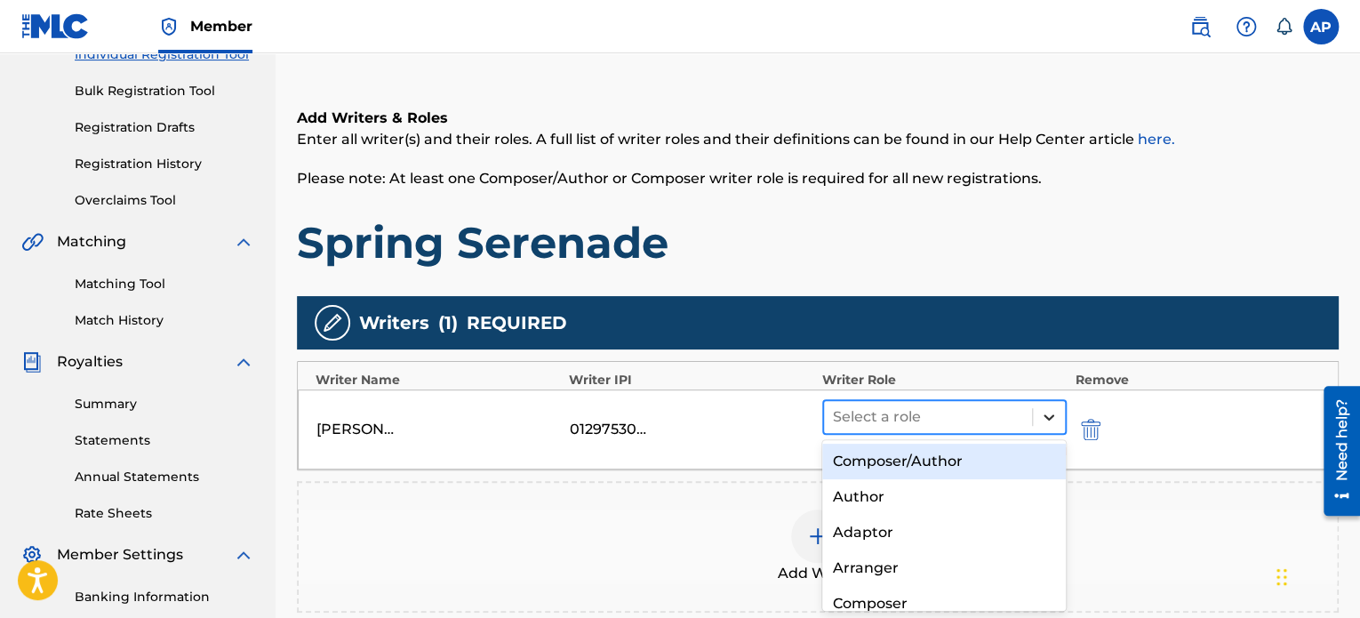
click at [1044, 415] on icon at bounding box center [1049, 417] width 18 height 18
click at [939, 463] on div "Composer/Author" at bounding box center [944, 461] width 244 height 36
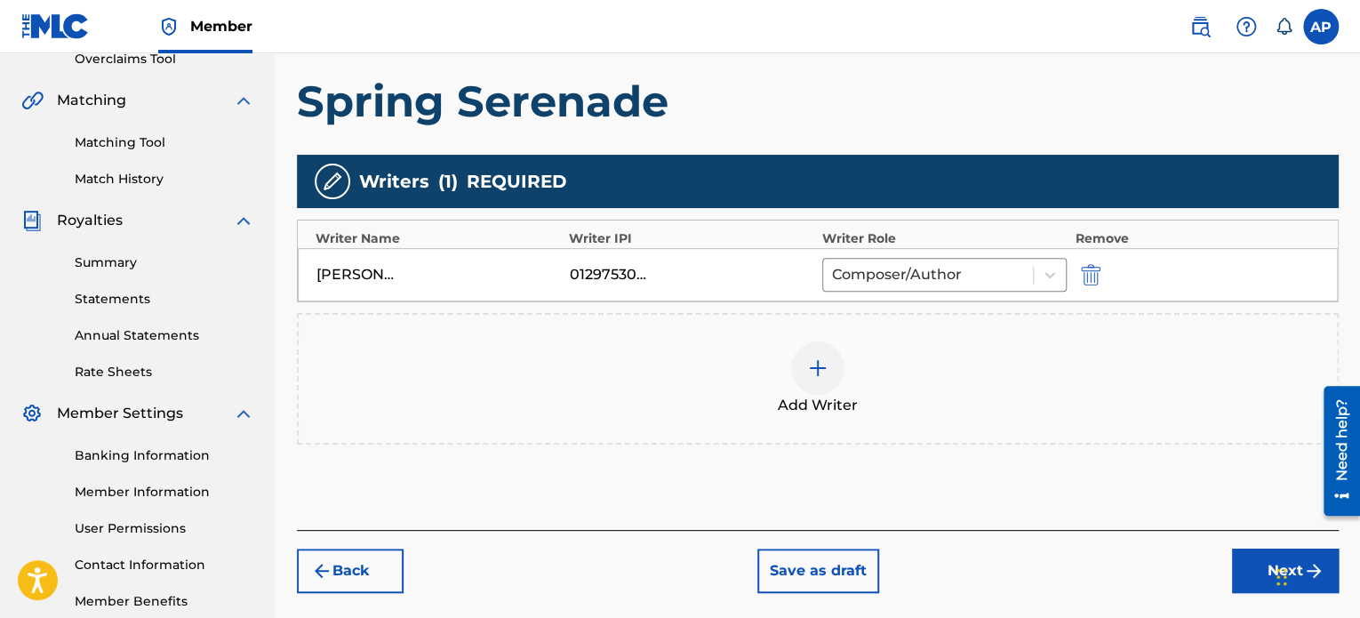
scroll to position [483, 0]
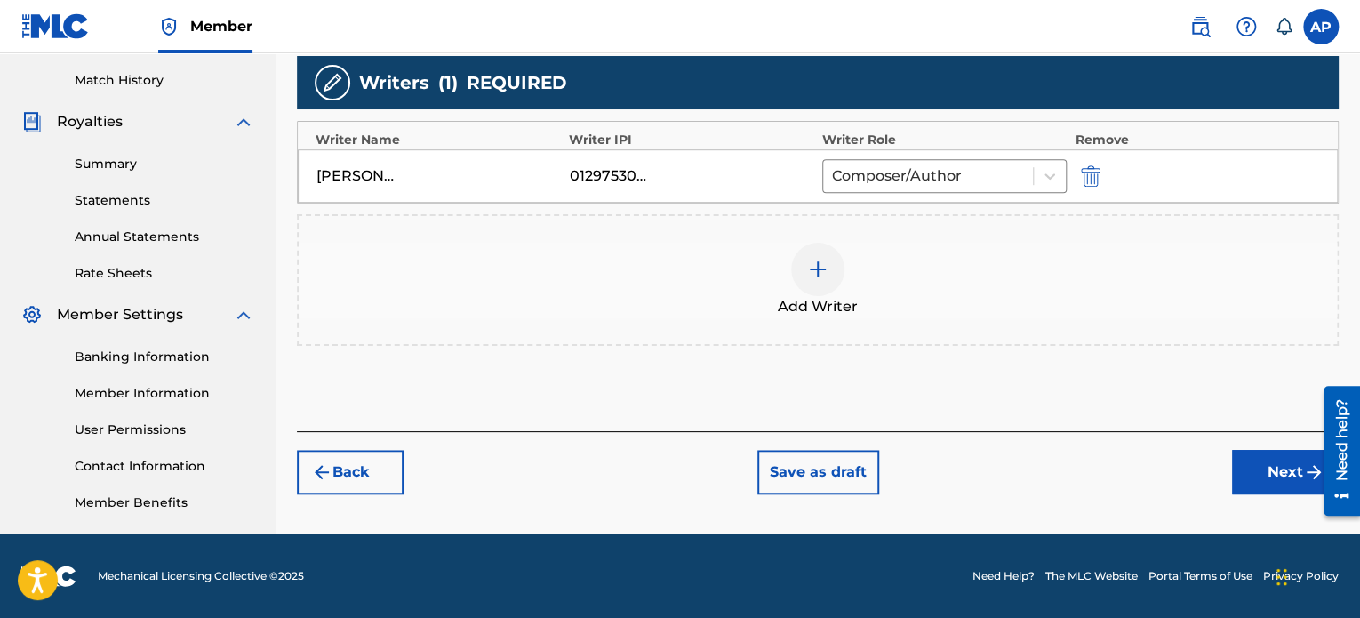
click at [1246, 458] on button "Next" at bounding box center [1285, 472] width 107 height 44
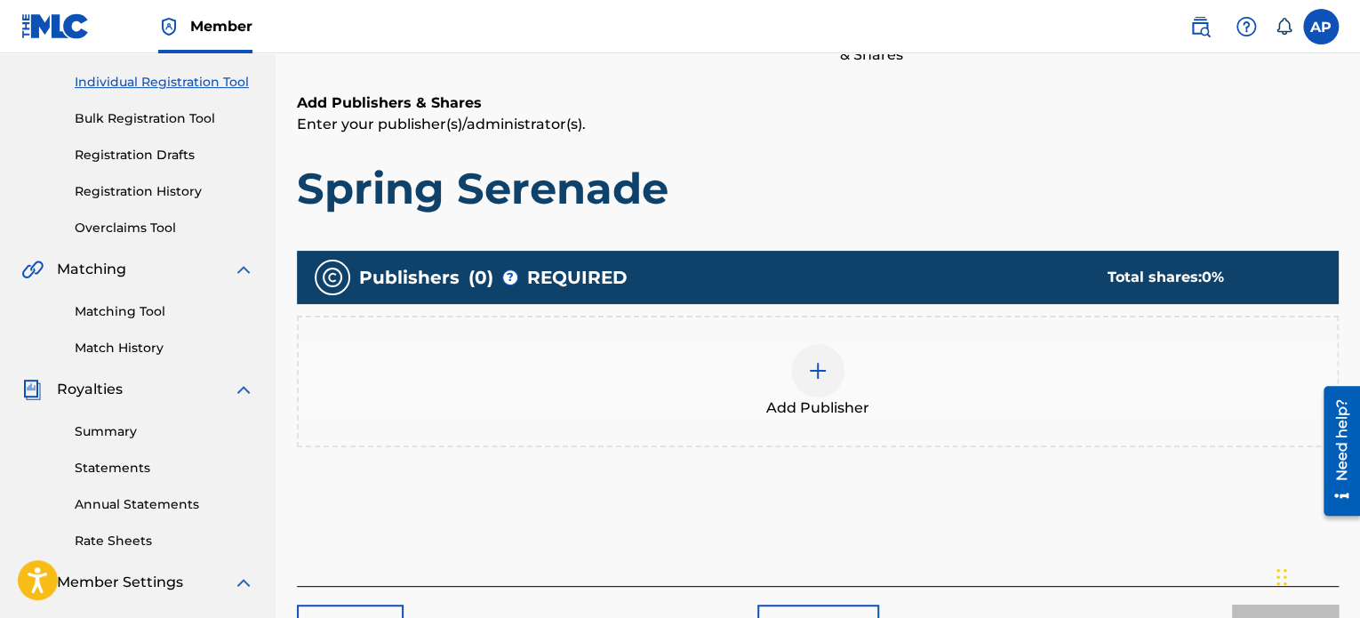
scroll to position [217, 0]
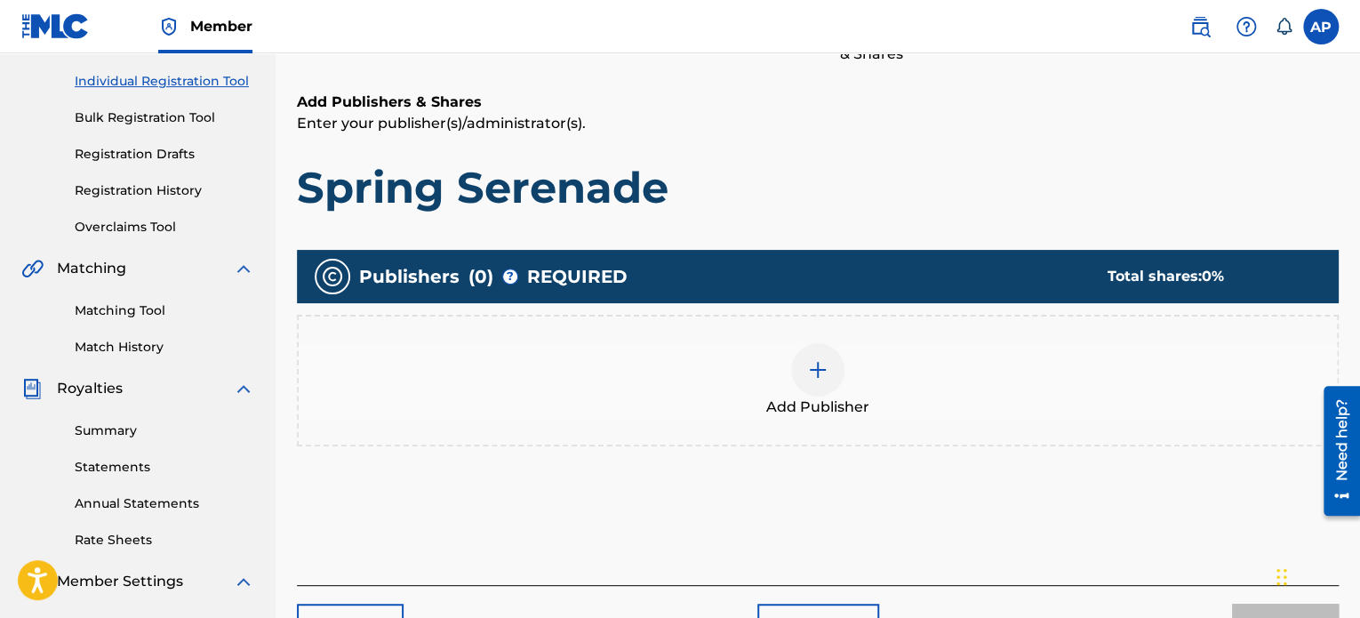
click at [786, 390] on div "Add Publisher" at bounding box center [818, 380] width 1038 height 75
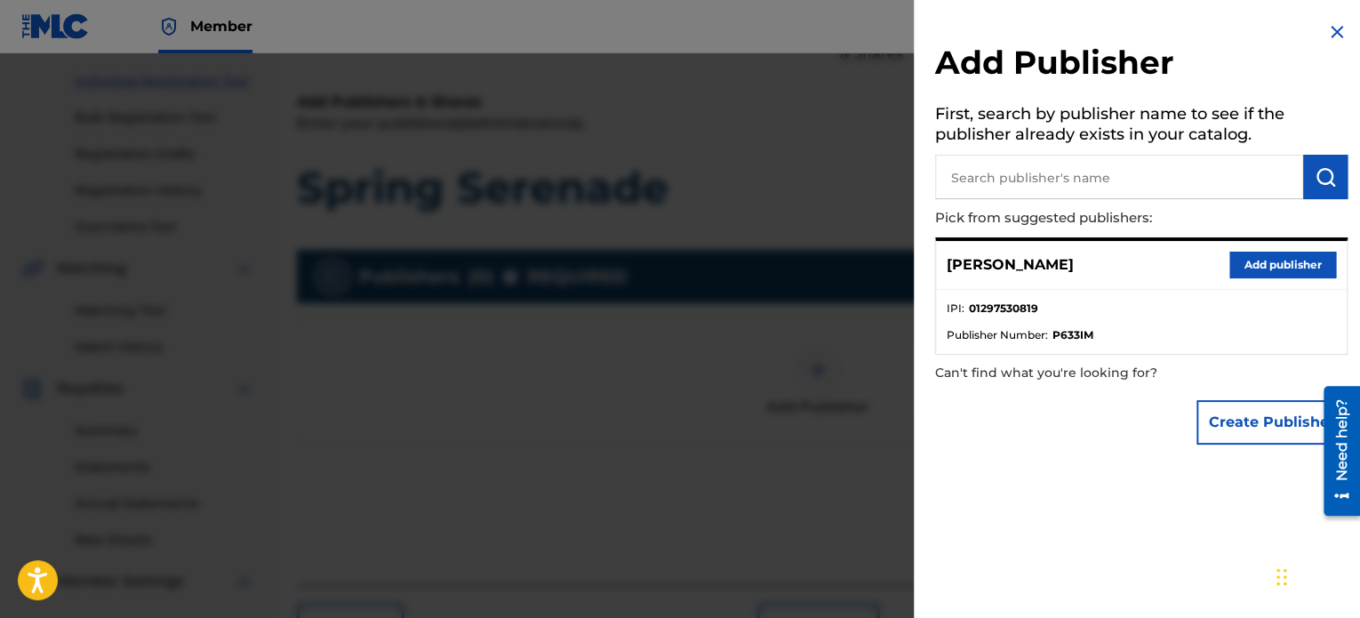
click at [1241, 256] on button "Add publisher" at bounding box center [1282, 265] width 107 height 27
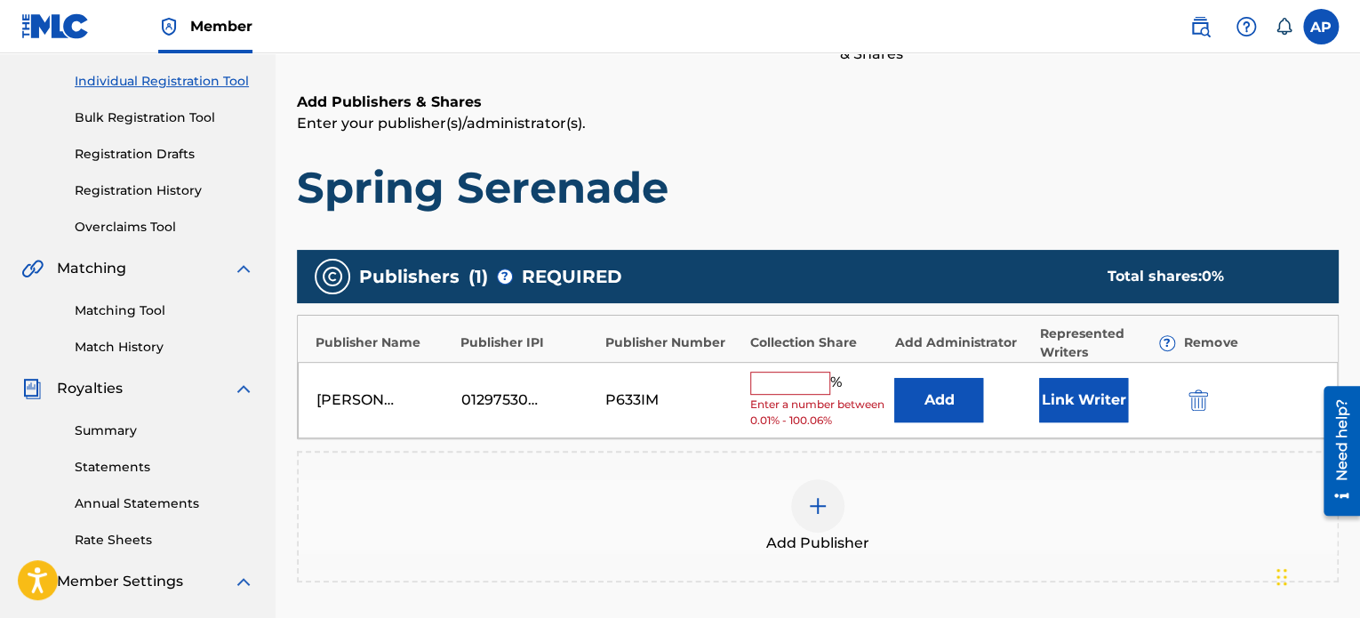
click at [809, 383] on input "text" at bounding box center [790, 382] width 80 height 23
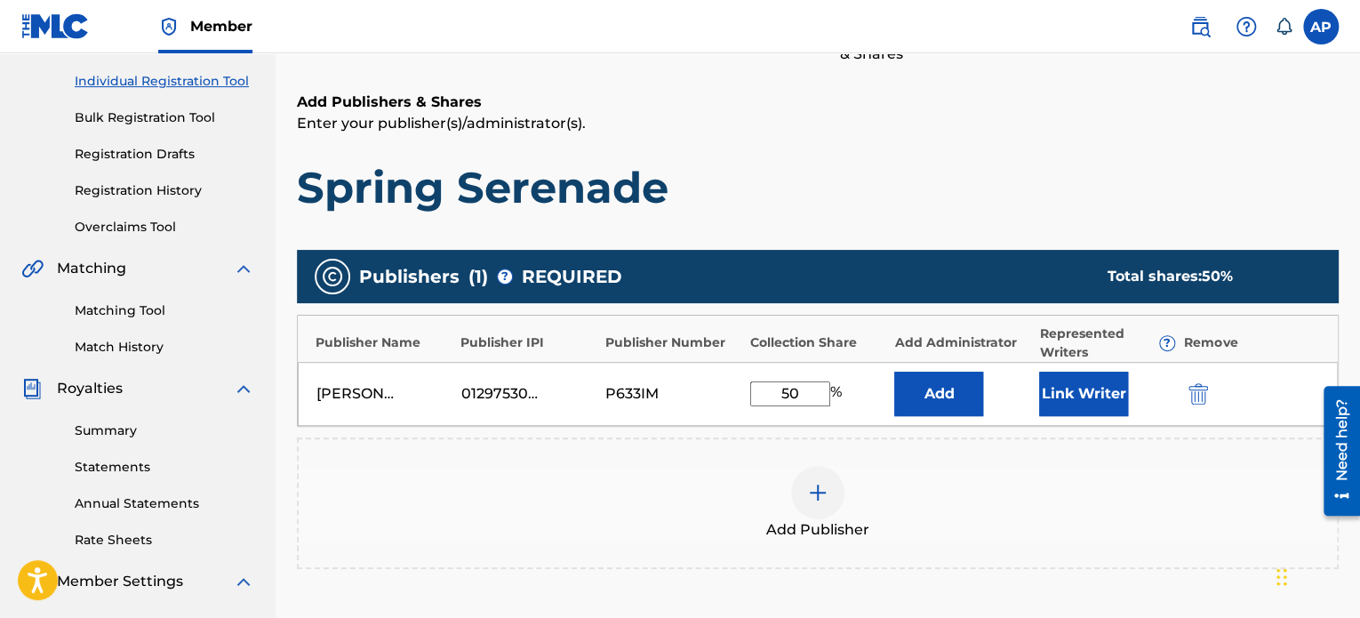
type input "50"
click at [992, 499] on div "Add Publisher" at bounding box center [818, 503] width 1038 height 75
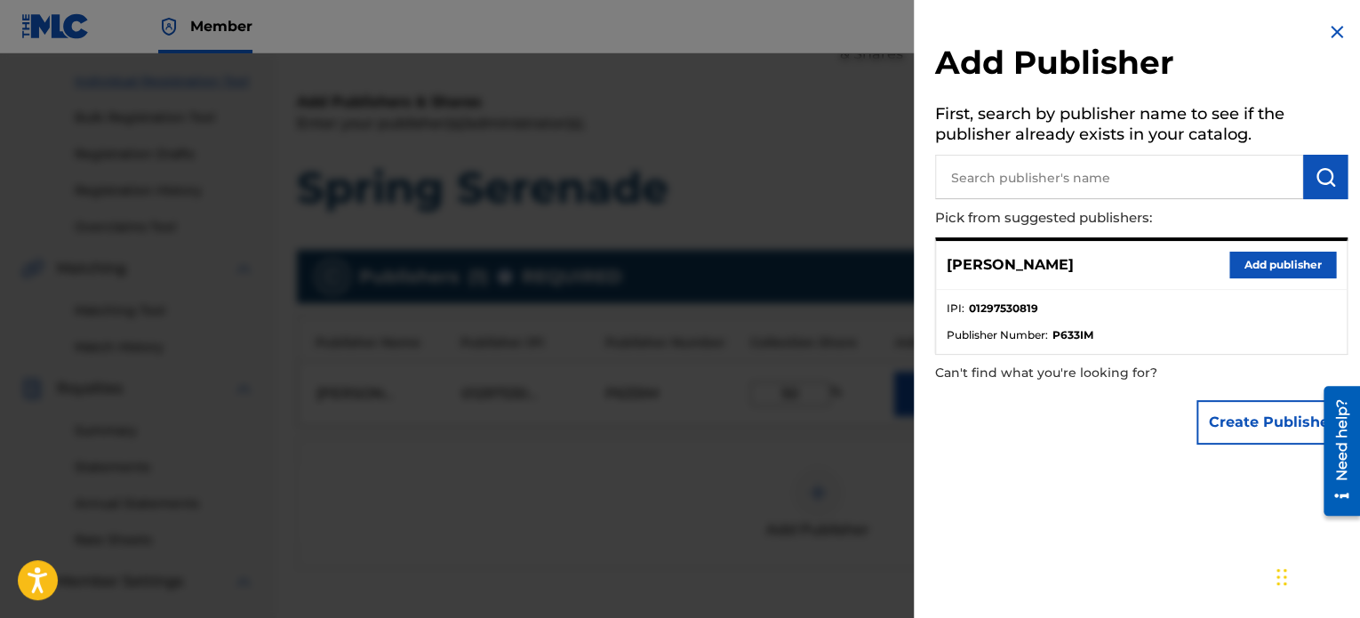
click at [1255, 254] on button "Add publisher" at bounding box center [1282, 265] width 107 height 27
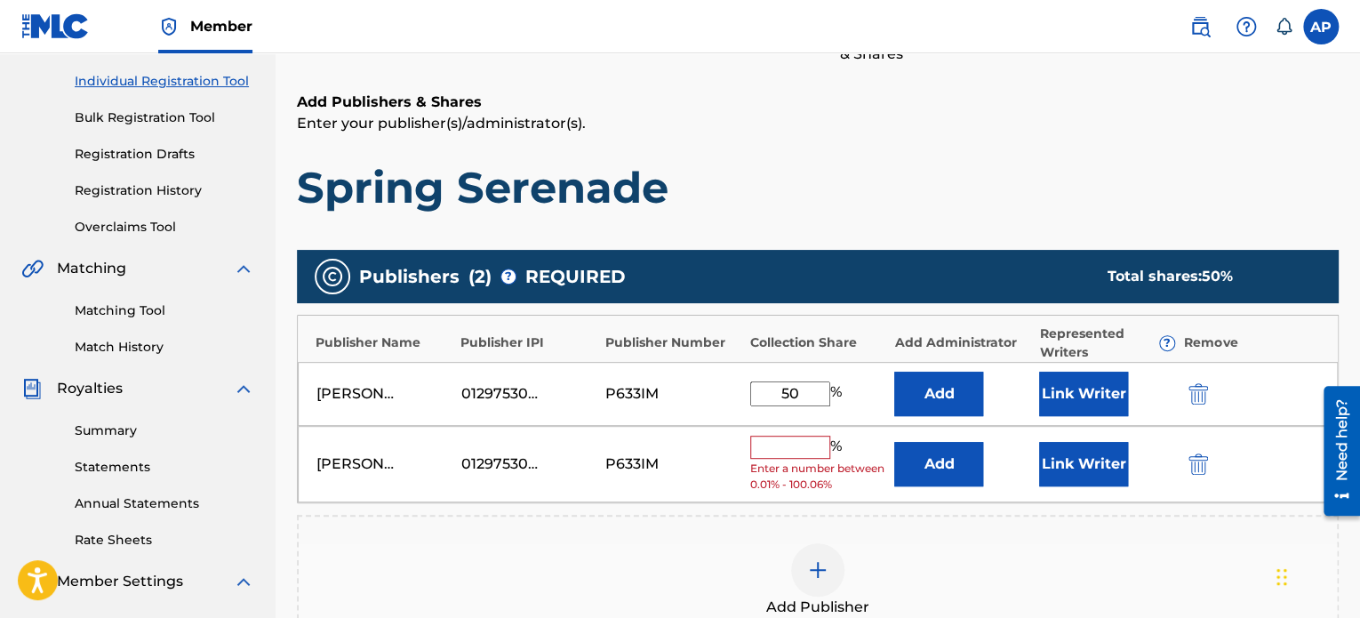
click at [1203, 459] on img "submit" at bounding box center [1198, 463] width 20 height 21
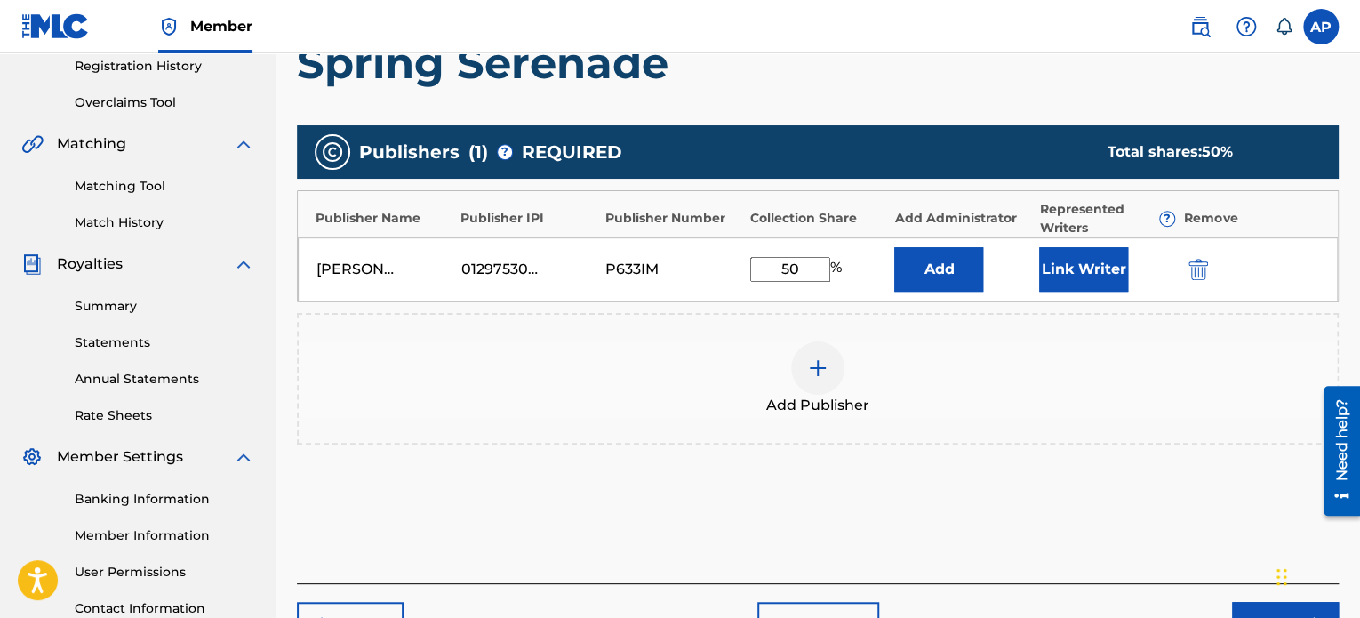
scroll to position [424, 0]
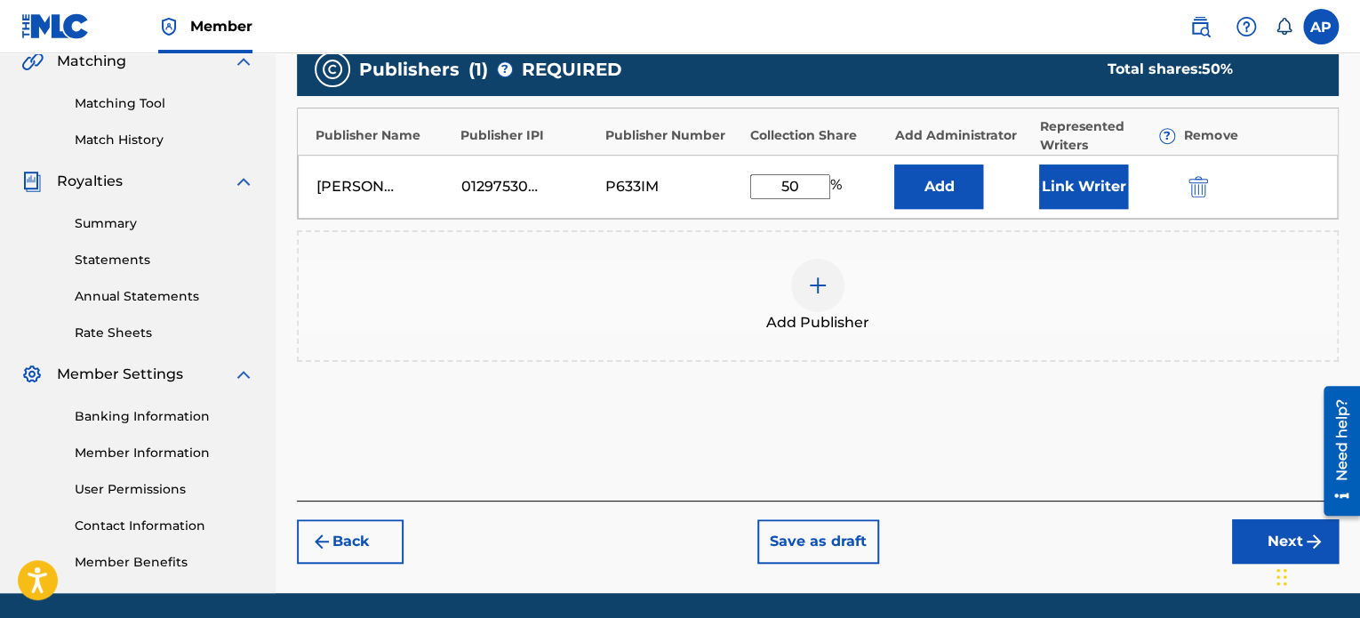
click at [1263, 536] on button "Next" at bounding box center [1285, 541] width 107 height 44
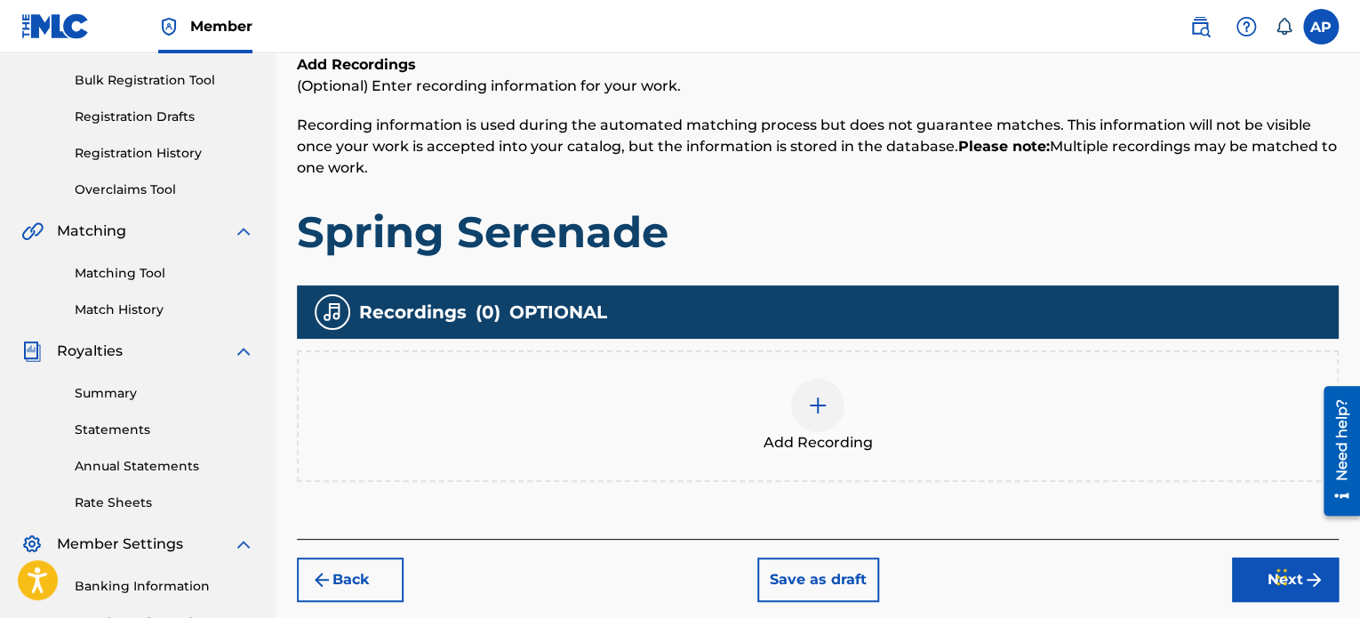
scroll to position [370, 0]
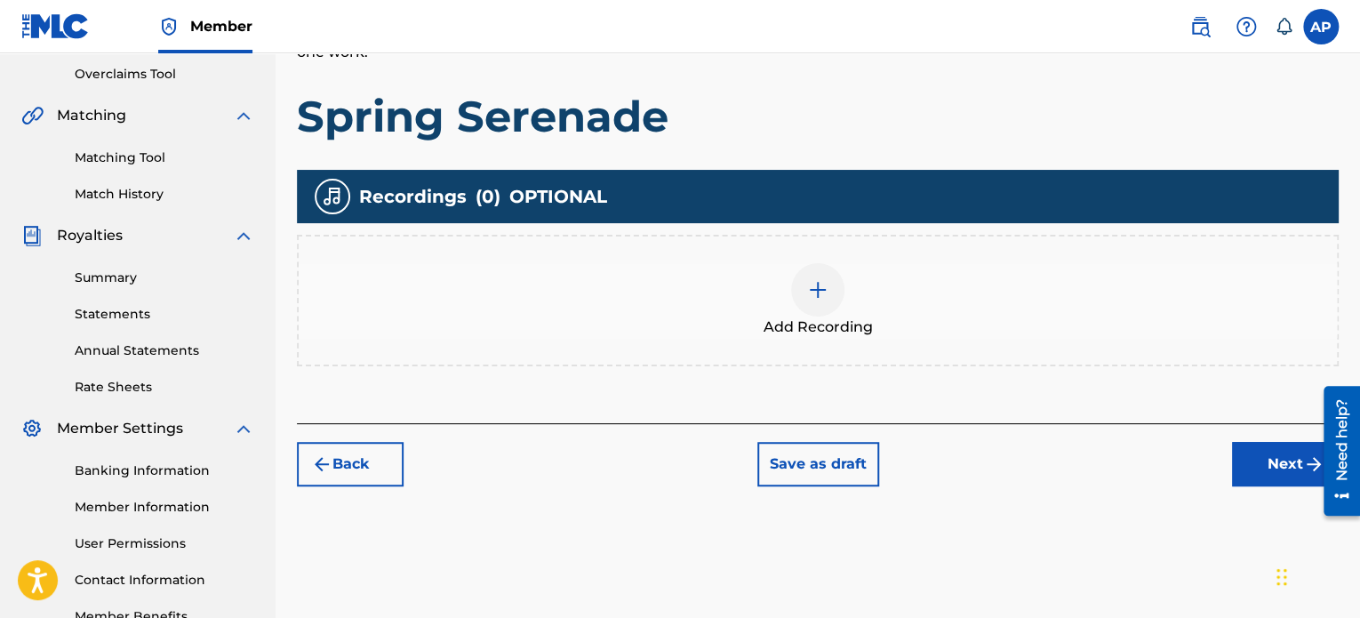
click at [813, 289] on img at bounding box center [817, 289] width 21 height 21
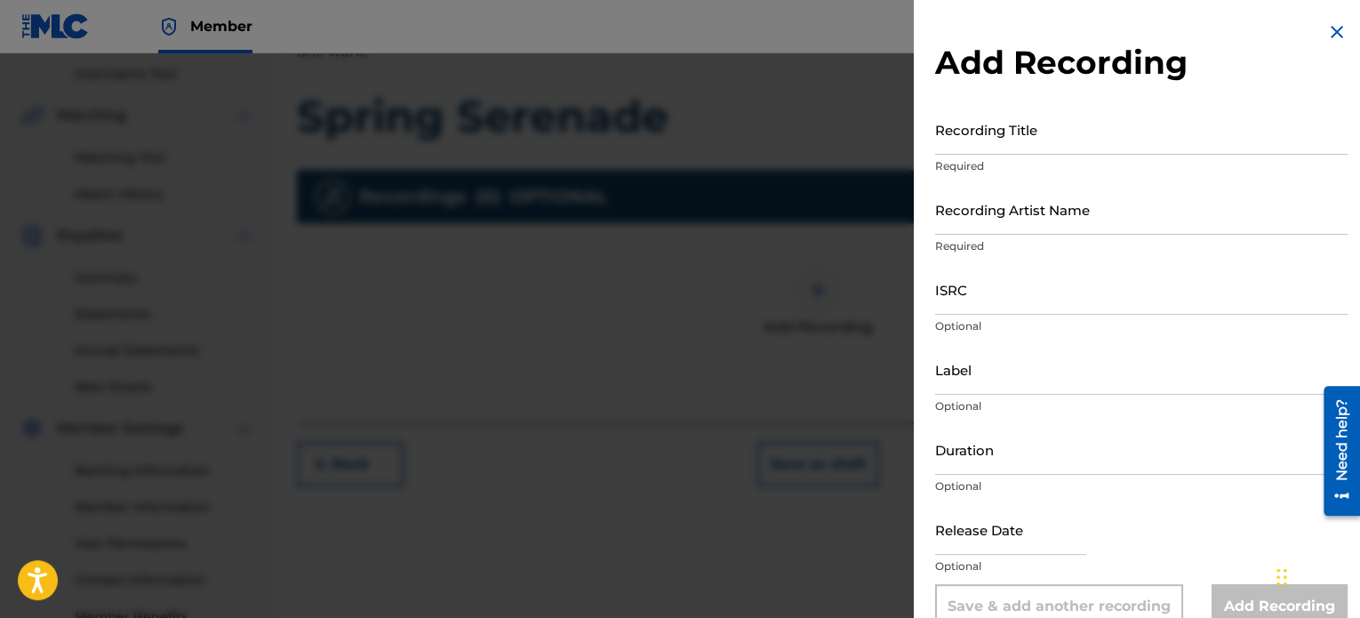
click at [1007, 129] on input "Recording Title" at bounding box center [1141, 129] width 412 height 51
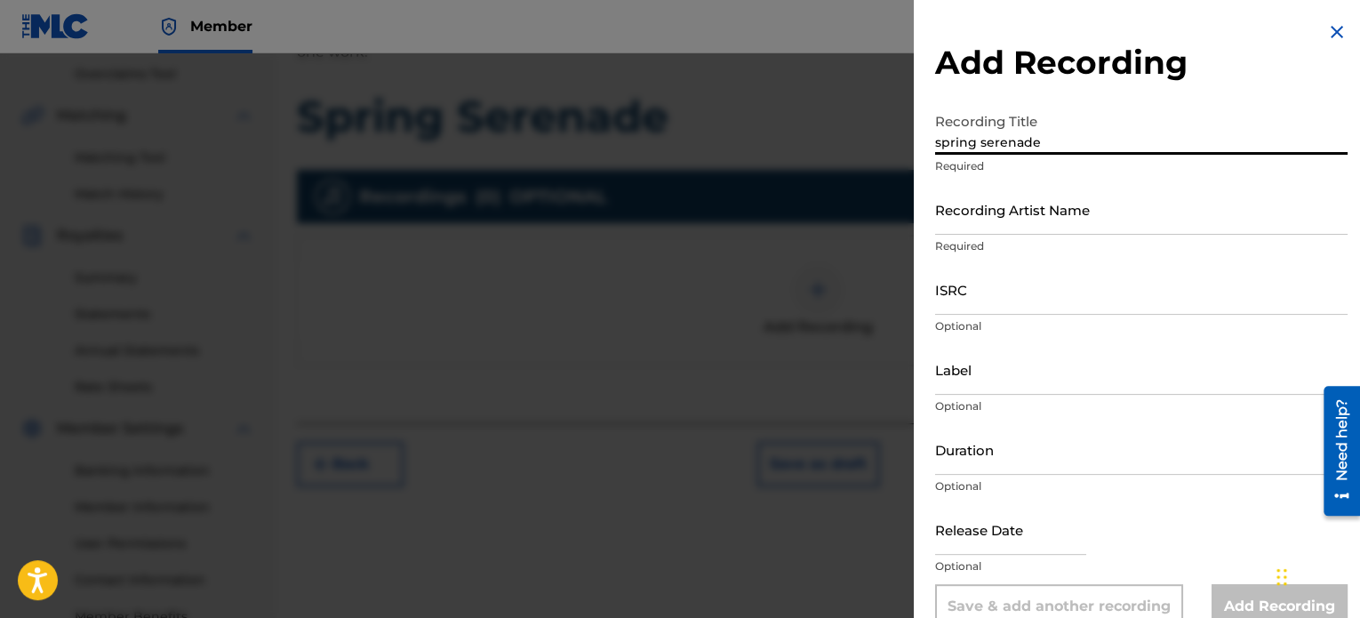
type input "spring serenade"
click at [1028, 208] on input "Recording Artist Name" at bounding box center [1141, 209] width 412 height 51
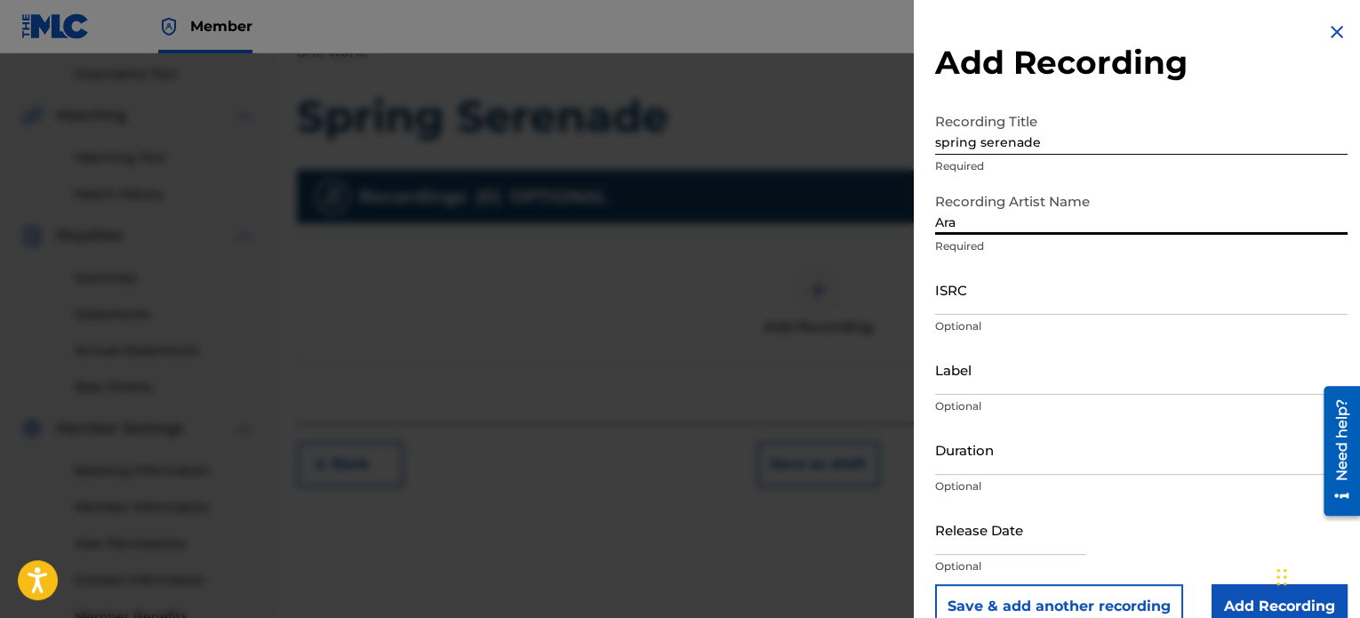
type input "Ara_piano"
click at [984, 300] on input "ISRC" at bounding box center [1141, 289] width 412 height 51
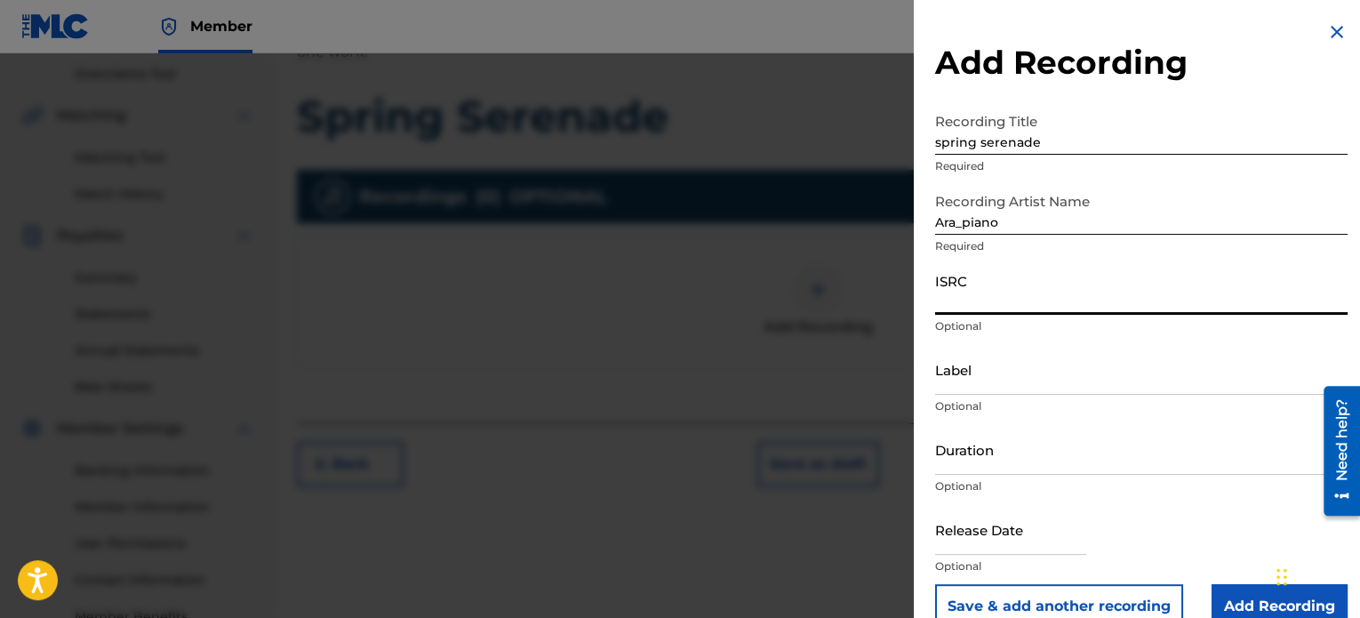
paste input "GX8KD2472828"
type input "GX8KD2472828"
click at [1036, 385] on input "Label" at bounding box center [1141, 369] width 412 height 51
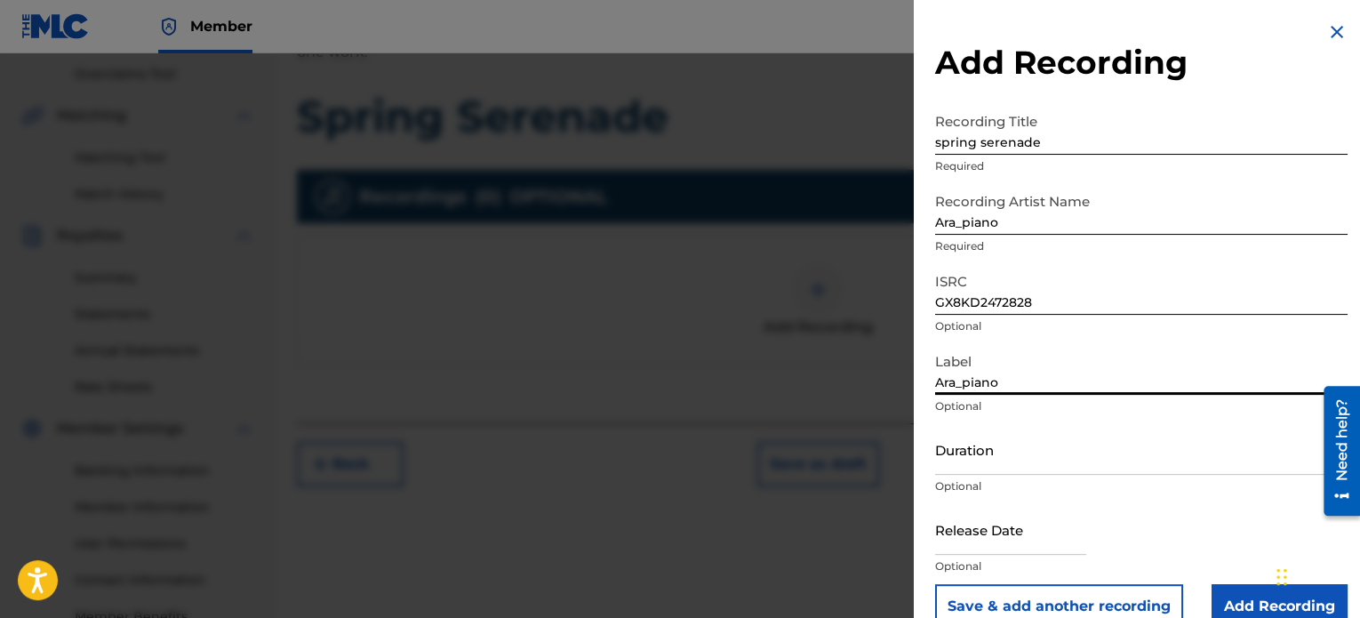
type input "Ara_piano"
click at [981, 470] on input "Duration" at bounding box center [1141, 449] width 412 height 51
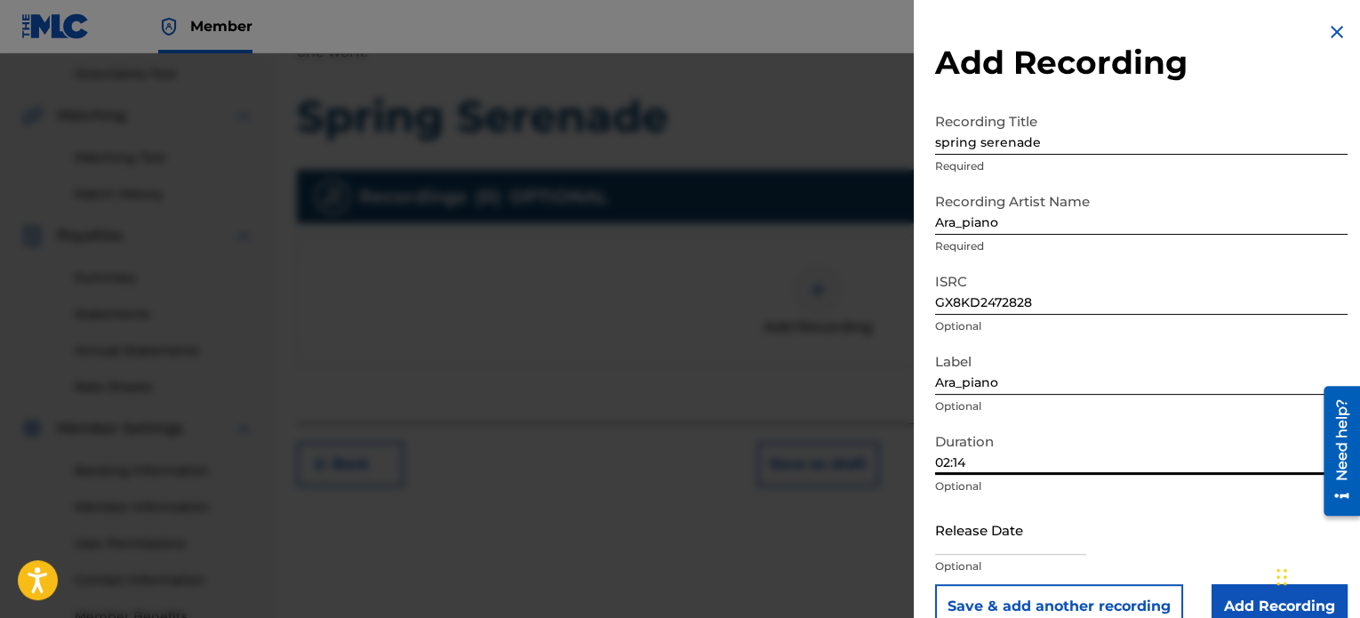
type input "02:14"
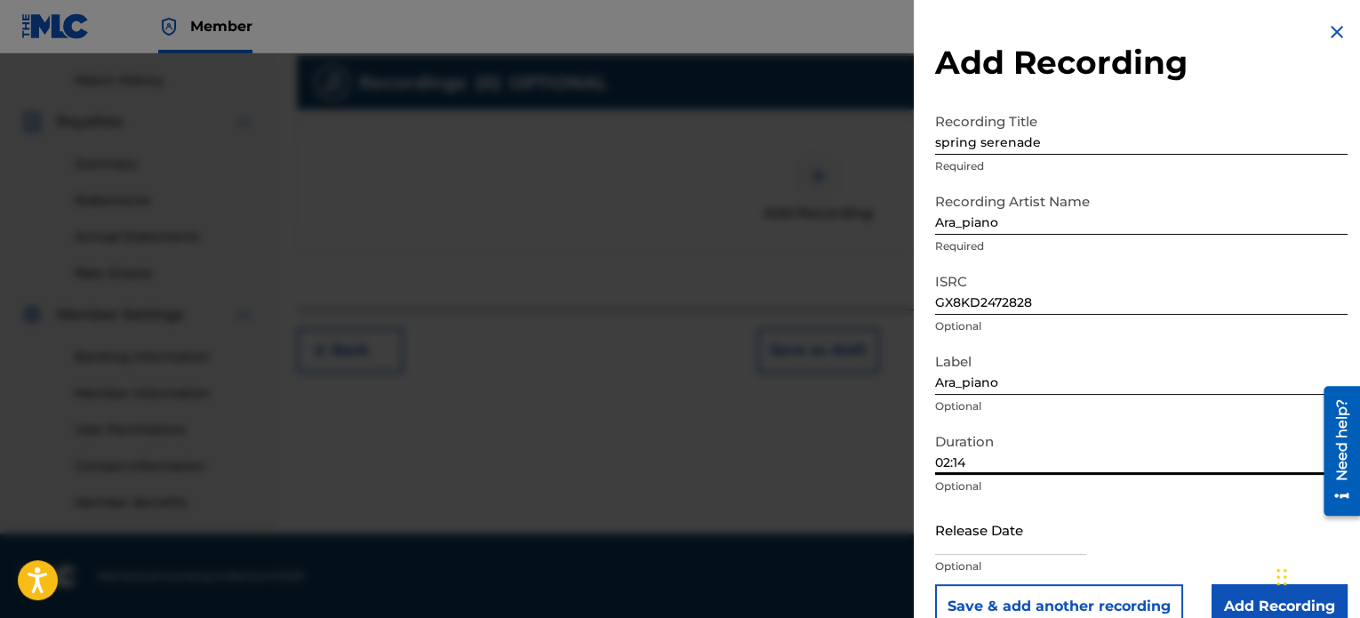
scroll to position [32, 0]
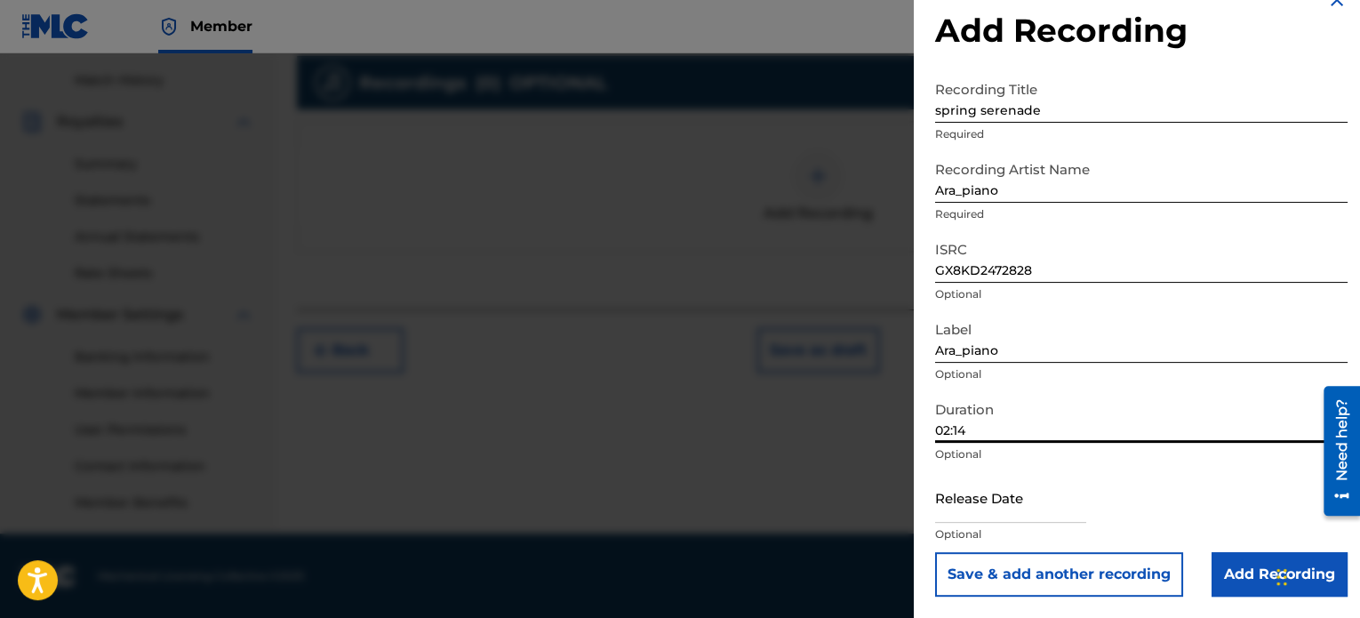
click at [984, 488] on input "text" at bounding box center [1010, 497] width 151 height 51
select select "8"
select select "2025"
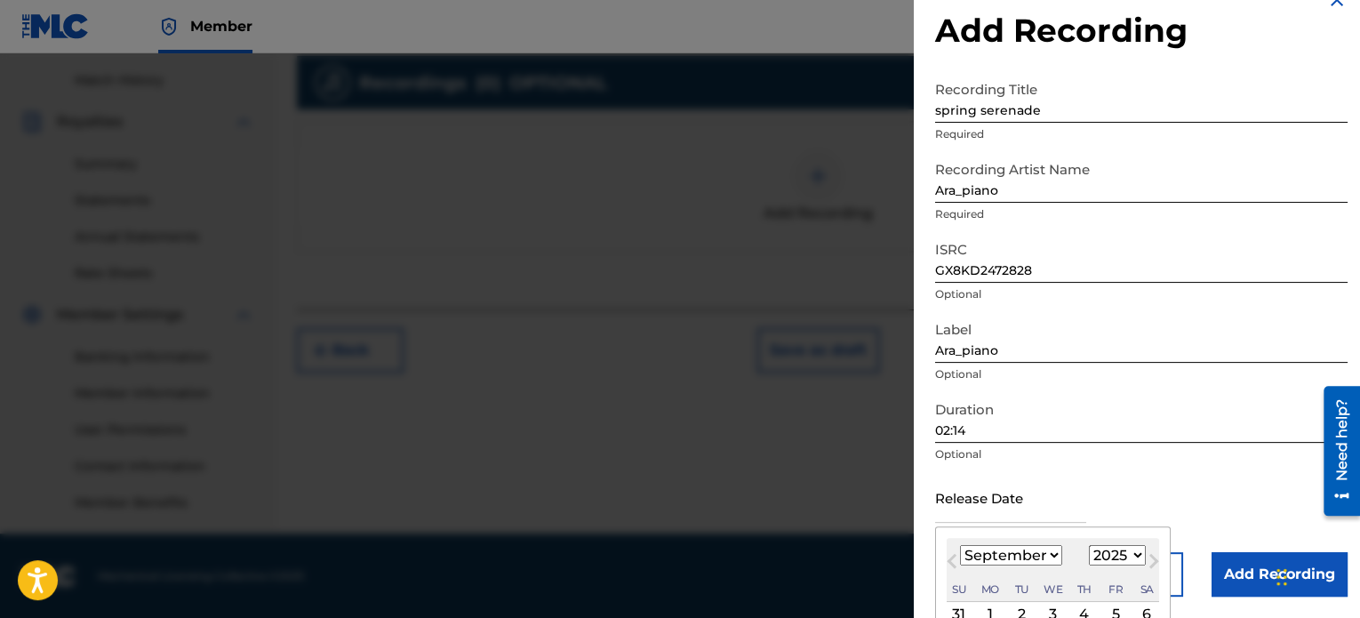
click at [954, 556] on span "Previous Month" at bounding box center [954, 563] width 0 height 27
select select "7"
click at [1135, 553] on select "1899 1900 1901 1902 1903 1904 1905 1906 1907 1908 1909 1910 1911 1912 1913 1914…" at bounding box center [1117, 555] width 57 height 20
select select "2024"
click at [1089, 545] on select "1899 1900 1901 1902 1903 1904 1905 1906 1907 1908 1909 1910 1911 1912 1913 1914…" at bounding box center [1117, 555] width 57 height 20
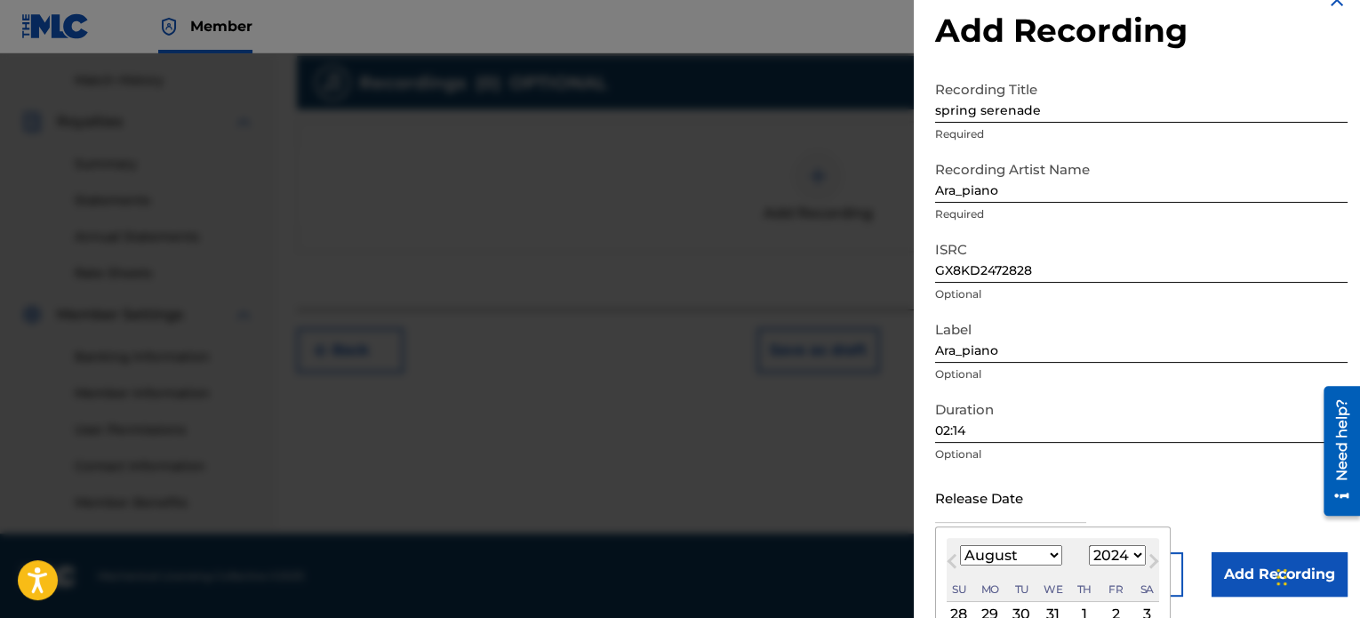
click at [954, 561] on span "Previous Month" at bounding box center [954, 563] width 0 height 27
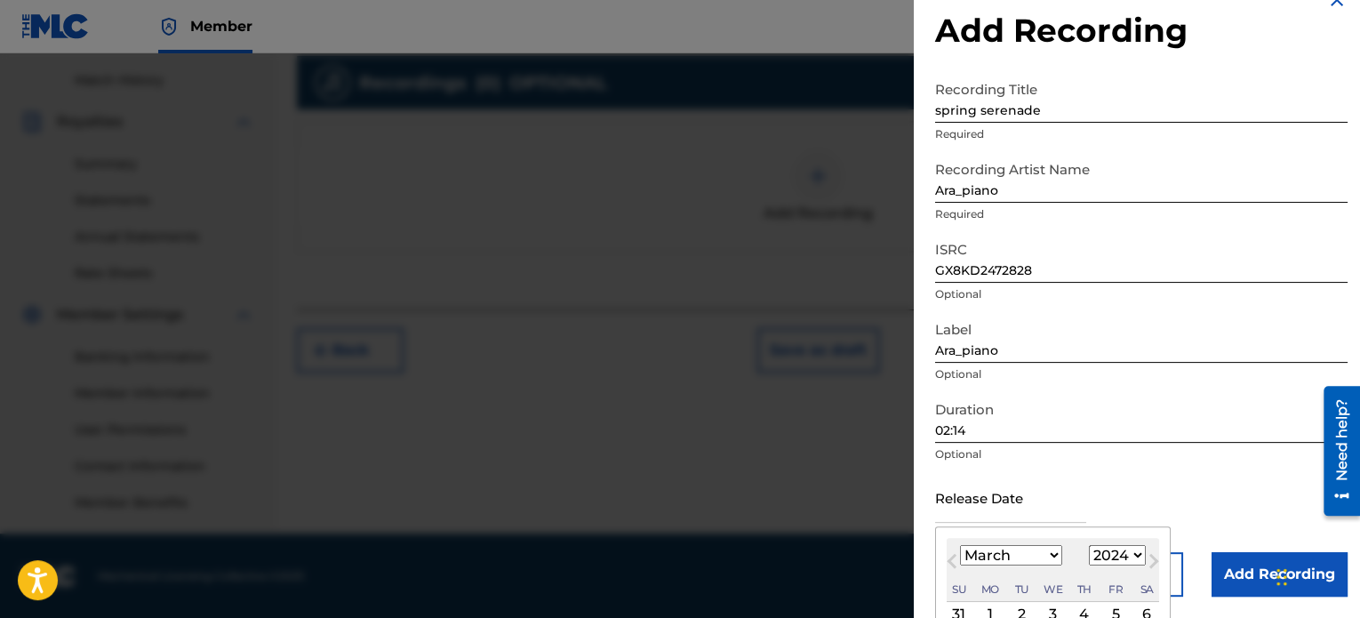
click at [954, 561] on span "Previous Month" at bounding box center [954, 563] width 0 height 27
select select "1"
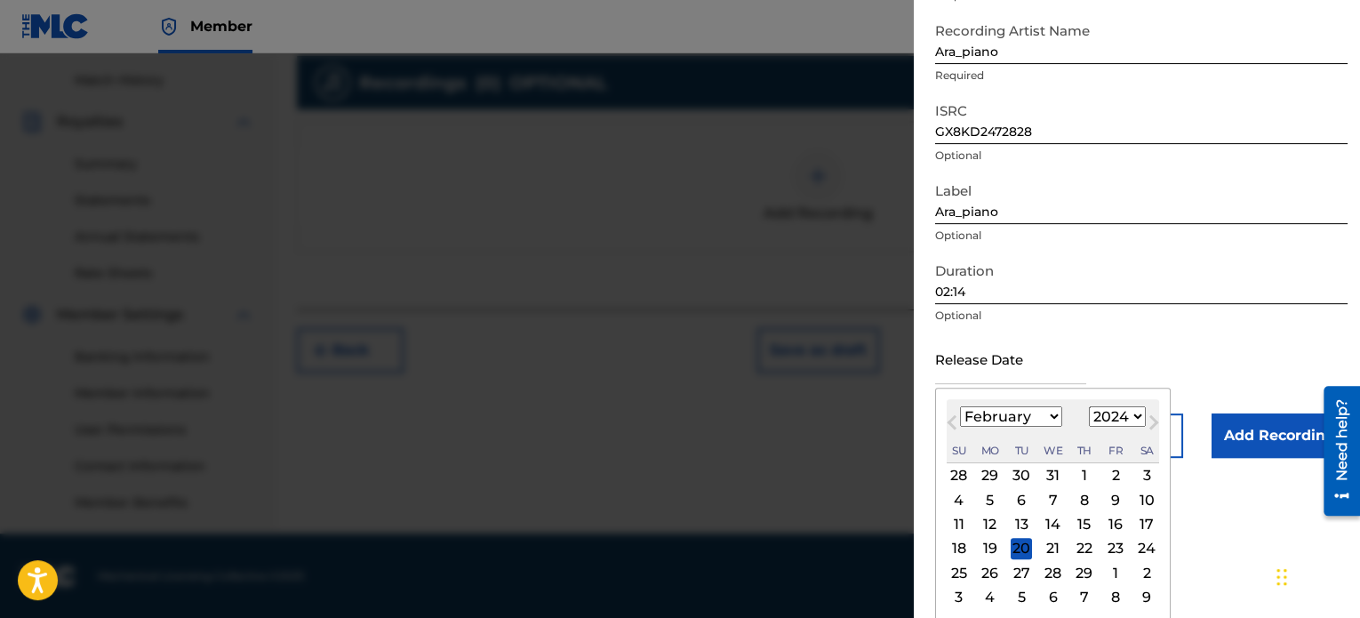
scroll to position [172, 0]
click at [1081, 545] on div "22" at bounding box center [1084, 546] width 21 height 21
type input "[DATE]"
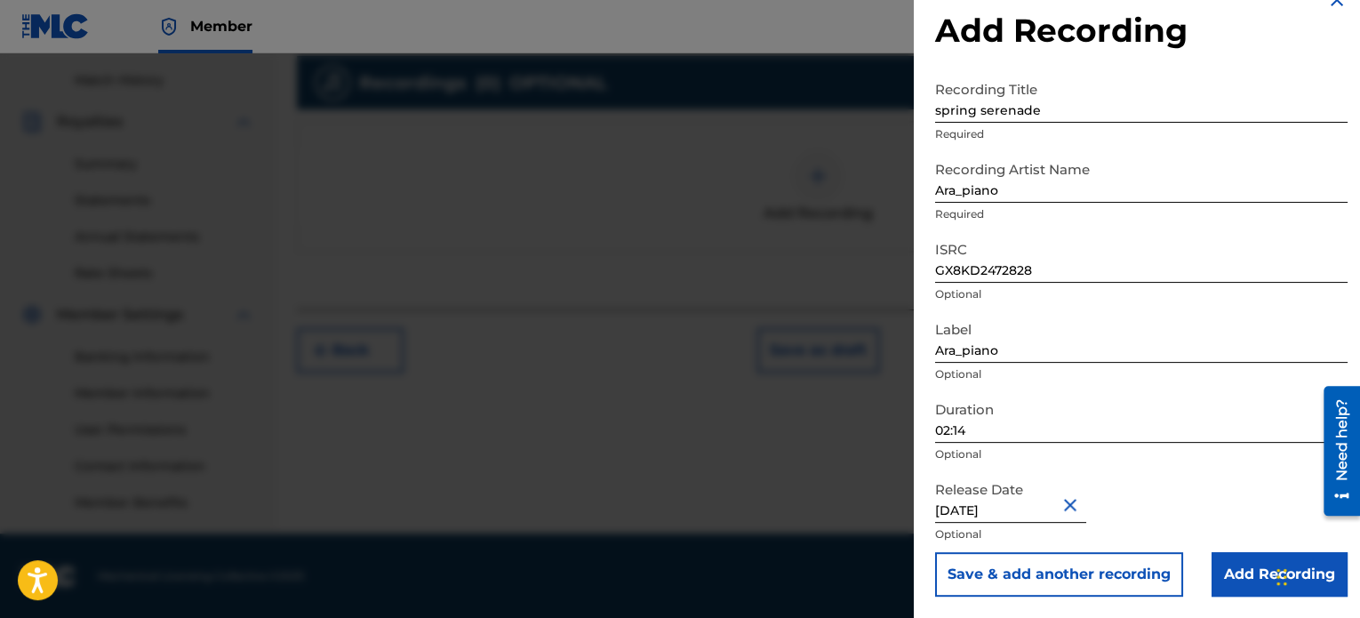
scroll to position [32, 0]
click at [1241, 590] on input "Add Recording" at bounding box center [1279, 574] width 136 height 44
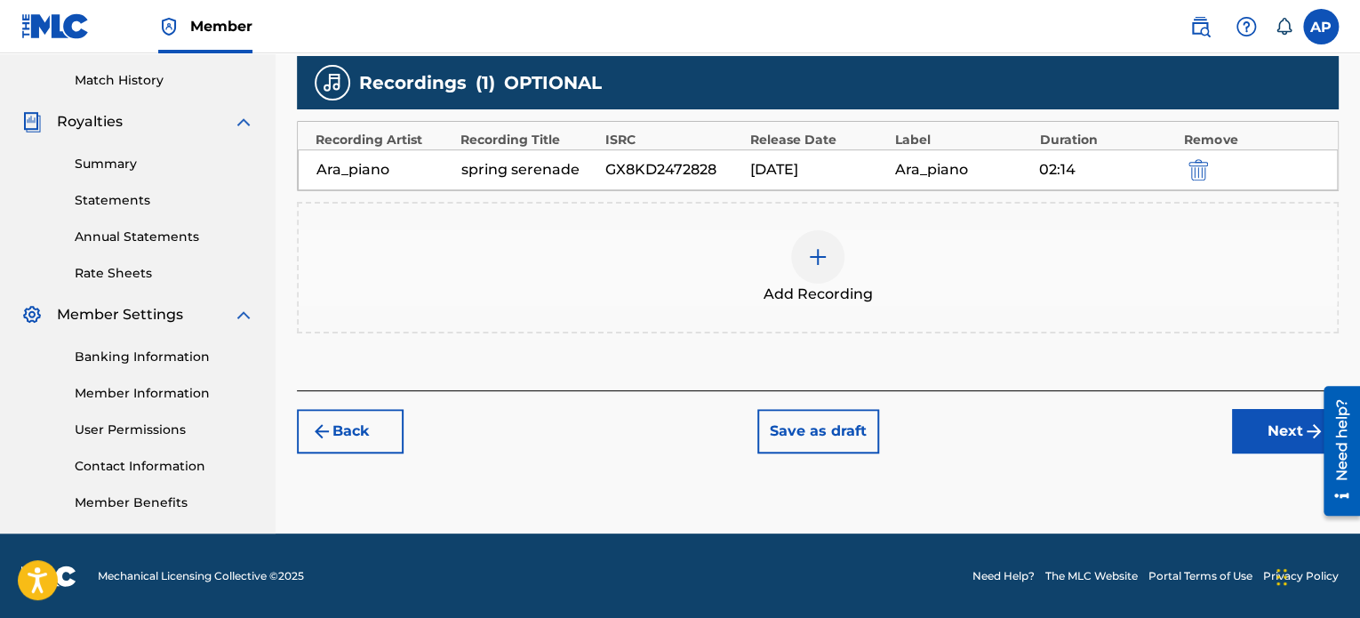
click at [1254, 441] on button "Next" at bounding box center [1285, 431] width 107 height 44
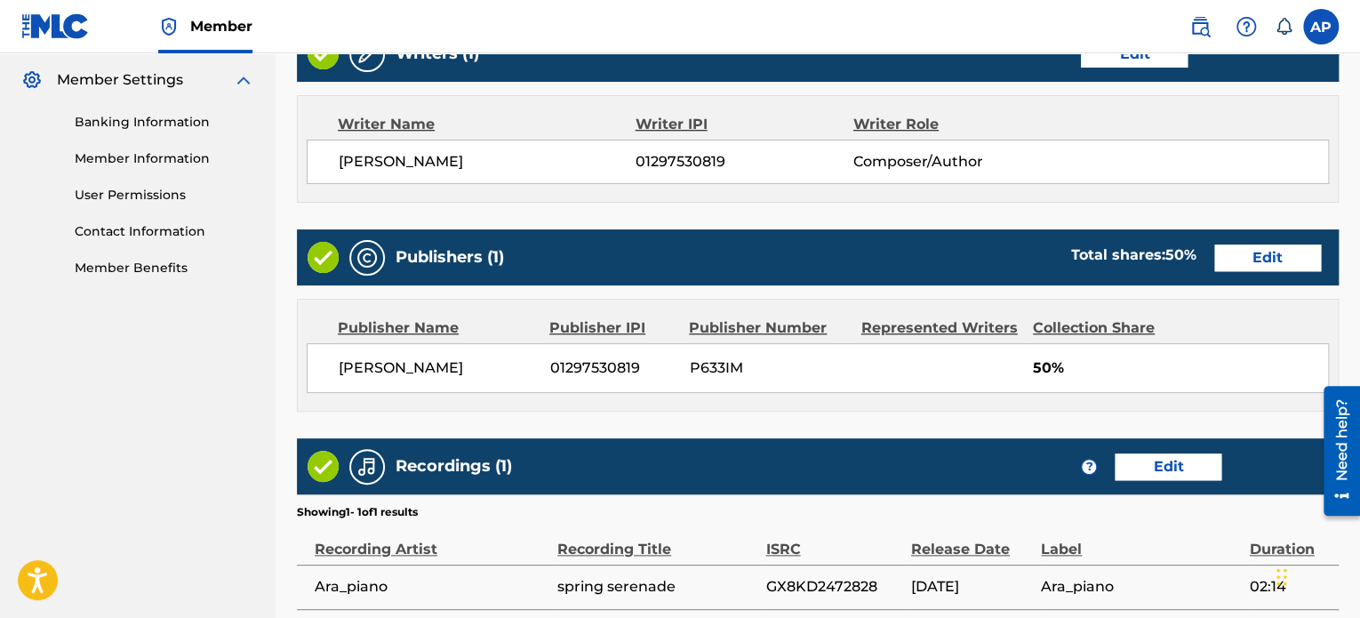
scroll to position [883, 0]
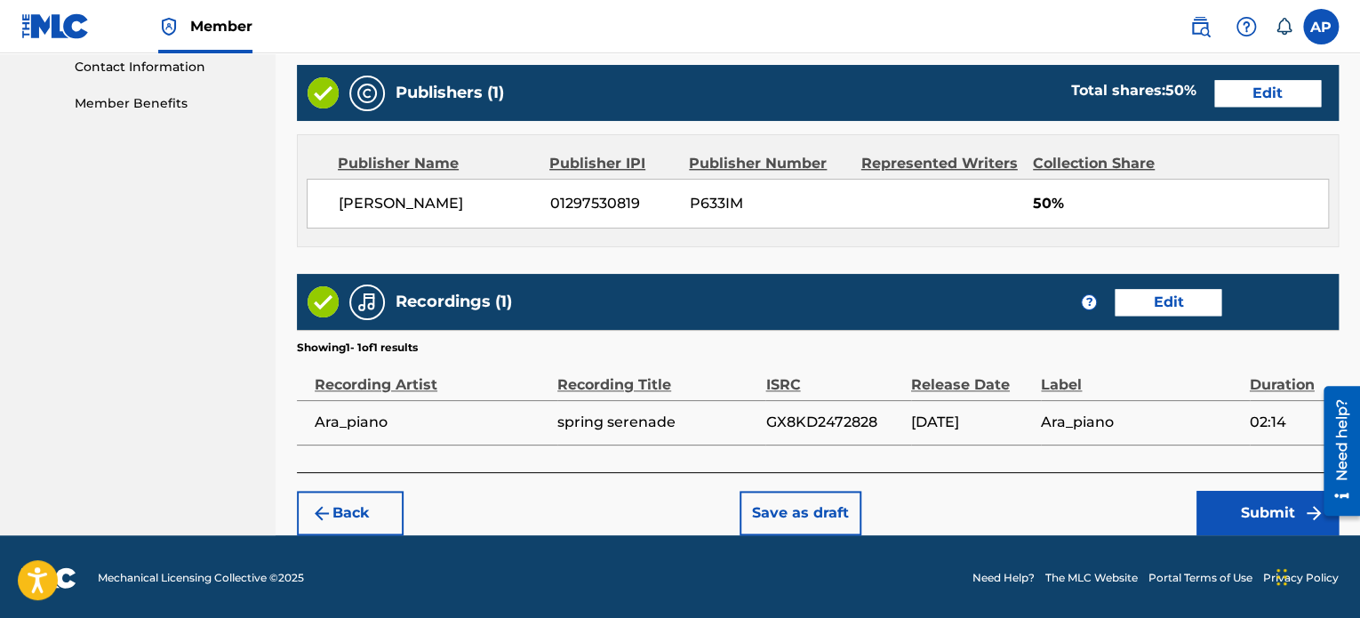
click at [1262, 518] on button "Submit" at bounding box center [1267, 513] width 142 height 44
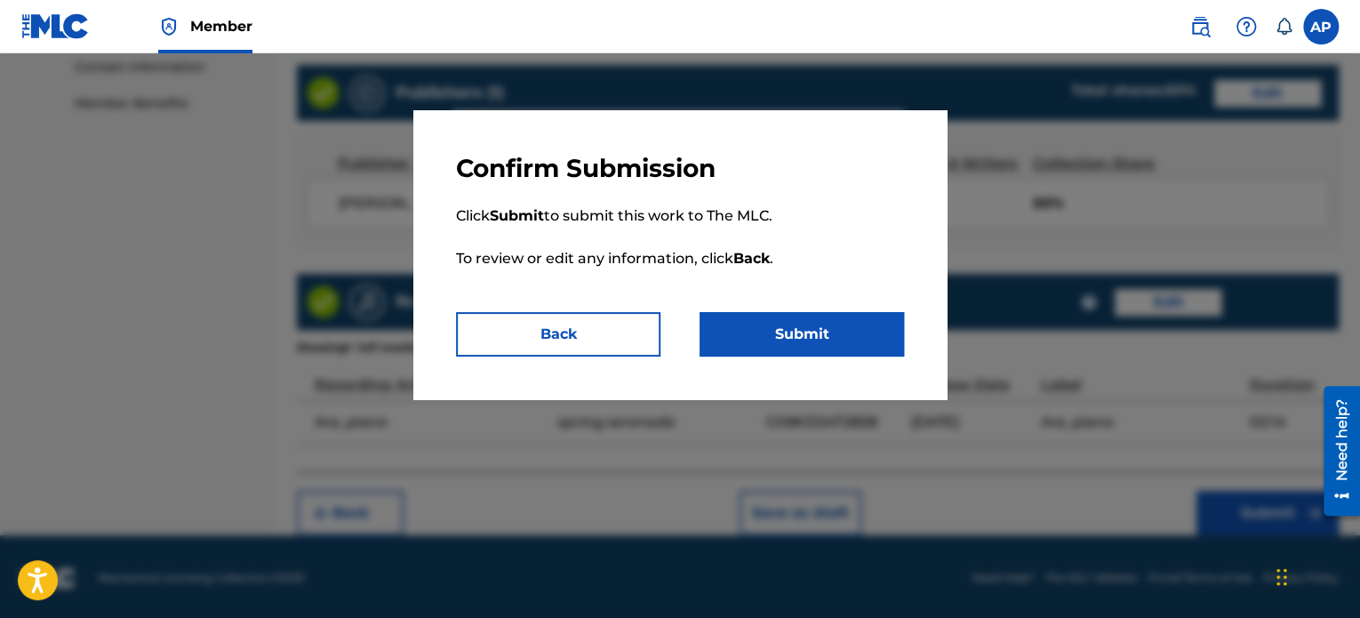
click at [828, 346] on button "Submit" at bounding box center [801, 334] width 204 height 44
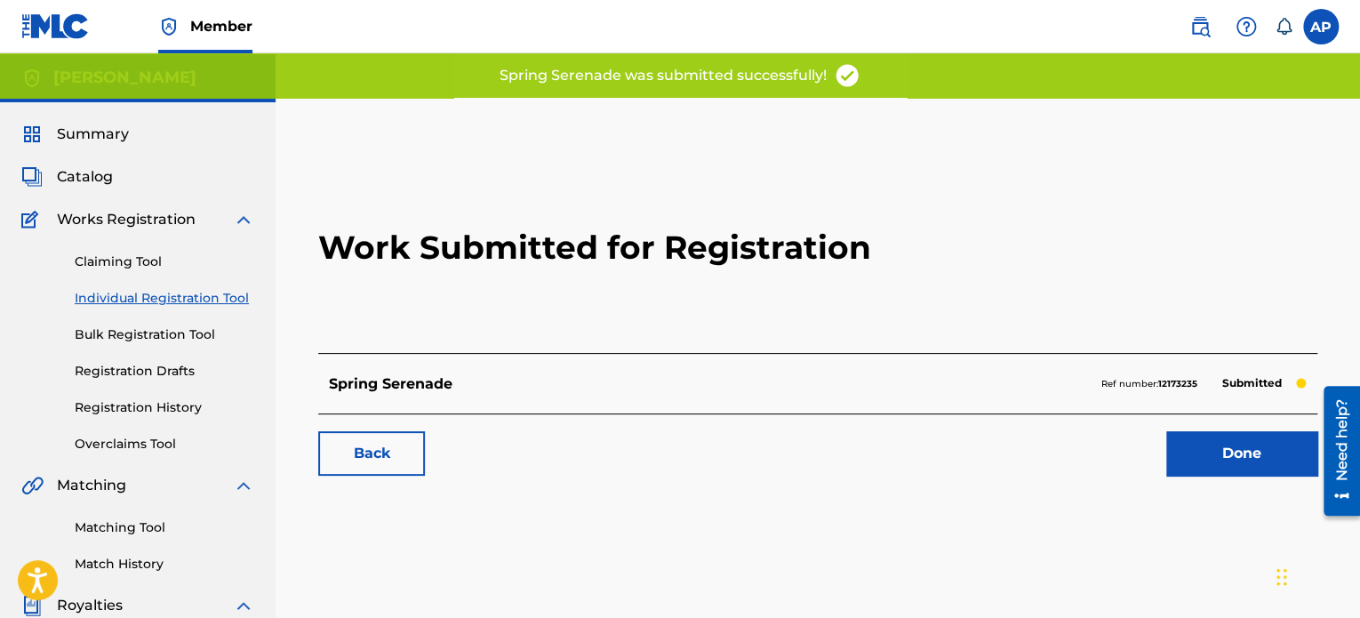
click at [1216, 459] on link "Done" at bounding box center [1241, 453] width 151 height 44
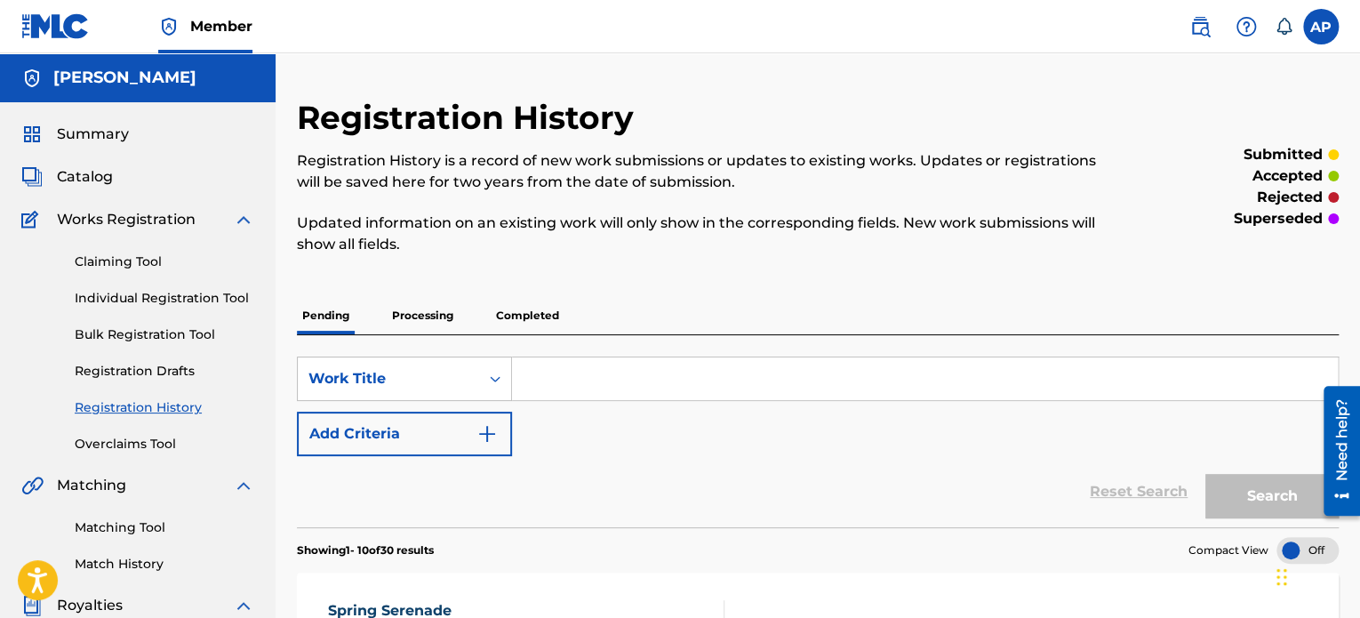
click at [100, 180] on span "Catalog" at bounding box center [85, 176] width 56 height 21
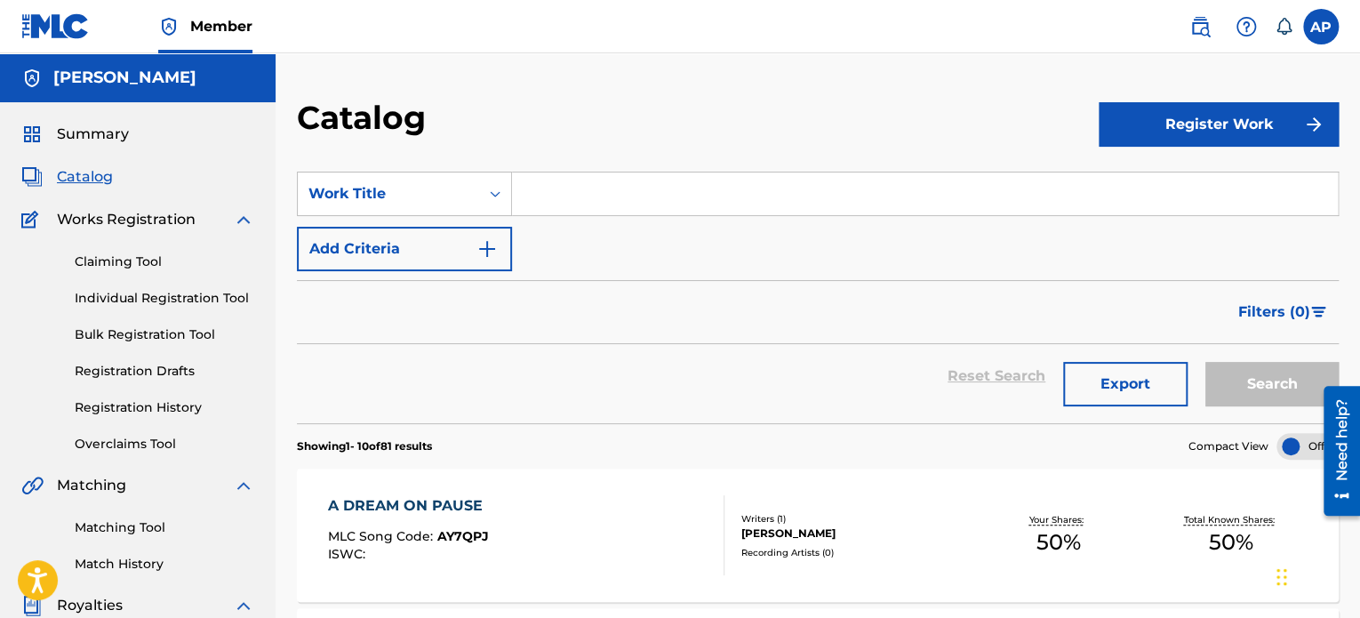
click at [161, 408] on link "Registration History" at bounding box center [165, 407] width 180 height 19
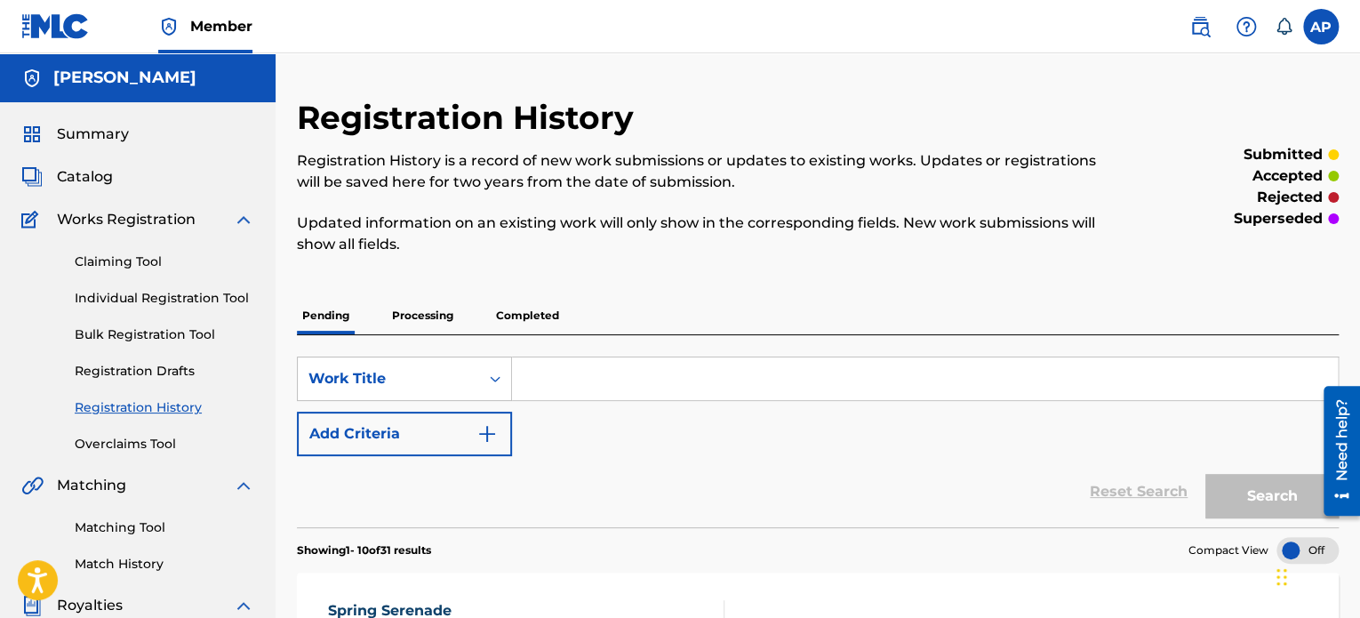
click at [509, 315] on p "Completed" at bounding box center [528, 315] width 74 height 37
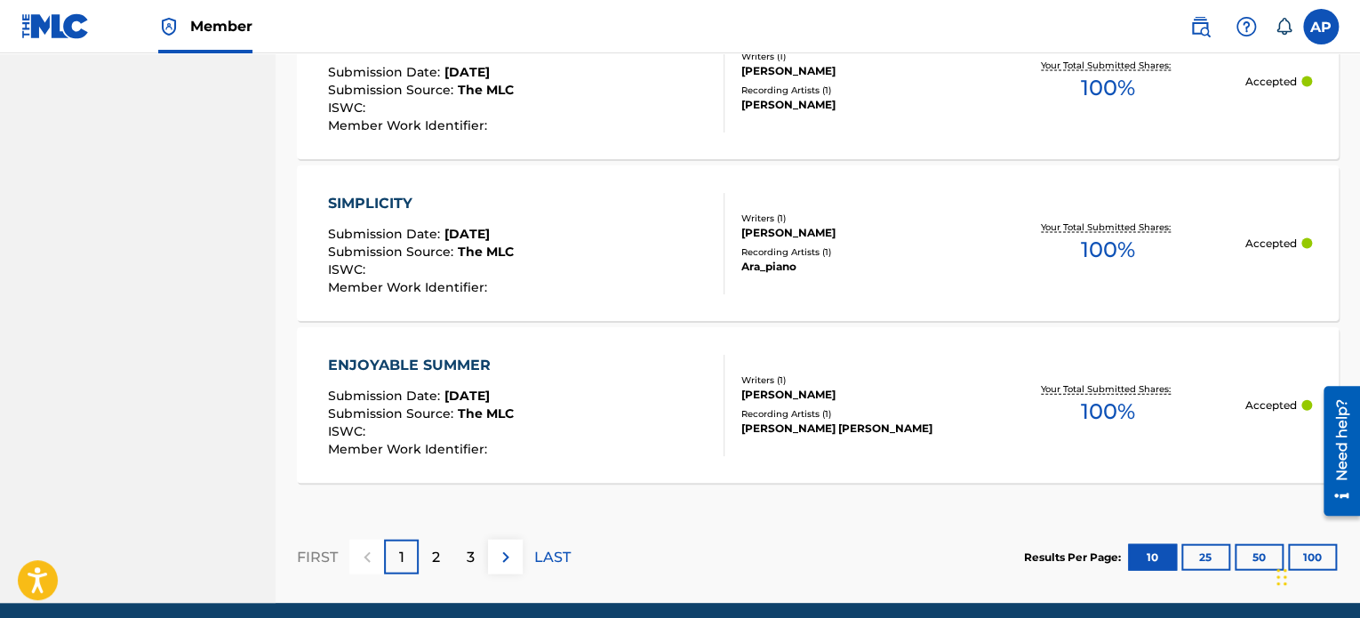
scroll to position [1843, 0]
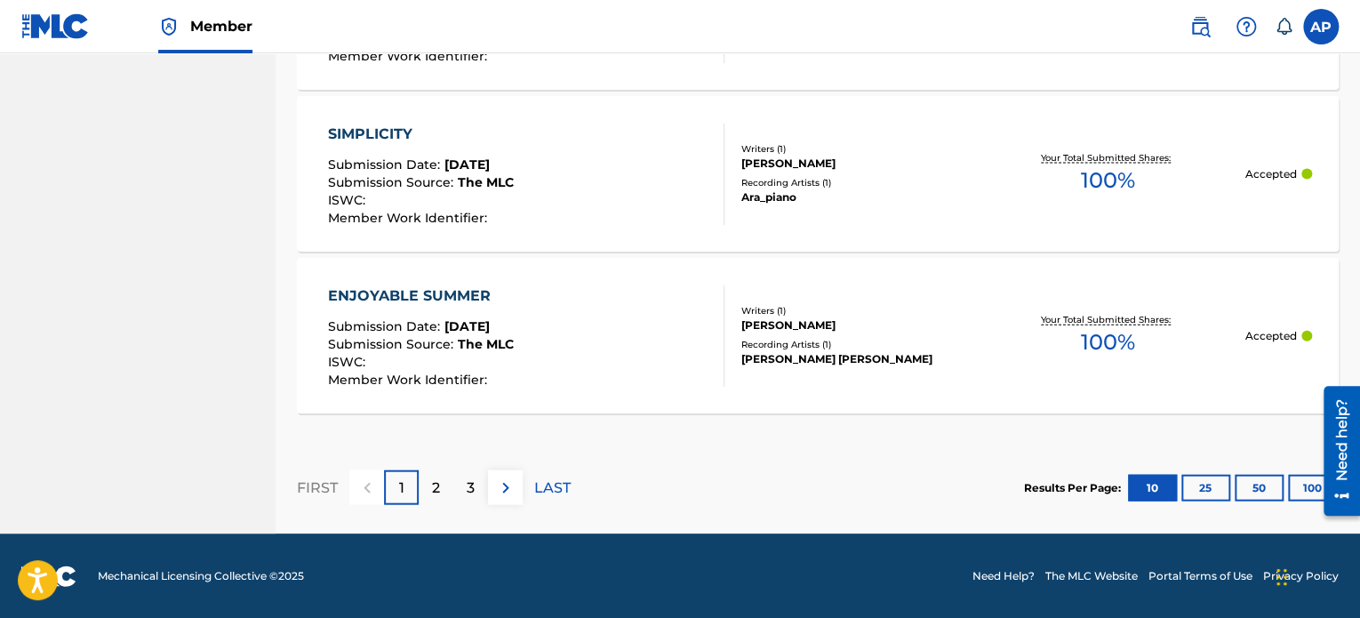
click at [499, 491] on img at bounding box center [505, 487] width 21 height 21
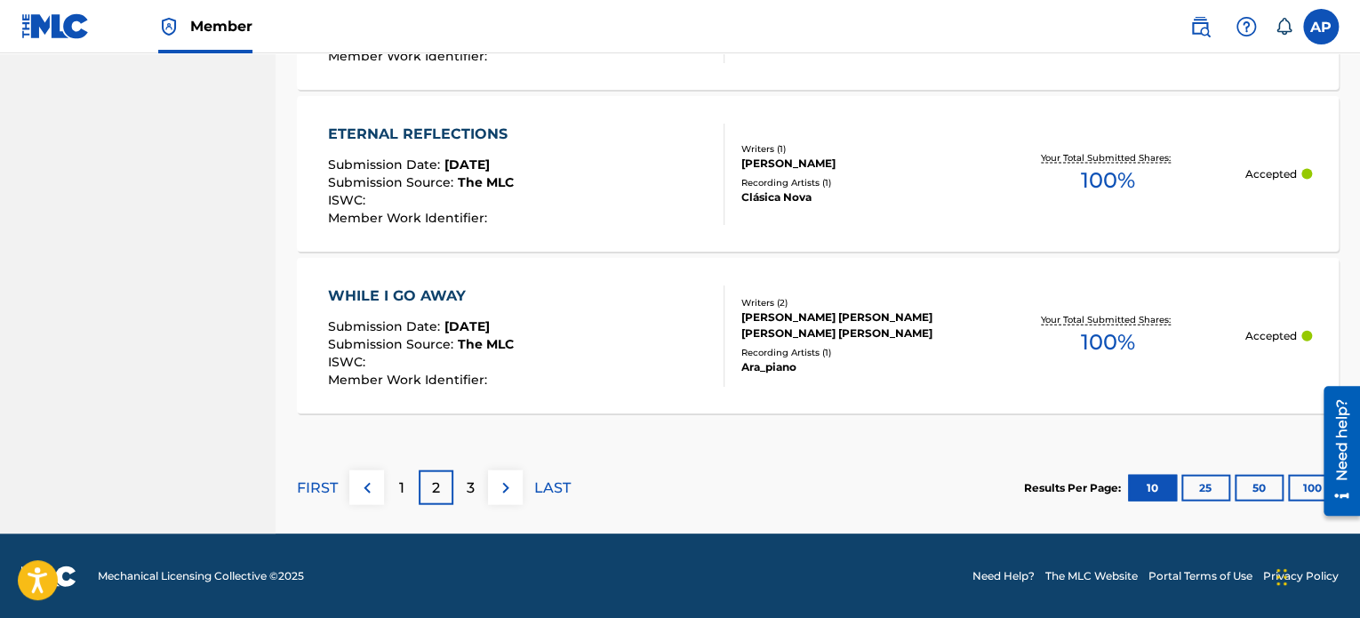
click at [507, 483] on img at bounding box center [505, 487] width 21 height 21
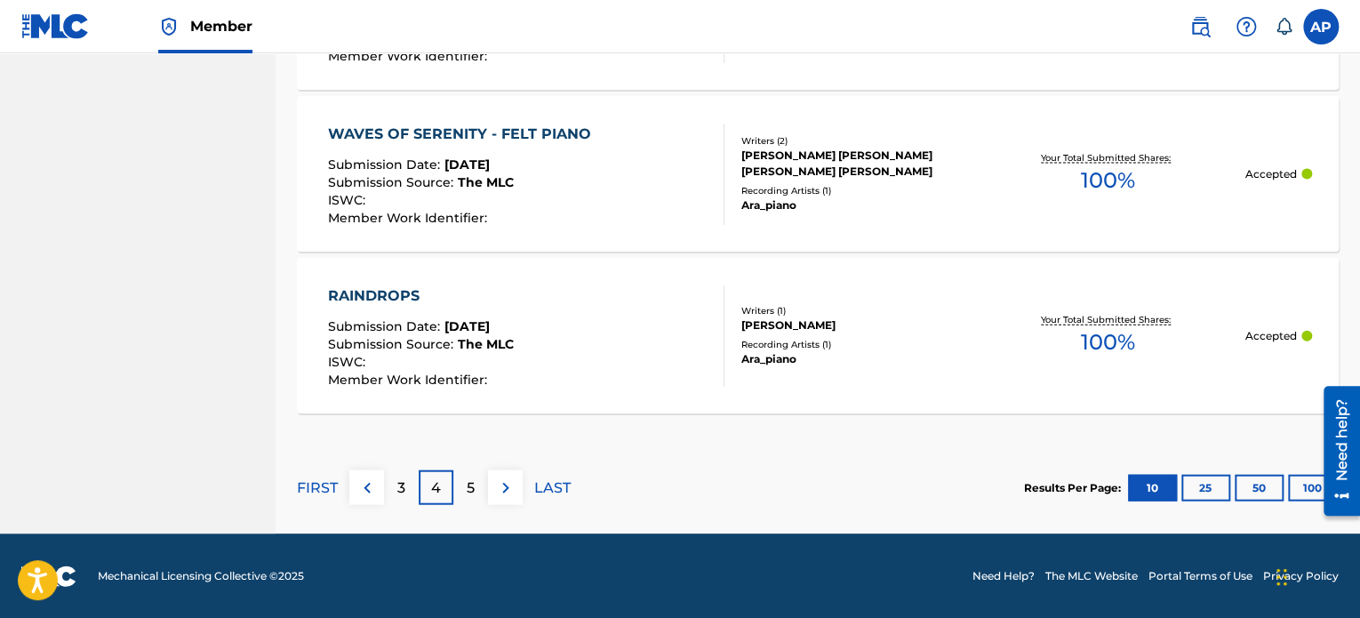
click at [507, 483] on img at bounding box center [505, 487] width 21 height 21
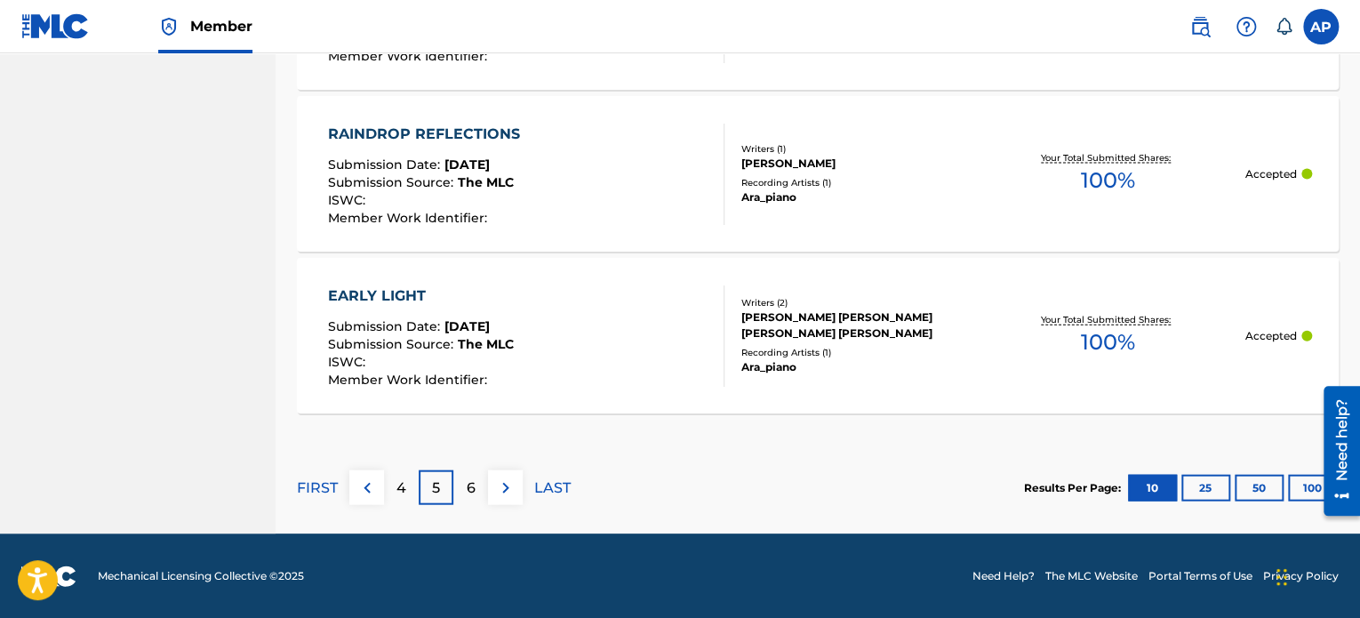
click at [465, 492] on div "6" at bounding box center [470, 487] width 35 height 35
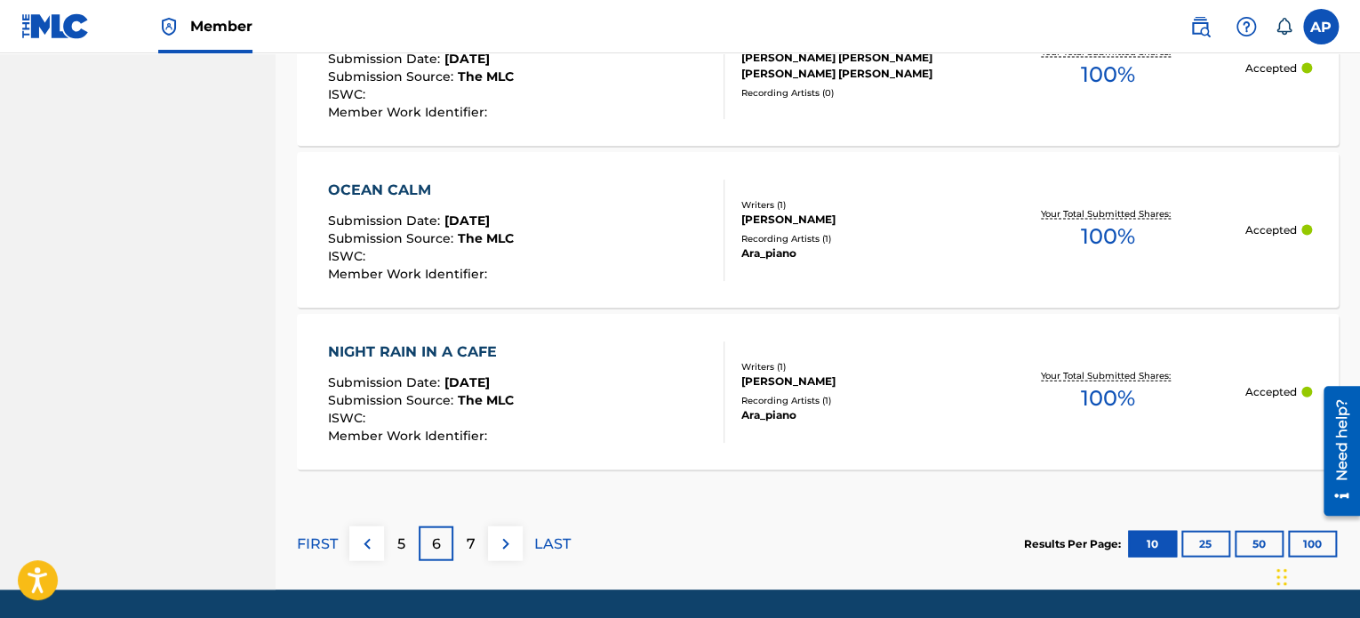
scroll to position [1863, 0]
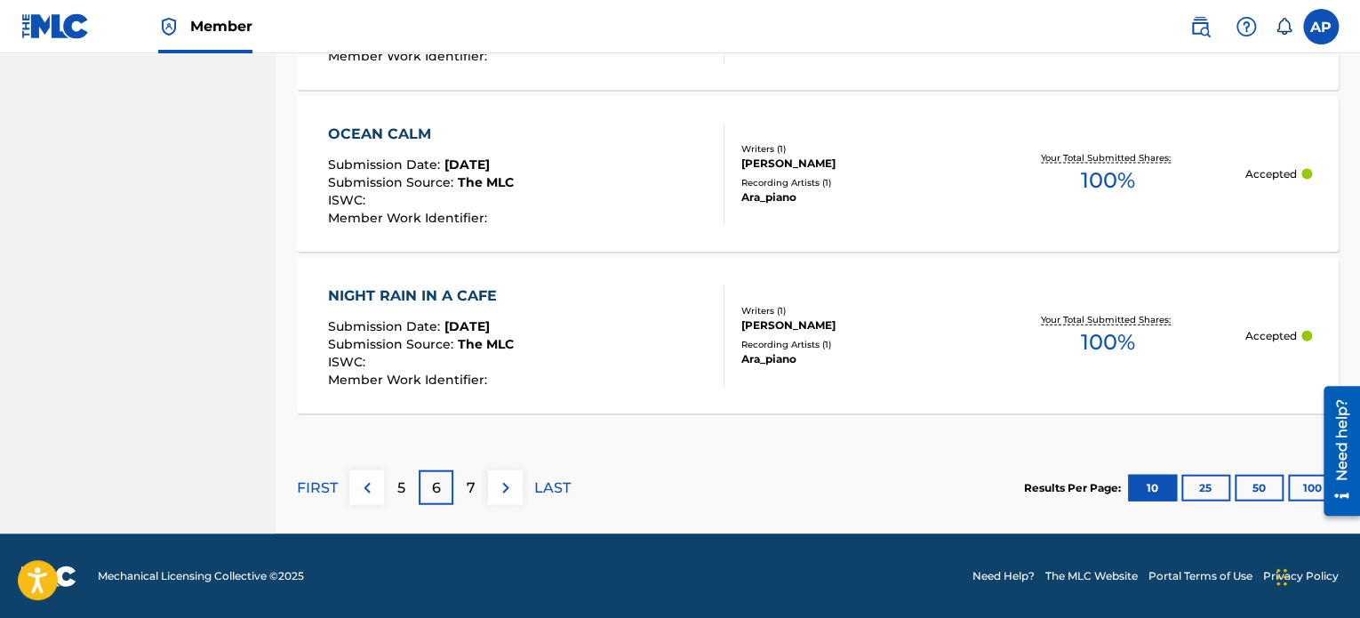
click at [476, 492] on div "7" at bounding box center [470, 487] width 35 height 35
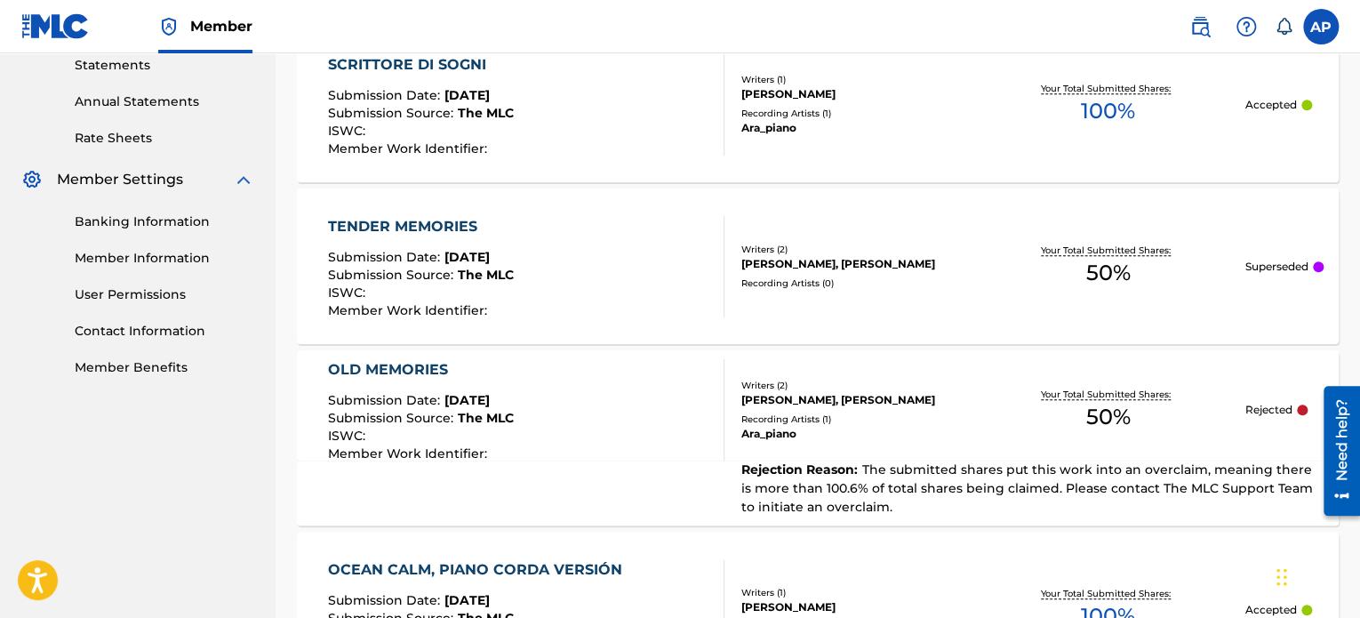
scroll to position [608, 0]
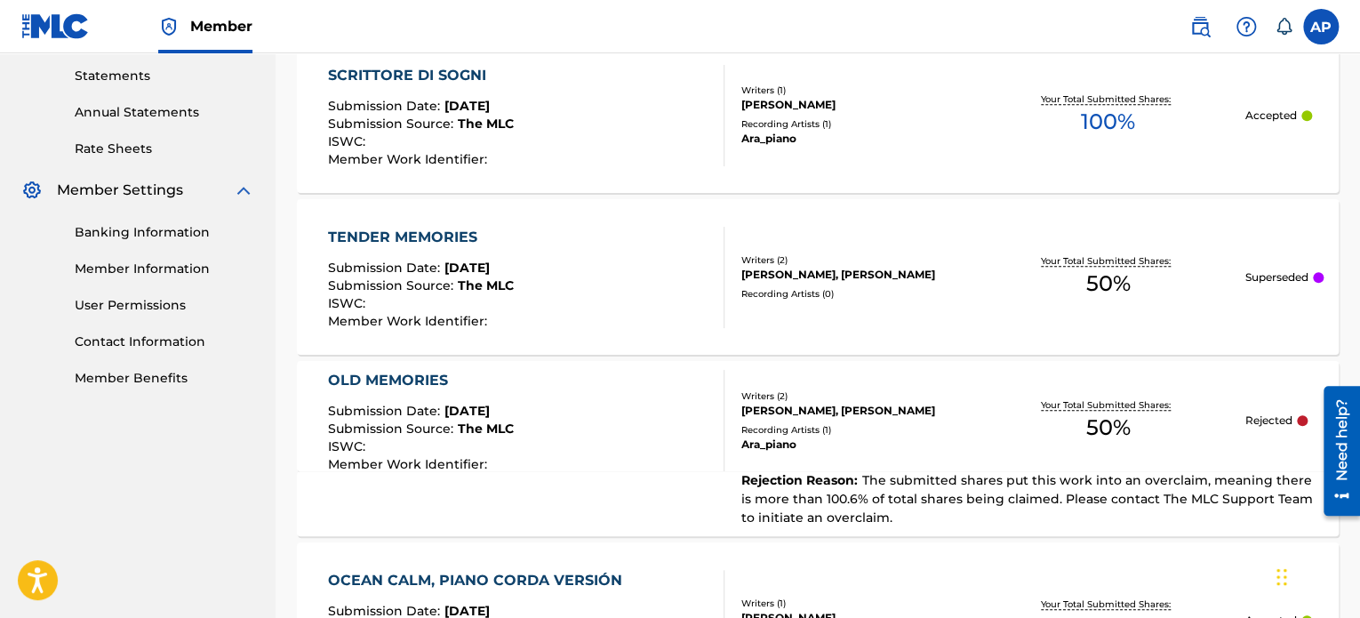
click at [1307, 279] on p "Superseded" at bounding box center [1275, 277] width 63 height 16
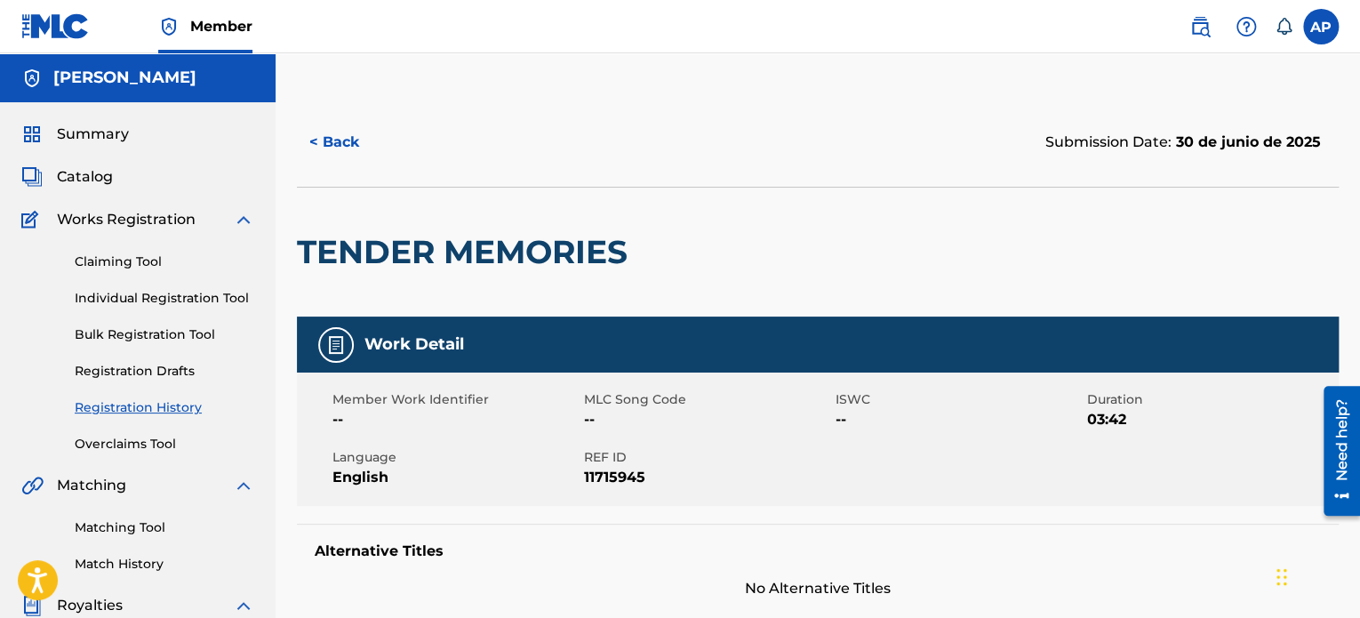
click at [1308, 279] on div "TENDER MEMORIES" at bounding box center [818, 252] width 1042 height 130
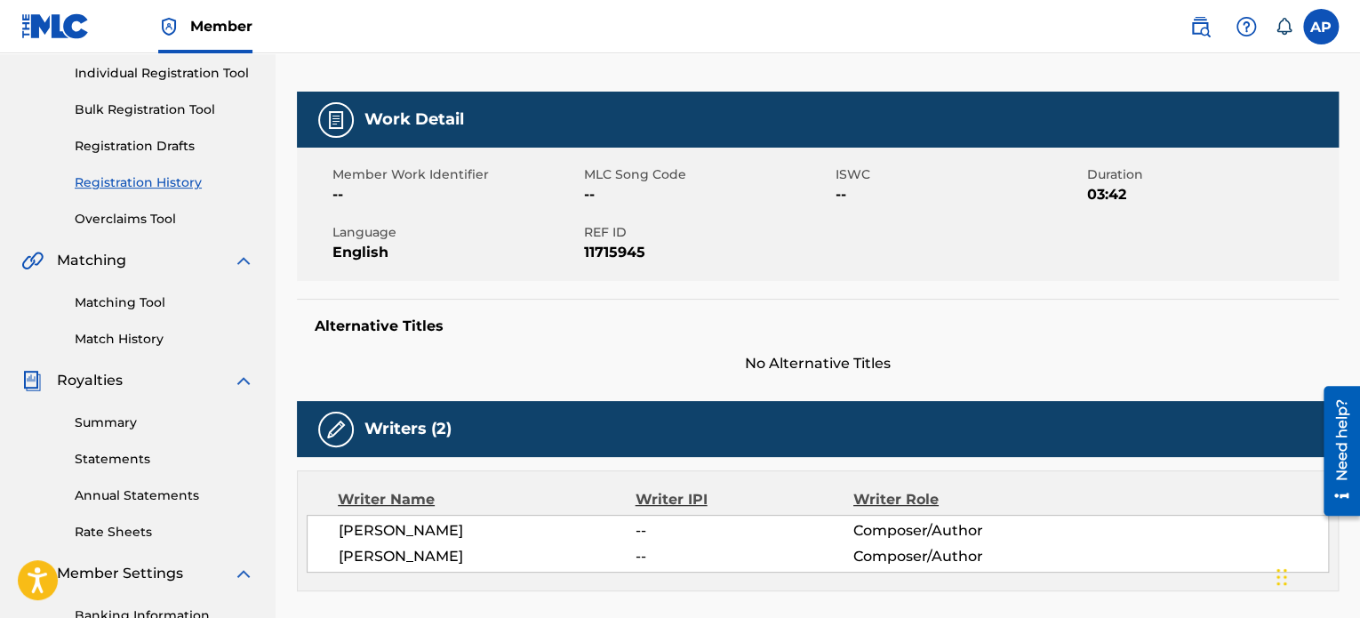
scroll to position [224, 0]
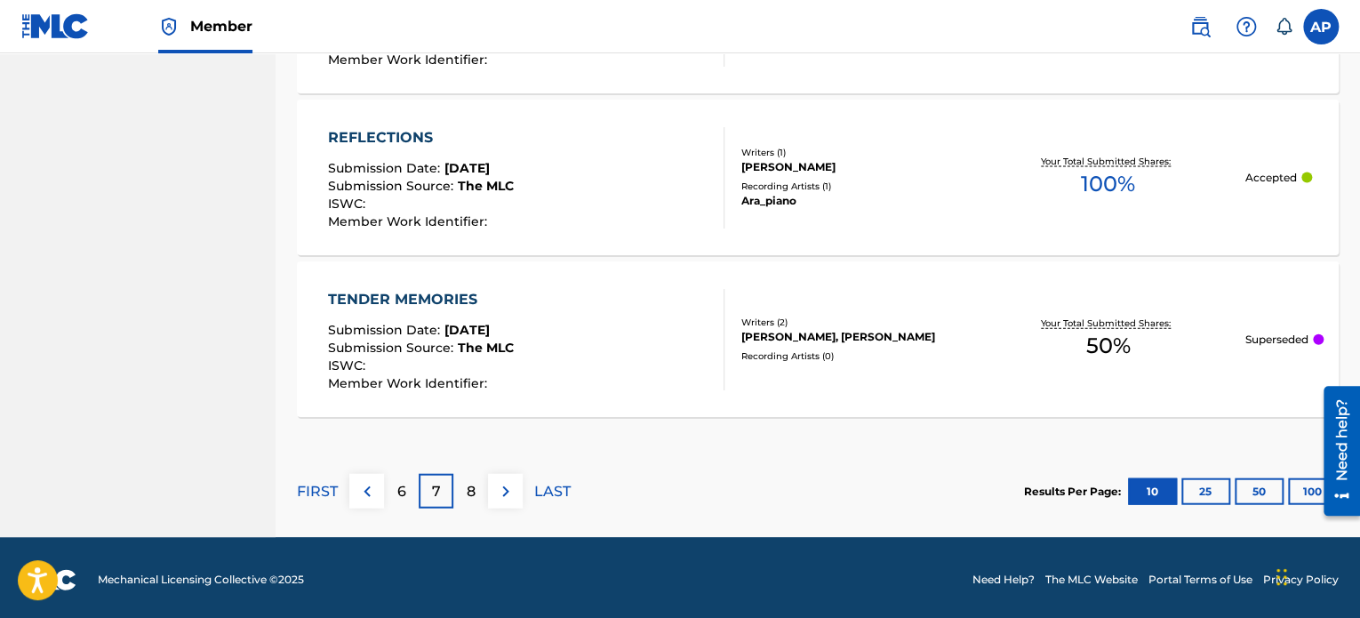
scroll to position [1863, 0]
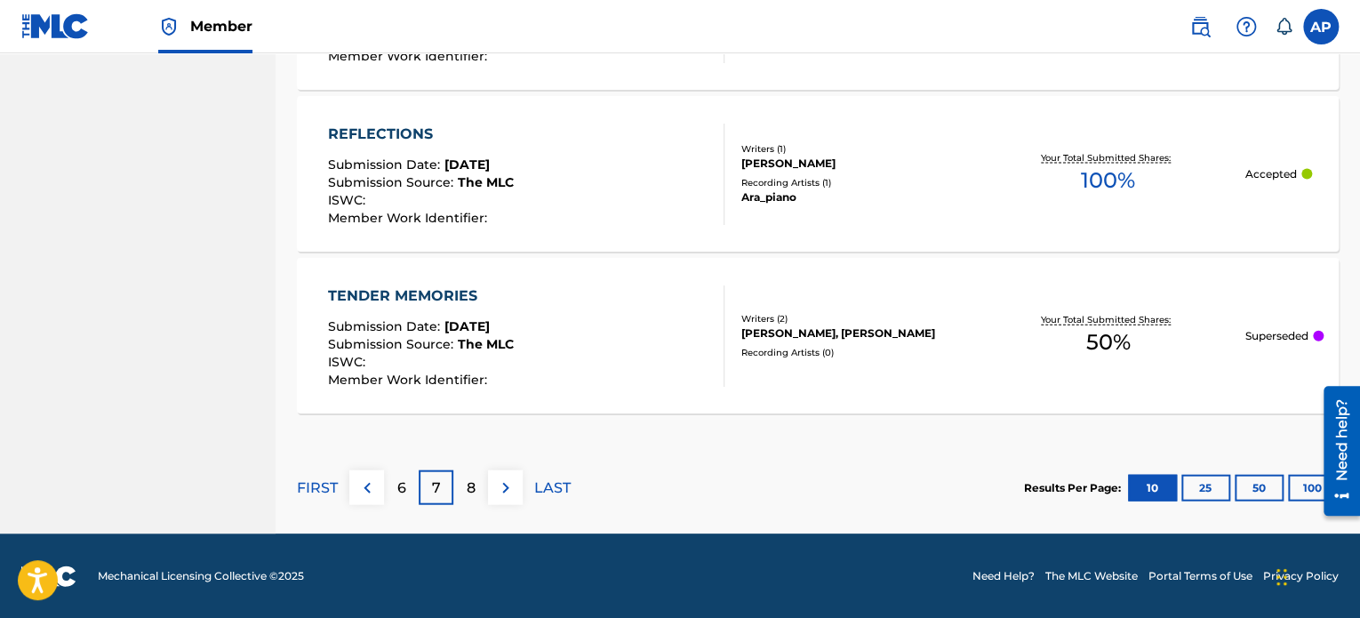
click at [462, 493] on div "8" at bounding box center [470, 487] width 35 height 35
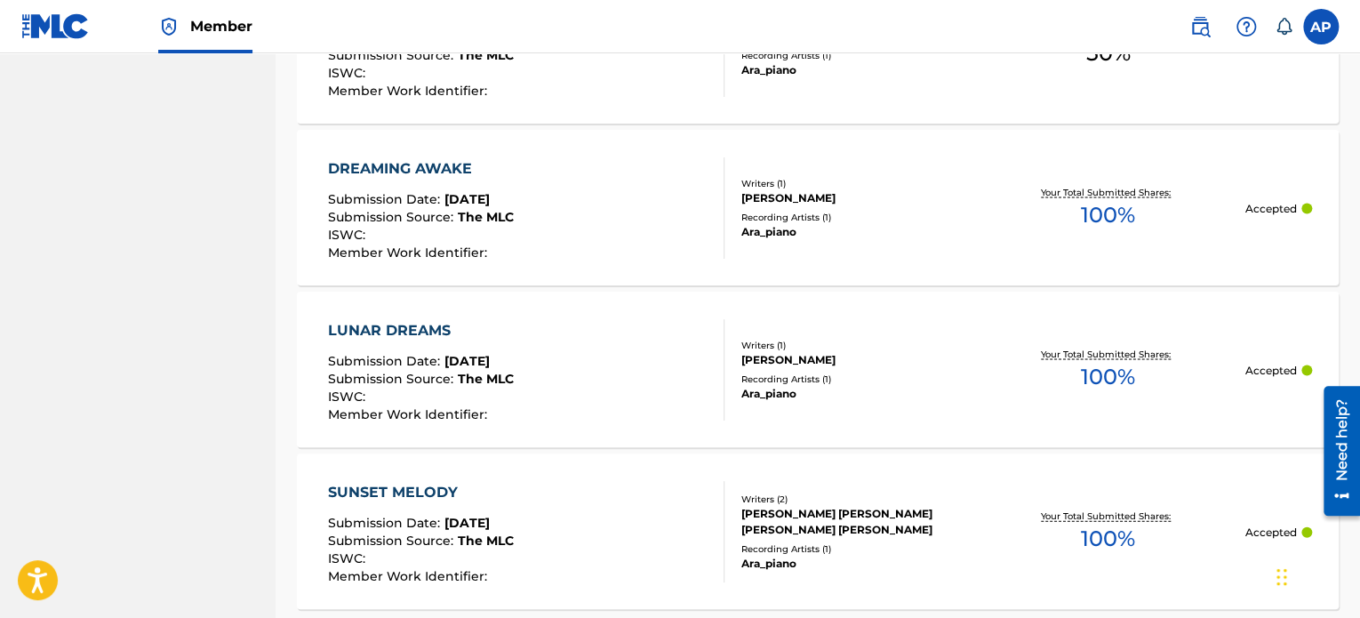
scroll to position [1843, 0]
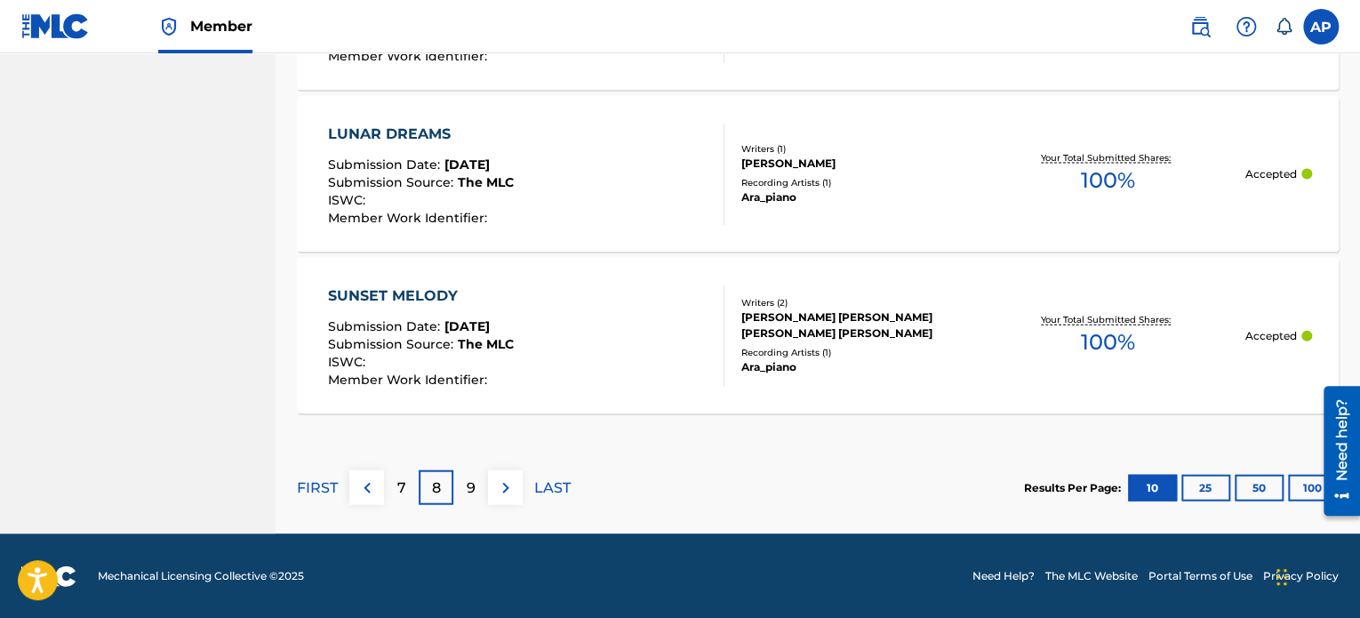
click at [474, 493] on p "9" at bounding box center [471, 487] width 9 height 21
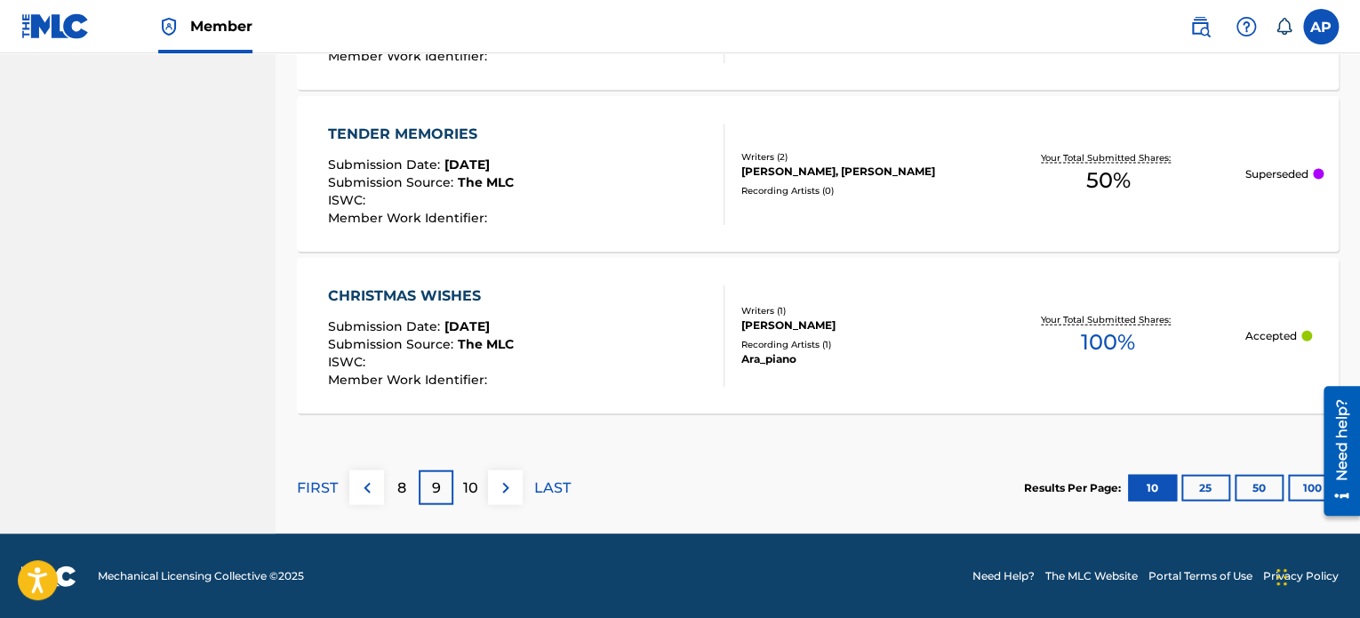
click at [480, 488] on div "10" at bounding box center [470, 487] width 35 height 35
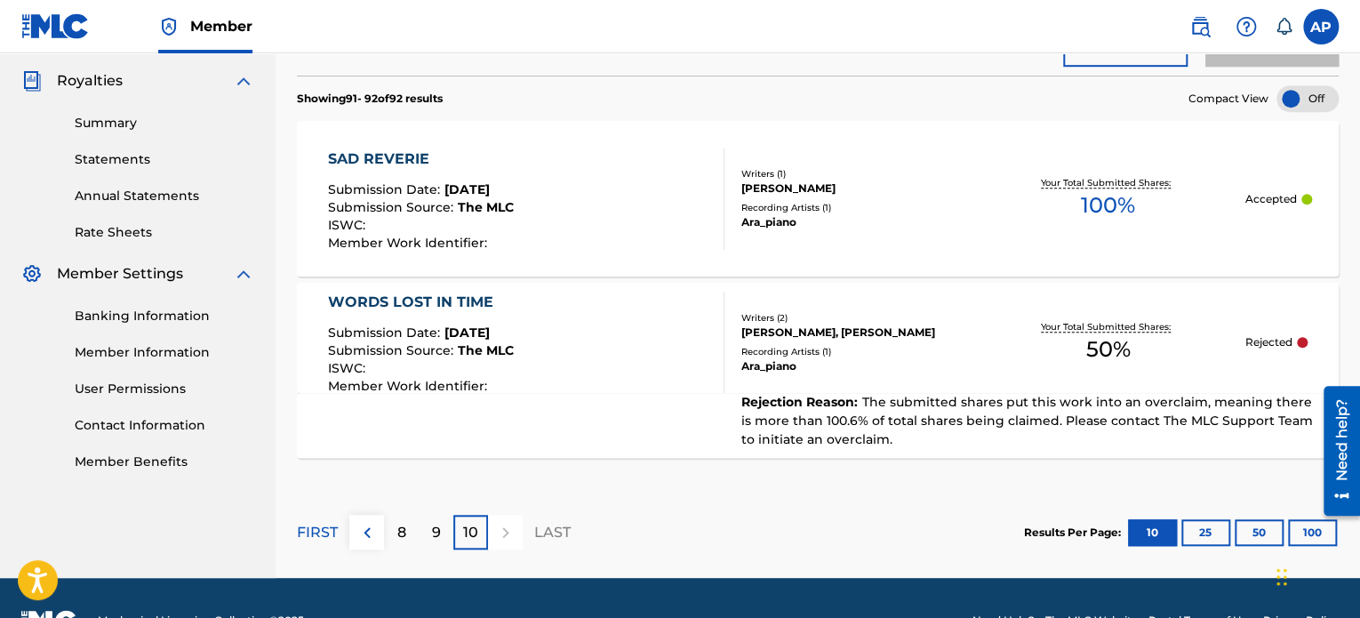
scroll to position [550, 0]
